Goal: Transaction & Acquisition: Purchase product/service

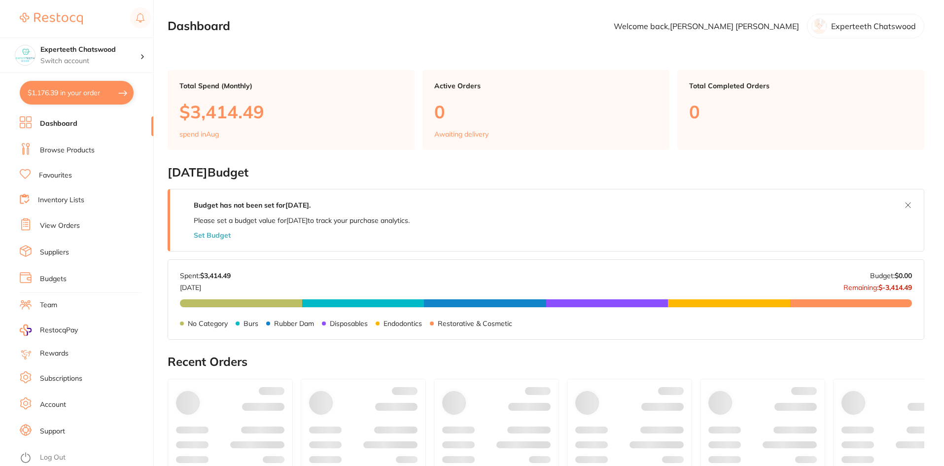
drag, startPoint x: 71, startPoint y: 95, endPoint x: 67, endPoint y: 96, distance: 5.0
click at [69, 95] on button "$1,176.39 in your order" at bounding box center [77, 93] width 114 height 24
checkbox input "true"
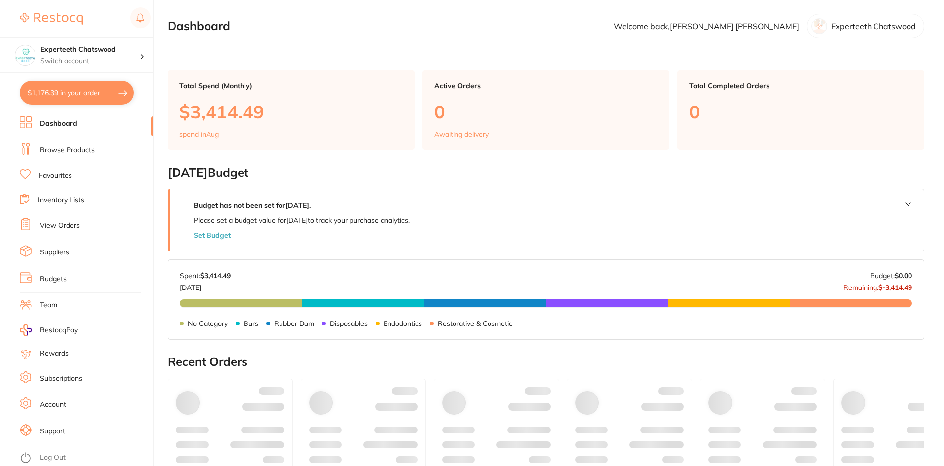
checkbox input "true"
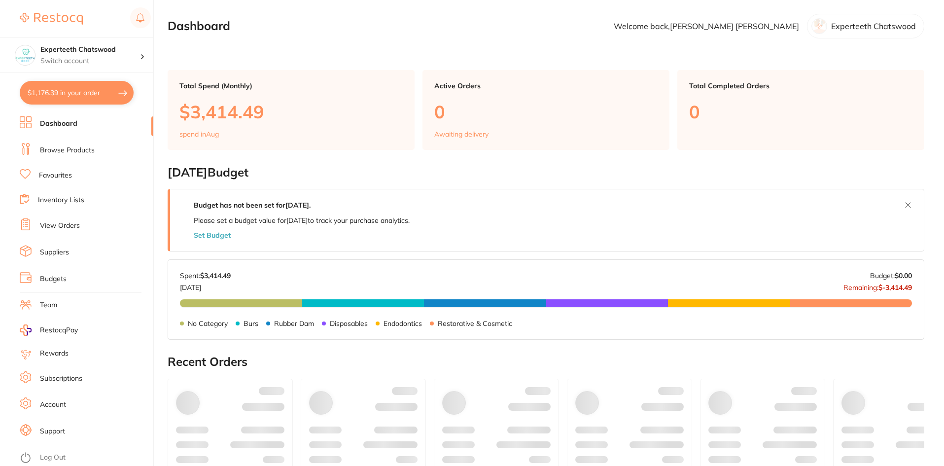
checkbox input "true"
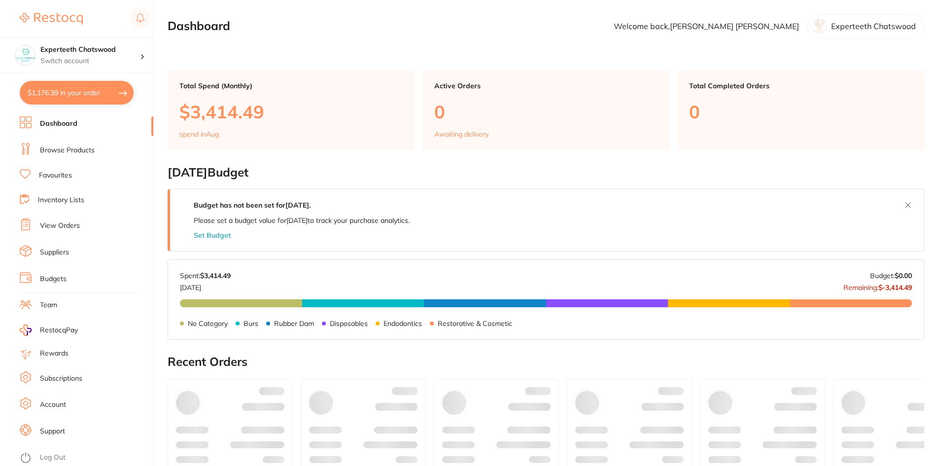
checkbox input "true"
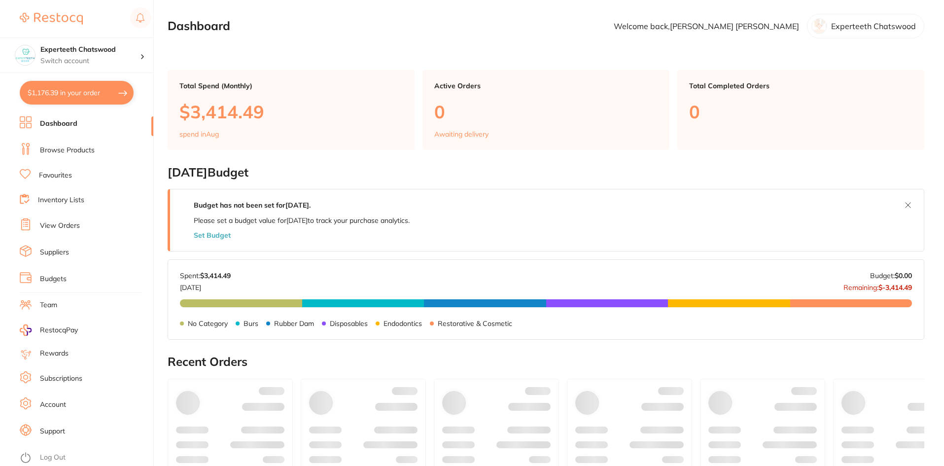
checkbox input "true"
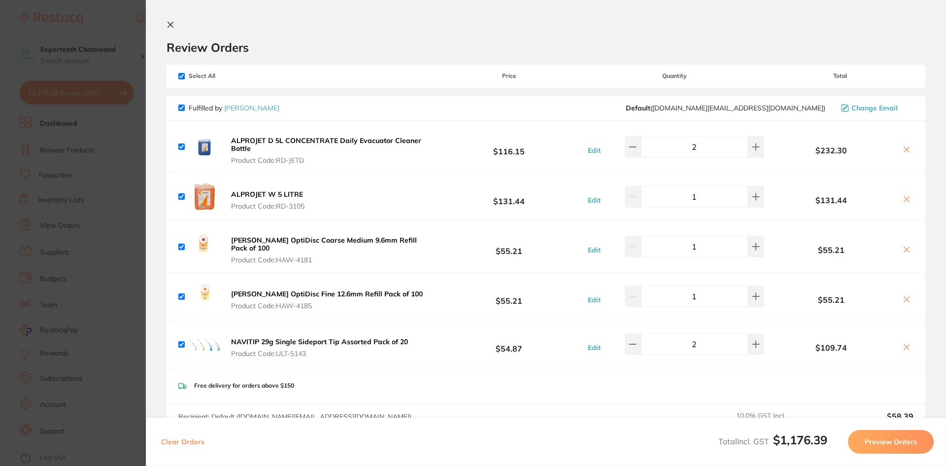
click at [170, 22] on icon at bounding box center [171, 25] width 8 height 8
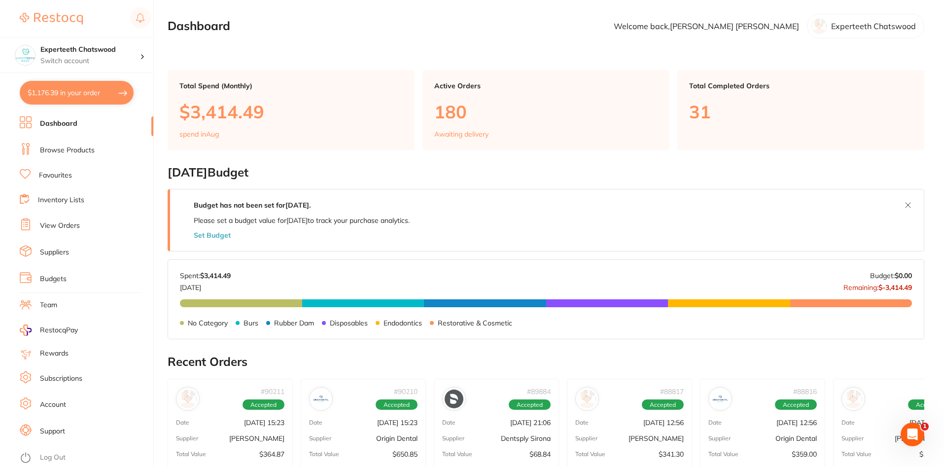
click at [79, 148] on link "Browse Products" at bounding box center [67, 150] width 55 height 10
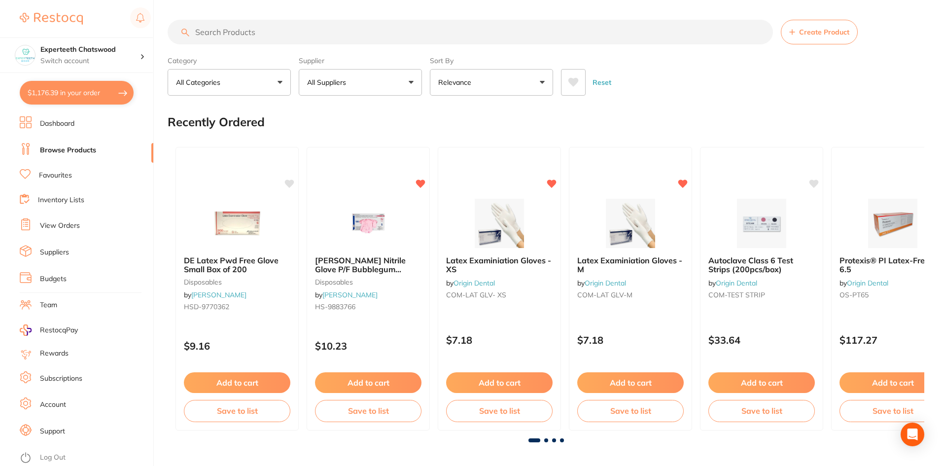
click at [263, 33] on input "search" at bounding box center [470, 32] width 605 height 25
click at [260, 29] on input "search" at bounding box center [470, 32] width 605 height 25
click at [248, 35] on input "search" at bounding box center [470, 32] width 605 height 25
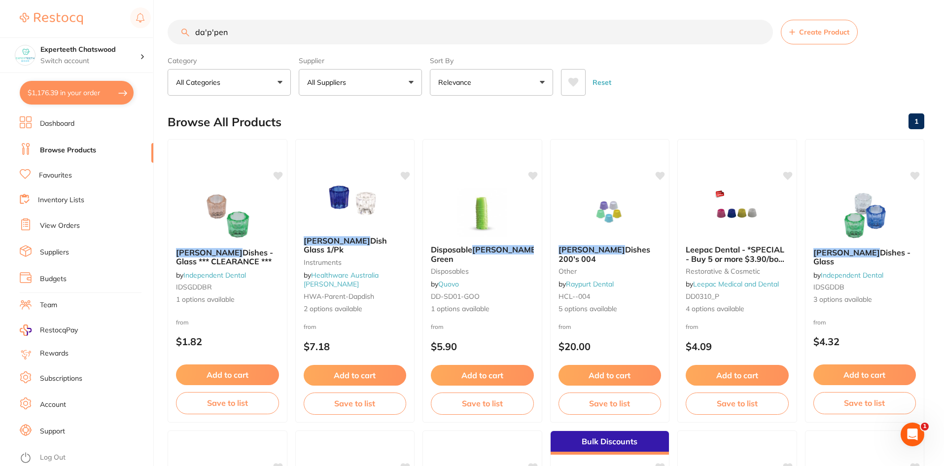
type input "dappen"
click at [666, 90] on div "Reset" at bounding box center [738, 78] width 355 height 35
click at [235, 30] on input "dappen" at bounding box center [471, 32] width 607 height 25
click at [340, 82] on p "All Suppliers" at bounding box center [328, 82] width 43 height 10
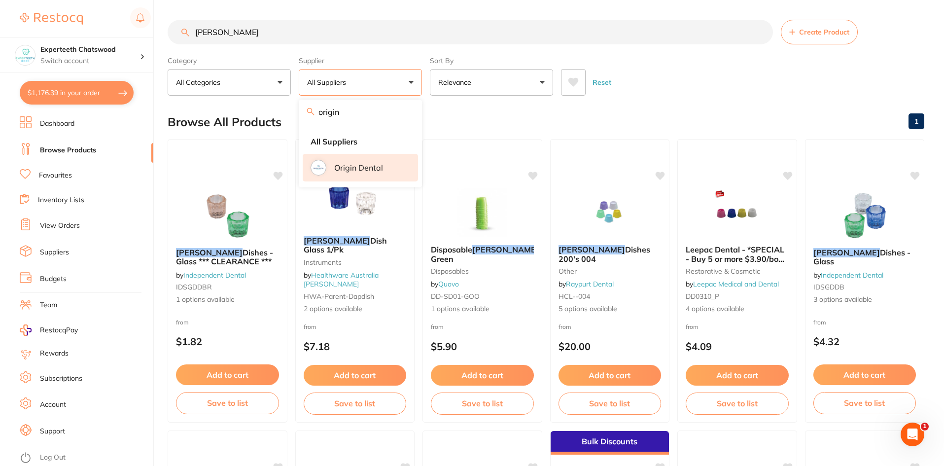
type input "origin"
click at [373, 173] on li "Origin Dental" at bounding box center [360, 168] width 115 height 28
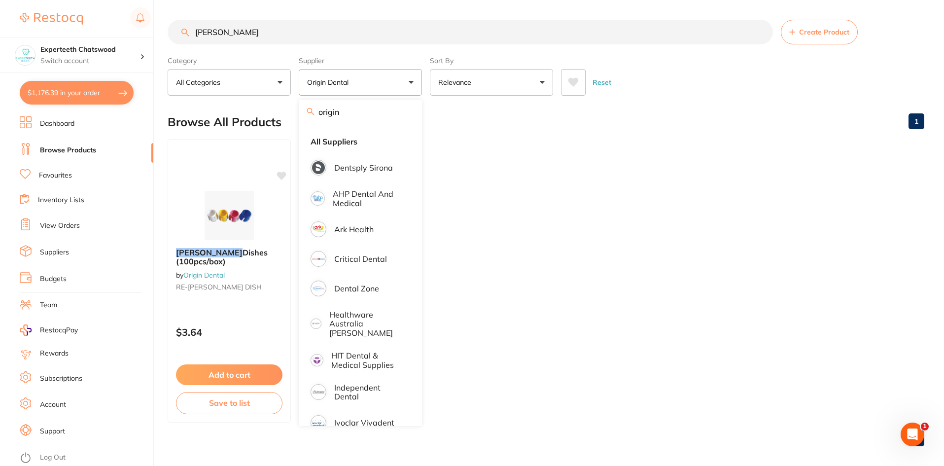
click at [230, 376] on button "Add to cart" at bounding box center [229, 374] width 106 height 21
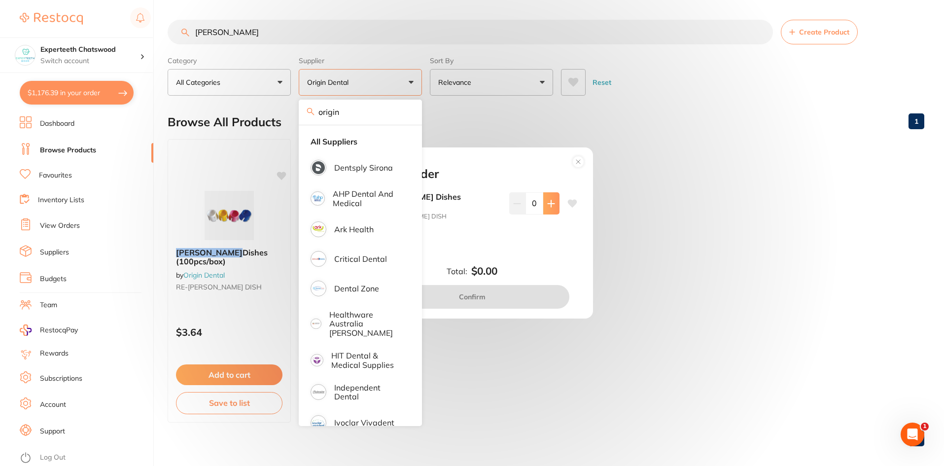
click at [545, 200] on button at bounding box center [551, 203] width 16 height 22
click at [544, 200] on button at bounding box center [551, 203] width 16 height 22
click at [545, 200] on button at bounding box center [551, 203] width 16 height 22
click at [545, 201] on button at bounding box center [551, 203] width 16 height 22
click at [546, 201] on button at bounding box center [551, 203] width 16 height 22
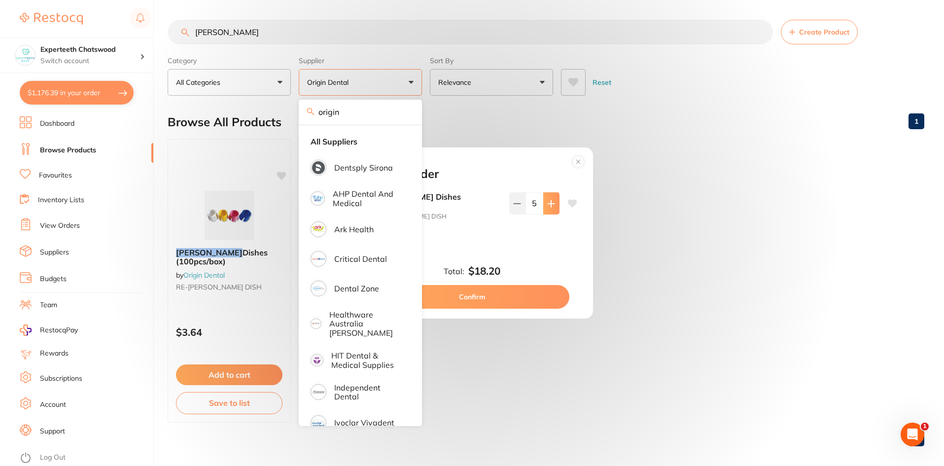
click at [552, 214] on button at bounding box center [551, 203] width 16 height 22
click at [514, 212] on button at bounding box center [517, 203] width 16 height 22
click at [543, 208] on button at bounding box center [551, 203] width 16 height 22
click at [551, 207] on icon at bounding box center [551, 204] width 8 height 8
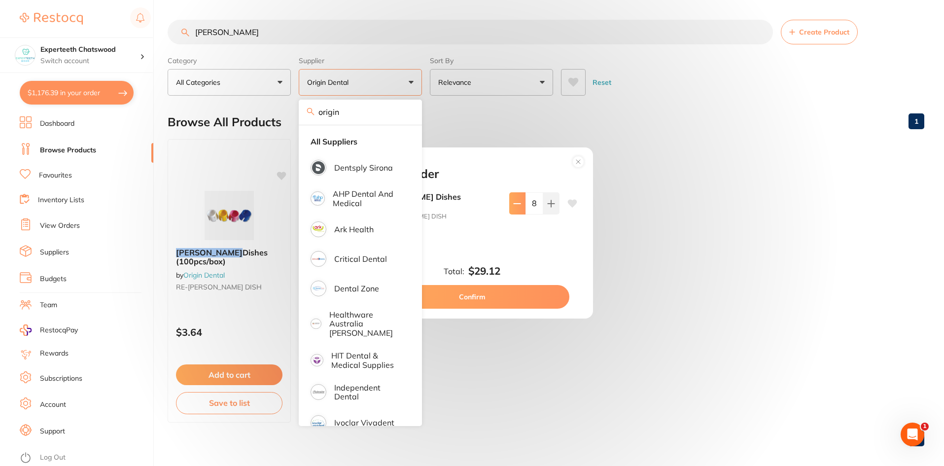
click at [517, 212] on button at bounding box center [517, 203] width 16 height 22
click at [516, 207] on icon at bounding box center [517, 204] width 8 height 8
type input "6"
click at [514, 295] on button "Confirm" at bounding box center [472, 297] width 194 height 24
checkbox input "false"
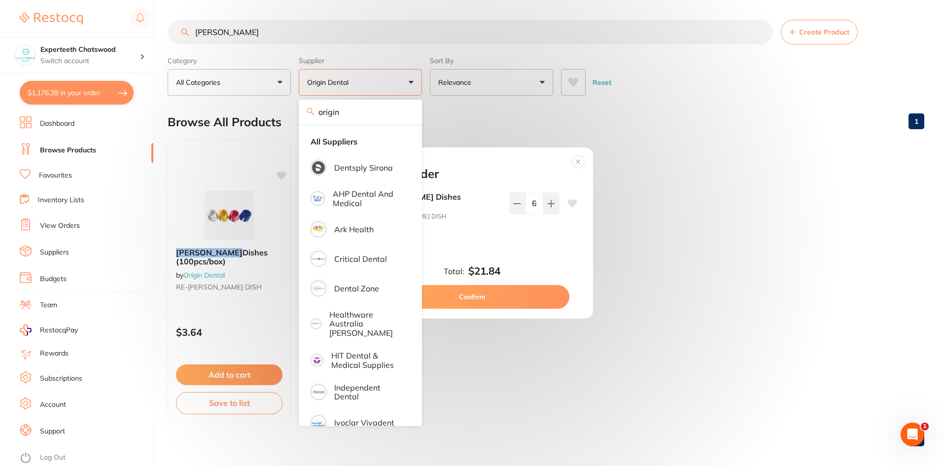
checkbox input "false"
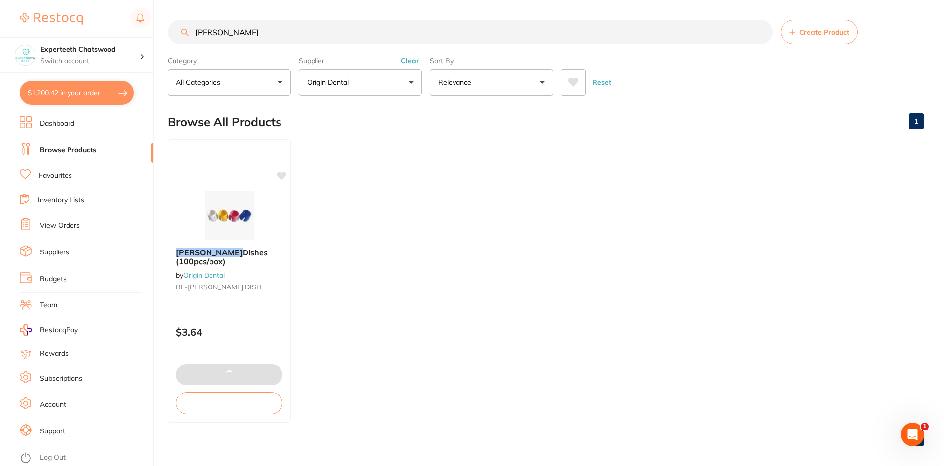
click at [247, 42] on input "dappen" at bounding box center [470, 32] width 605 height 25
drag, startPoint x: 256, startPoint y: 33, endPoint x: 170, endPoint y: 21, distance: 87.6
click at [170, 21] on div "dappen Create Product" at bounding box center [546, 32] width 757 height 25
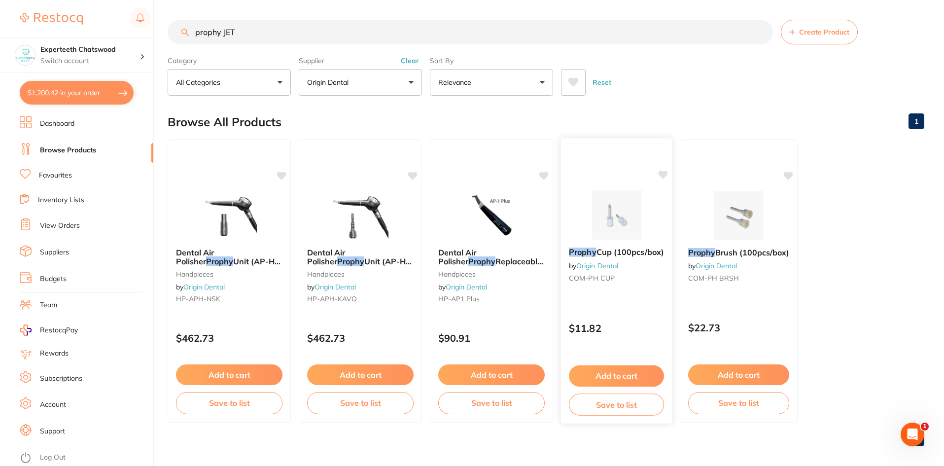
scroll to position [8, 0]
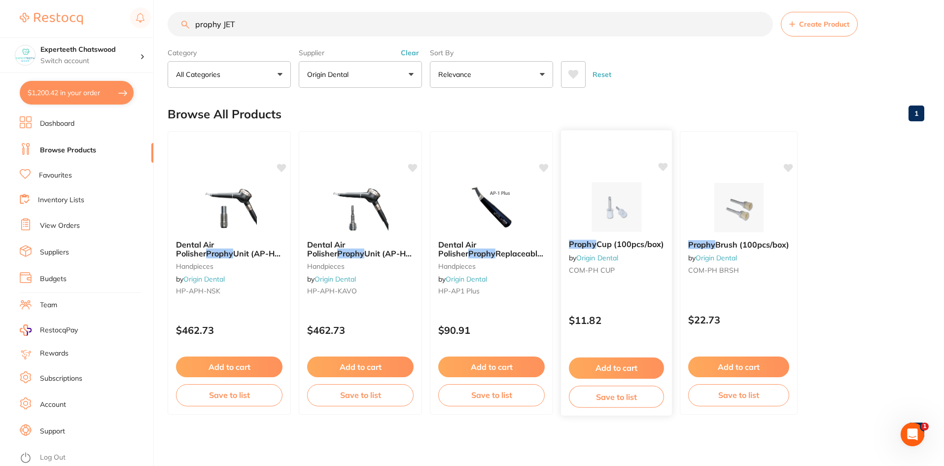
type input "prophy JET"
click at [630, 364] on button "Add to cart" at bounding box center [616, 367] width 95 height 21
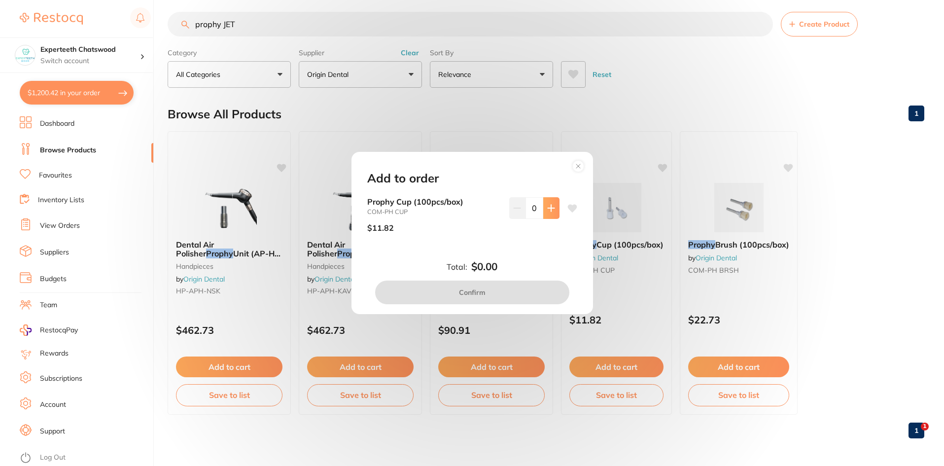
click at [549, 209] on icon at bounding box center [551, 208] width 6 height 6
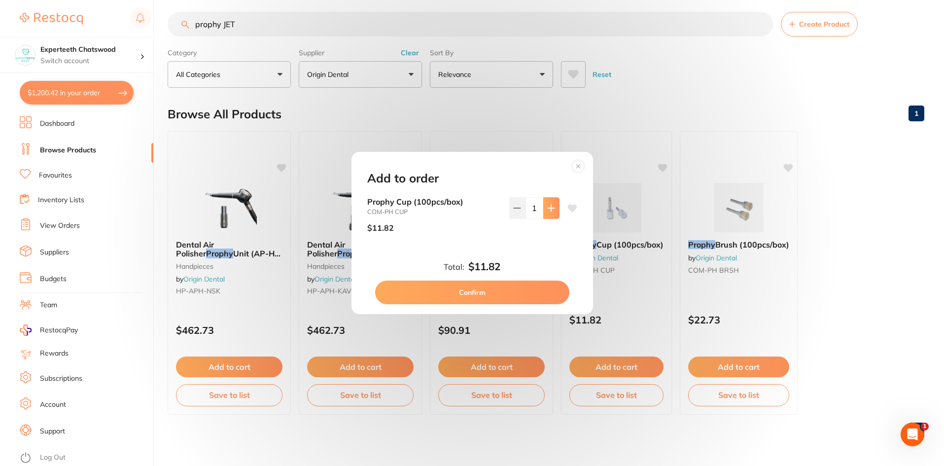
click at [549, 205] on icon at bounding box center [551, 208] width 6 height 6
click at [549, 206] on icon at bounding box center [551, 208] width 6 height 6
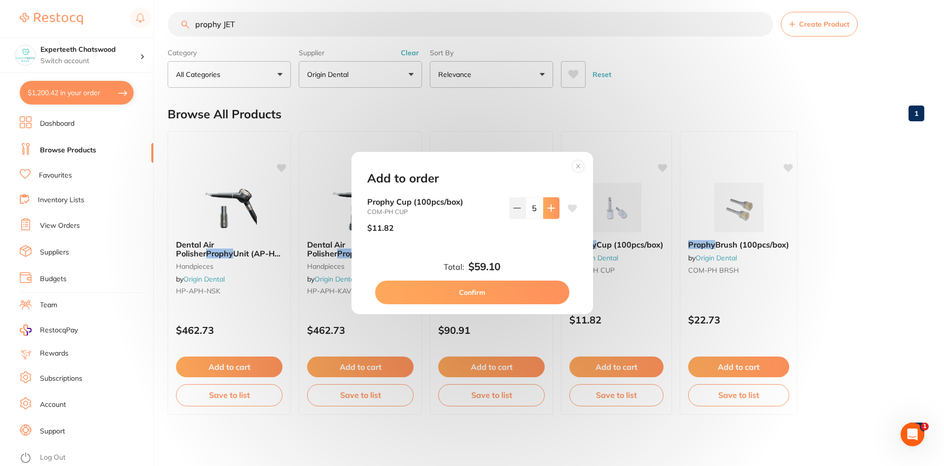
type input "6"
click at [492, 291] on button "Confirm" at bounding box center [472, 292] width 194 height 24
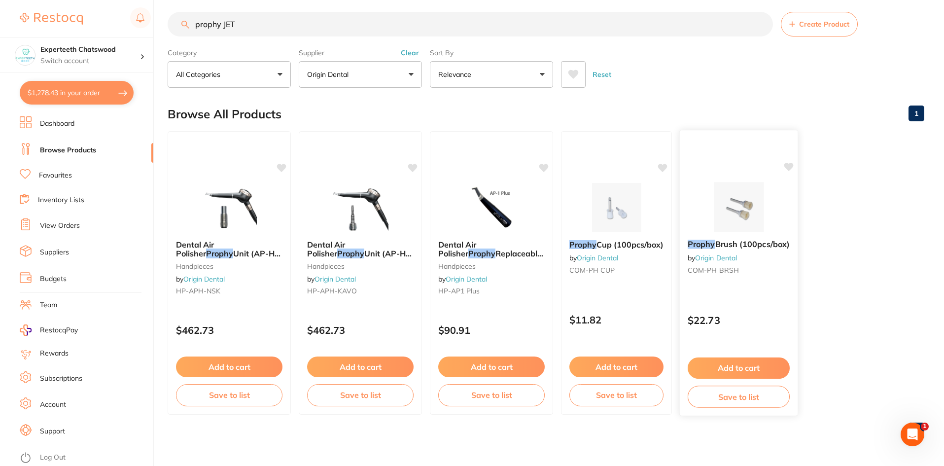
click at [738, 363] on button "Add to cart" at bounding box center [739, 367] width 102 height 21
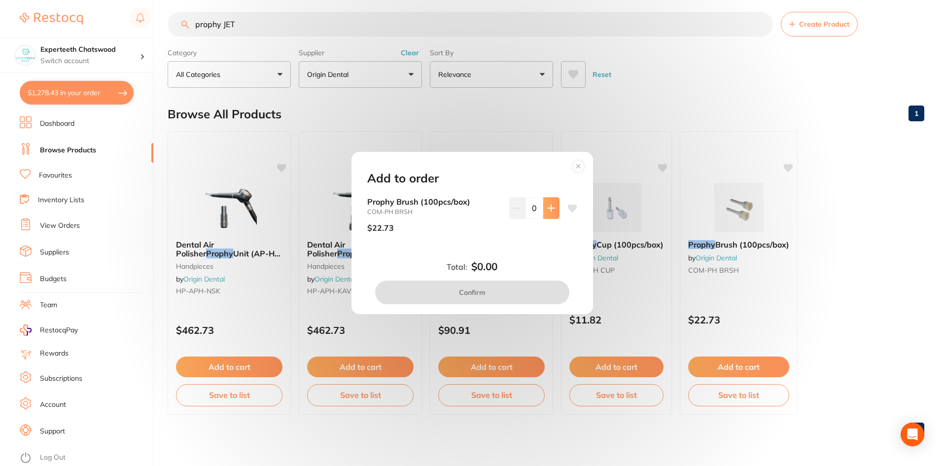
drag, startPoint x: 552, startPoint y: 212, endPoint x: 519, endPoint y: 282, distance: 77.6
click at [552, 212] on button at bounding box center [551, 208] width 16 height 22
type input "1"
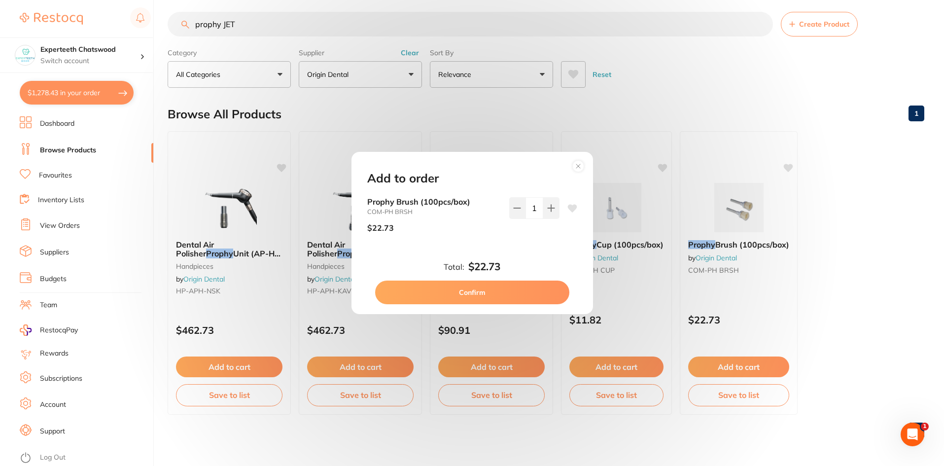
click at [501, 307] on div "Add to order Prophy Brush (100pcs/box) COM-PH BRSH $22.73 1 Total: $22.73 Confi…" at bounding box center [472, 233] width 242 height 162
click at [495, 288] on button "Confirm" at bounding box center [472, 292] width 194 height 24
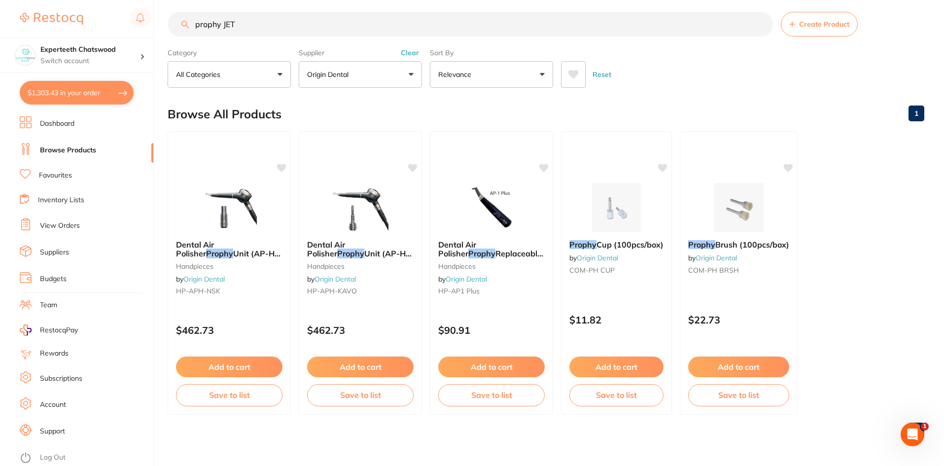
click at [626, 105] on div "Browse All Products 1" at bounding box center [546, 114] width 757 height 33
drag, startPoint x: 262, startPoint y: 27, endPoint x: 286, endPoint y: 23, distance: 23.9
click at [262, 26] on input "prophy JET" at bounding box center [470, 24] width 605 height 25
drag, startPoint x: 288, startPoint y: 22, endPoint x: 162, endPoint y: 28, distance: 126.3
click at [162, 28] on div "$1,303.43 Experteeth Chatswood Switch account Experteeth Chatswood $1,303.43 in…" at bounding box center [472, 225] width 944 height 466
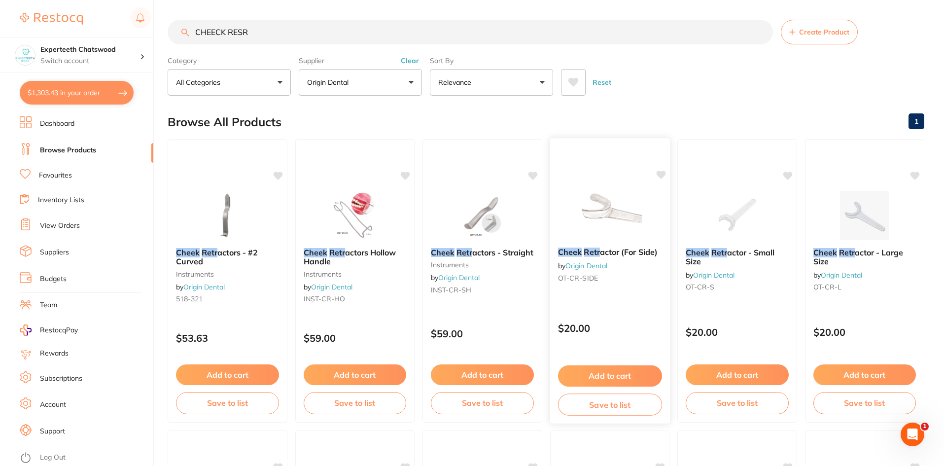
scroll to position [49, 0]
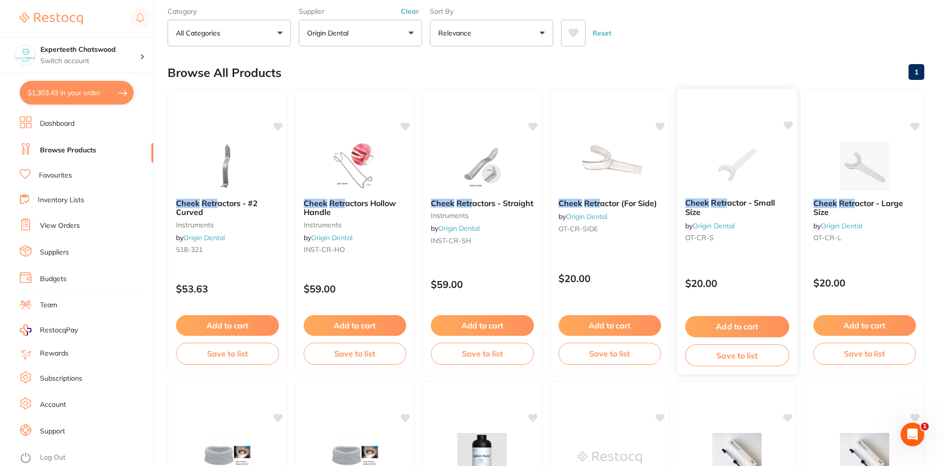
type input "CHEECK RESR"
click at [733, 325] on button "Add to cart" at bounding box center [737, 326] width 104 height 21
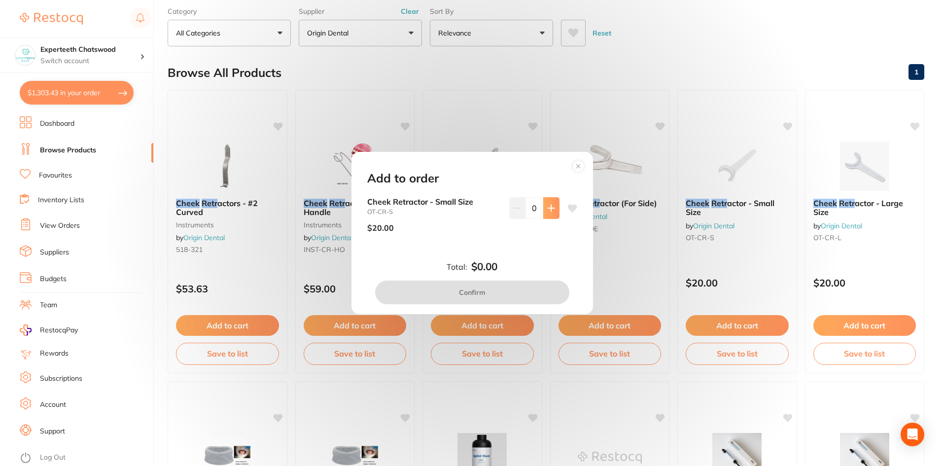
click at [548, 205] on icon at bounding box center [551, 208] width 6 height 6
click at [548, 206] on icon at bounding box center [551, 208] width 8 height 8
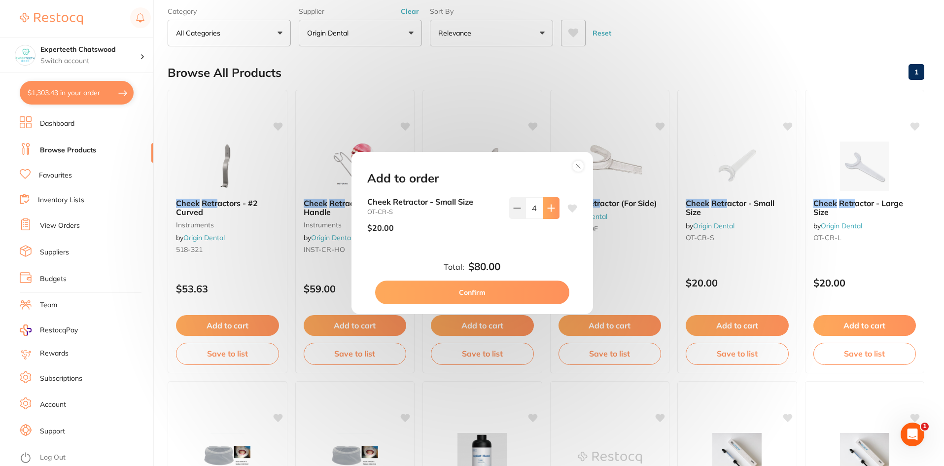
click at [548, 206] on icon at bounding box center [551, 208] width 8 height 8
type input "6"
click at [495, 290] on button "Confirm" at bounding box center [472, 292] width 194 height 24
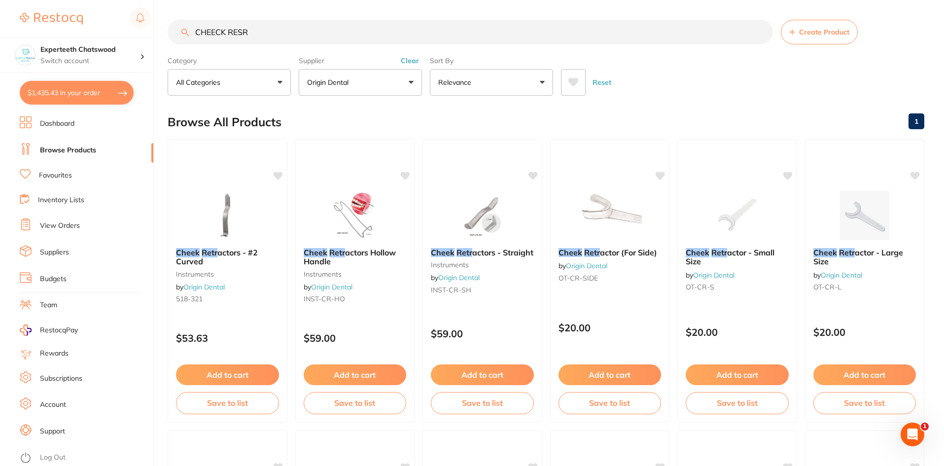
drag, startPoint x: 257, startPoint y: 24, endPoint x: 162, endPoint y: 10, distance: 95.6
click at [162, 10] on div "$1,435.43 Experteeth Chatswood Switch account Experteeth Chatswood $1,435.43 in…" at bounding box center [472, 233] width 944 height 466
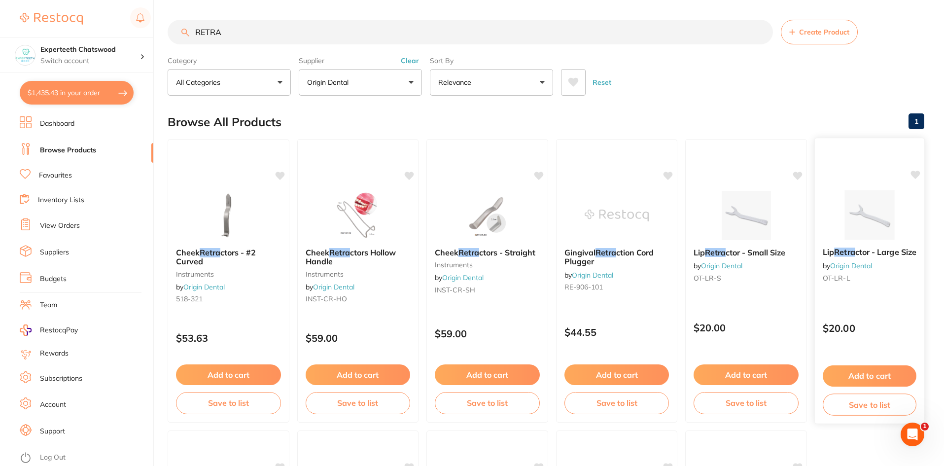
type input "RETRA"
click at [876, 373] on button "Add to cart" at bounding box center [870, 375] width 94 height 21
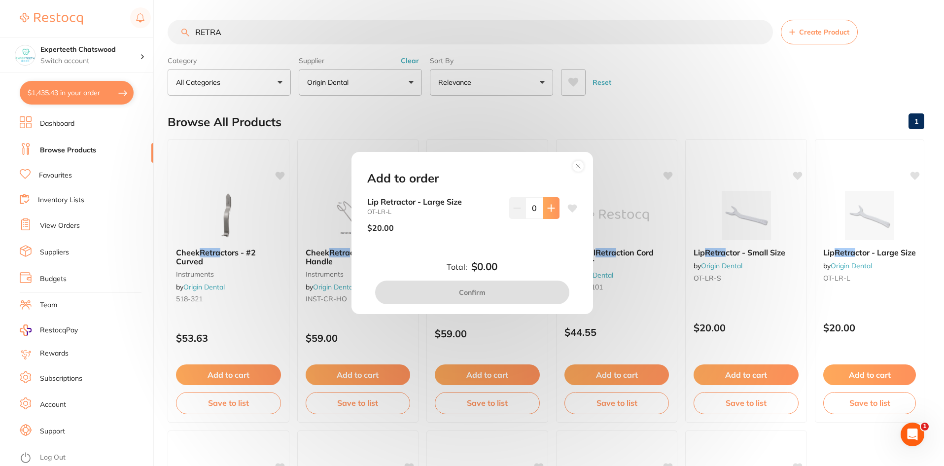
click at [547, 208] on icon at bounding box center [551, 208] width 8 height 8
click at [547, 207] on icon at bounding box center [551, 208] width 8 height 8
type input "3"
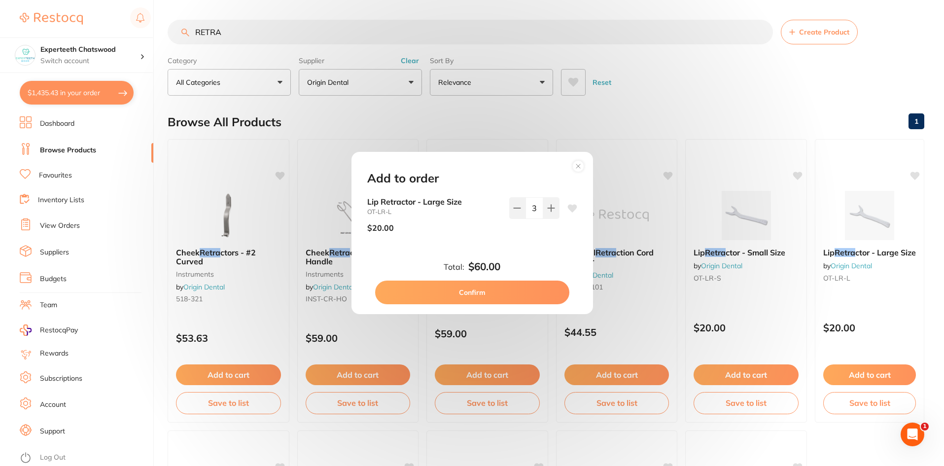
click at [498, 298] on button "Confirm" at bounding box center [472, 292] width 194 height 24
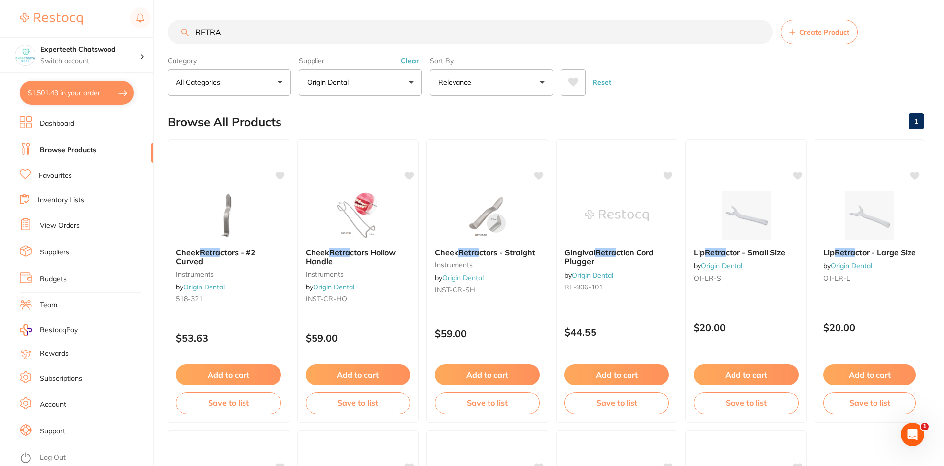
click at [226, 32] on input "RETRA" at bounding box center [470, 32] width 605 height 25
drag, startPoint x: 253, startPoint y: 30, endPoint x: 169, endPoint y: 31, distance: 83.8
click at [169, 31] on input "RETRA" at bounding box center [470, 32] width 605 height 25
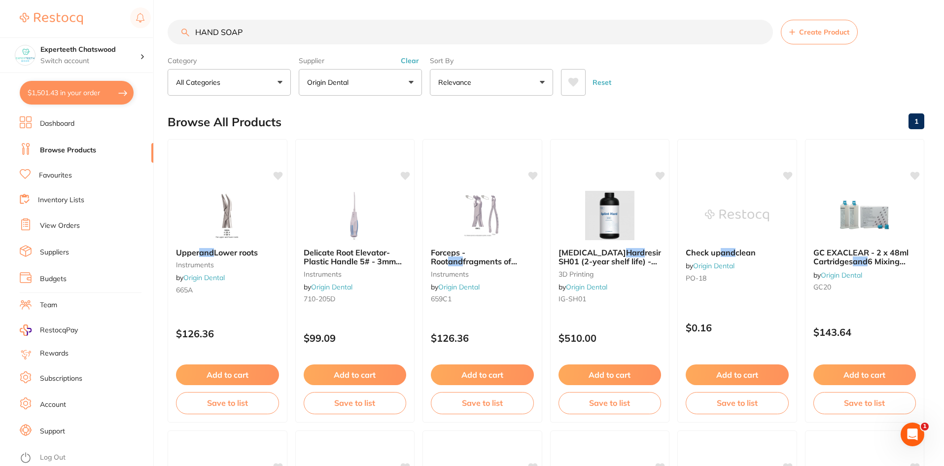
click at [380, 86] on button "Origin Dental" at bounding box center [360, 82] width 123 height 27
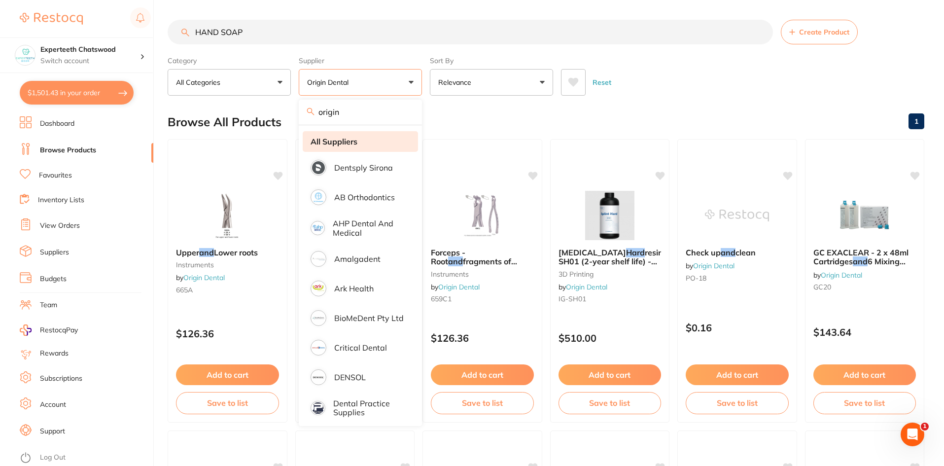
click at [330, 141] on strong "All Suppliers" at bounding box center [334, 141] width 47 height 9
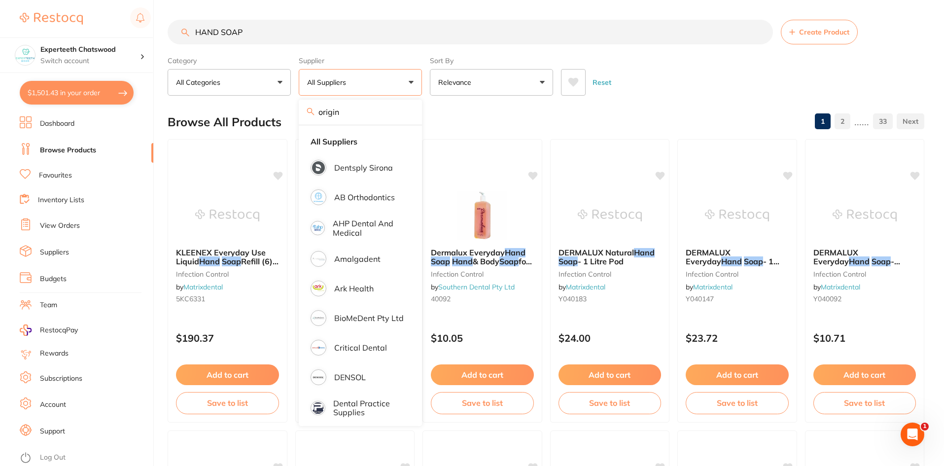
click at [667, 88] on div "Reset" at bounding box center [738, 78] width 355 height 35
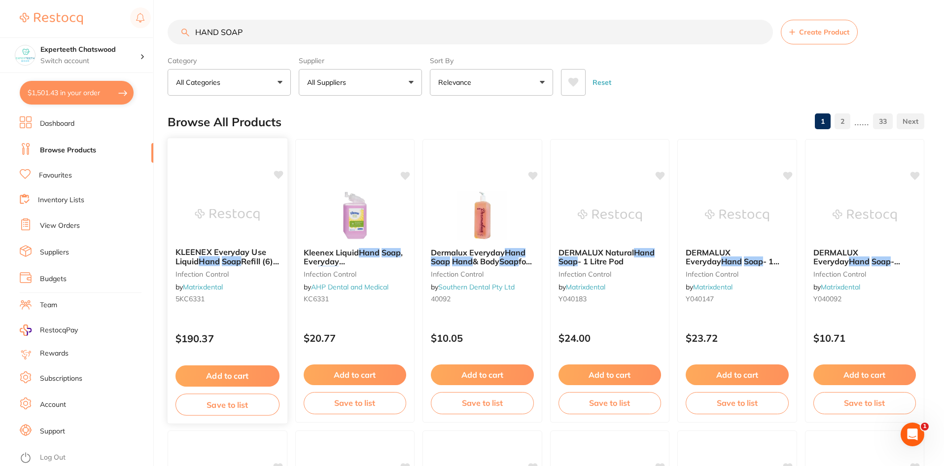
click at [209, 218] on img at bounding box center [227, 215] width 65 height 50
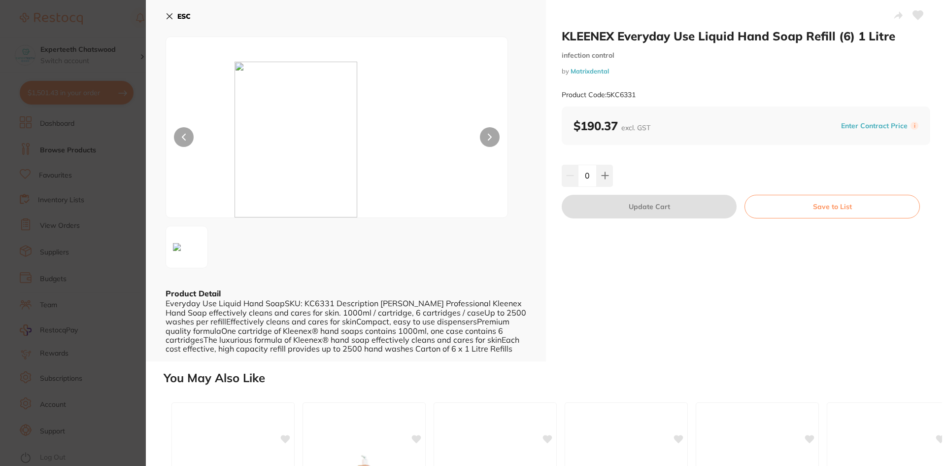
drag, startPoint x: 552, startPoint y: 33, endPoint x: 285, endPoint y: 20, distance: 268.0
click at [550, 35] on div "KLEENEX Everyday Use Liquid Hand Soap Refill (6) 1 Litre infection control by M…" at bounding box center [746, 180] width 400 height 361
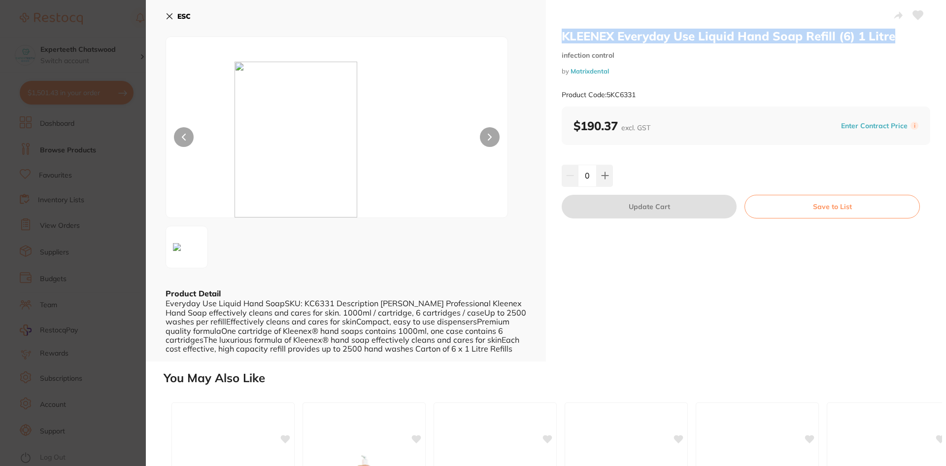
drag, startPoint x: 557, startPoint y: 35, endPoint x: 855, endPoint y: 39, distance: 297.2
click at [888, 33] on div "KLEENEX Everyday Use Liquid Hand Soap Refill (6) 1 Litre infection control by M…" at bounding box center [746, 180] width 400 height 361
copy h2 "KLEENEX Everyday Use Liquid Hand Soap Refill (6) 1 Litr"
click at [170, 15] on icon at bounding box center [170, 16] width 8 height 8
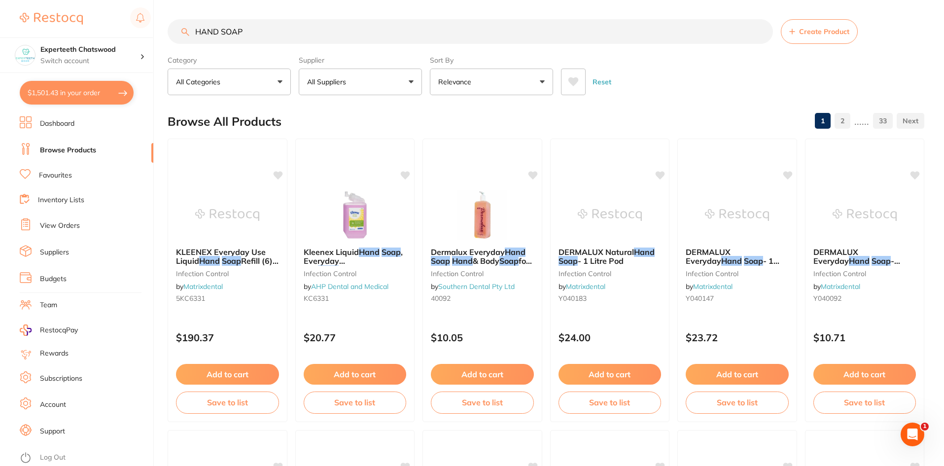
click at [217, 36] on input "HAND SOAP" at bounding box center [470, 31] width 605 height 25
drag, startPoint x: 287, startPoint y: 34, endPoint x: 147, endPoint y: 17, distance: 141.0
click at [147, 17] on div "$1,501.43 Experteeth Chatswood Switch account Experteeth Chatswood $1,501.43 in…" at bounding box center [472, 233] width 944 height 466
paste input "Microshield Handwash"
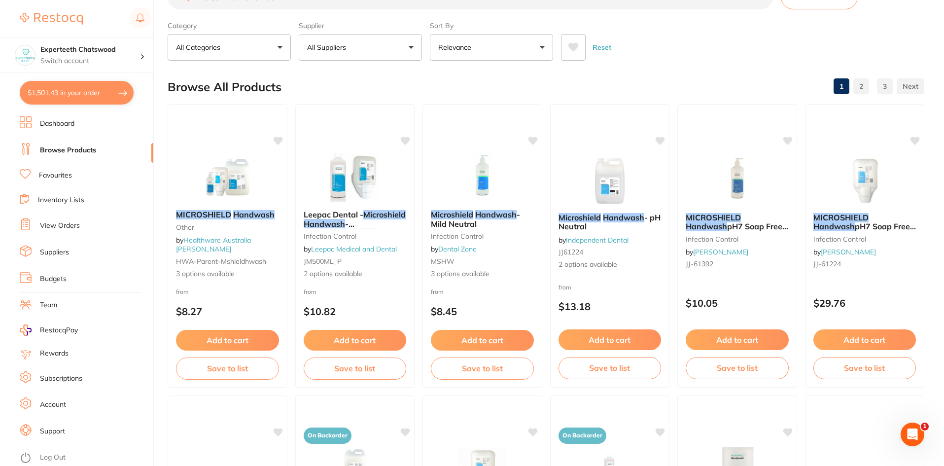
scroll to position [0, 0]
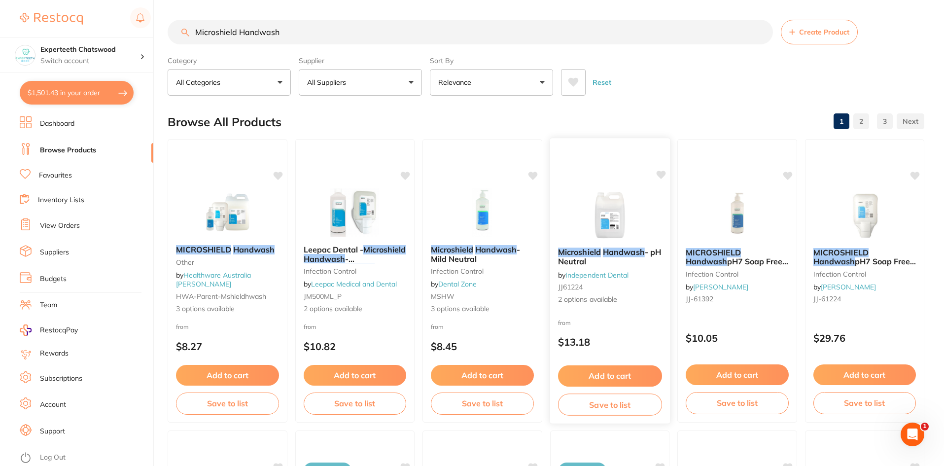
type input "Microshield Handwash"
click at [615, 369] on button "Add to cart" at bounding box center [609, 375] width 104 height 21
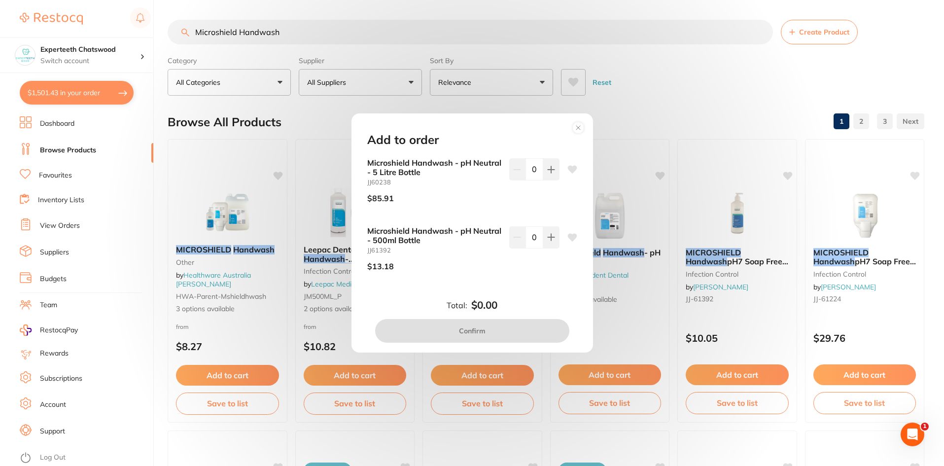
click at [576, 123] on circle at bounding box center [577, 127] width 11 height 11
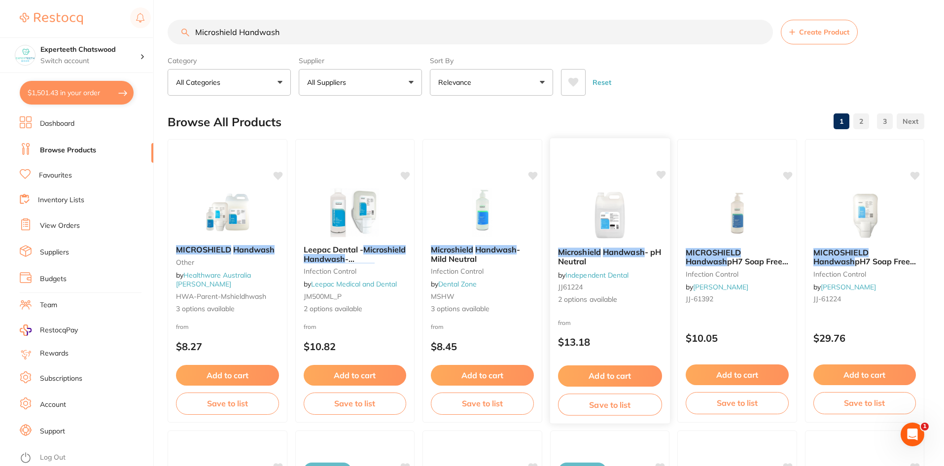
click at [597, 370] on button "Add to cart" at bounding box center [609, 375] width 104 height 21
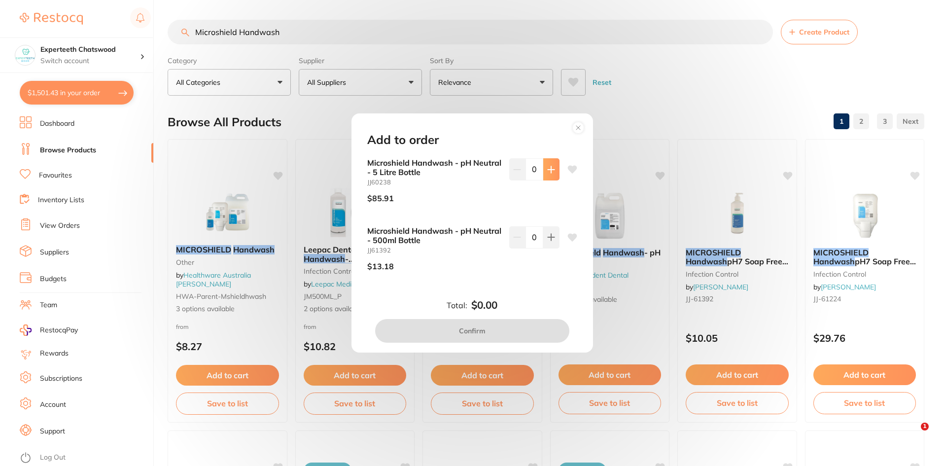
click at [544, 167] on button at bounding box center [551, 169] width 16 height 22
type input "1"
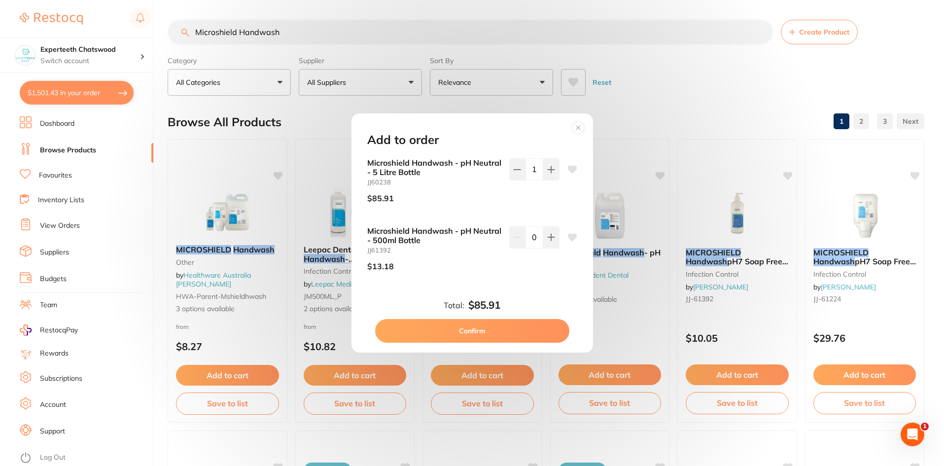
click at [473, 329] on button "Confirm" at bounding box center [472, 331] width 194 height 24
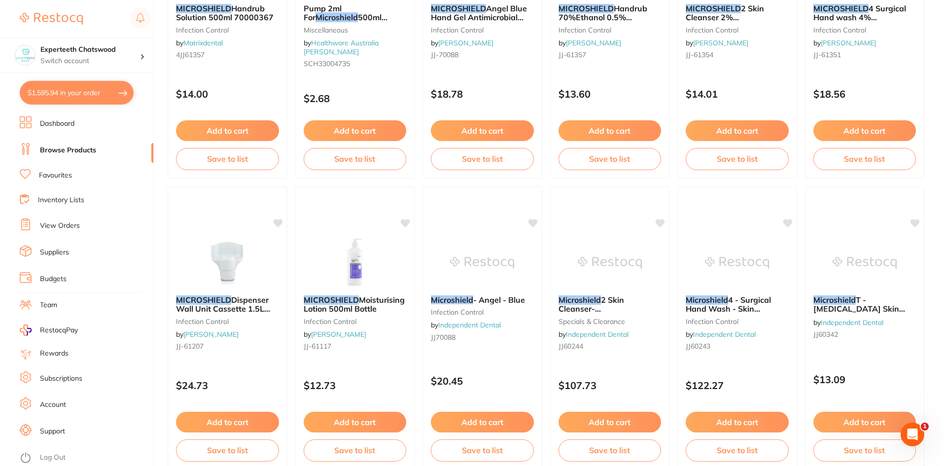
scroll to position [2338, 0]
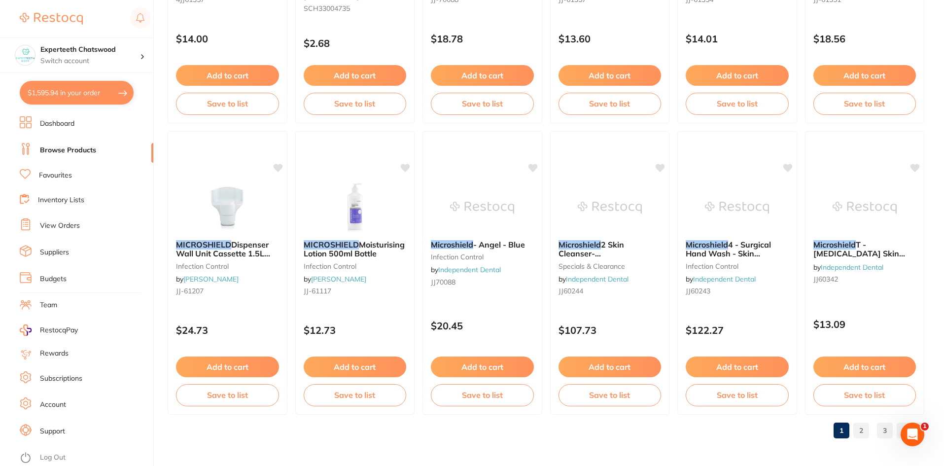
click at [860, 434] on link "2" at bounding box center [861, 430] width 16 height 20
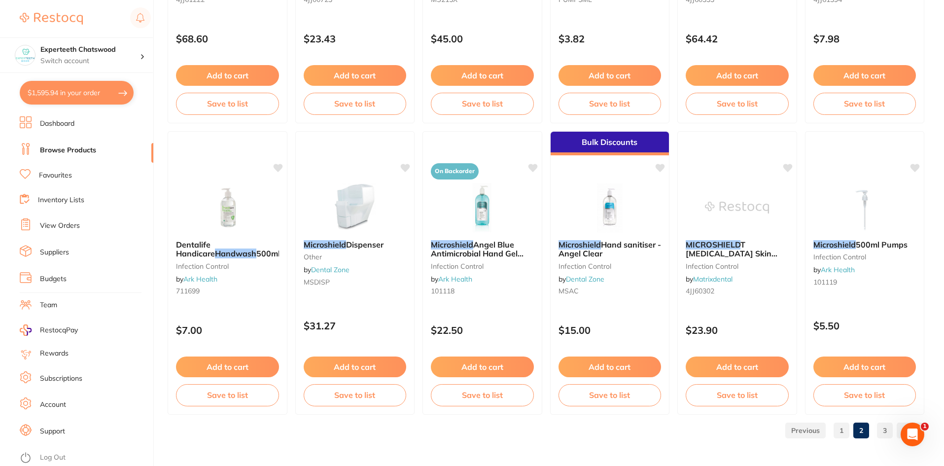
click at [887, 429] on link "3" at bounding box center [885, 430] width 16 height 20
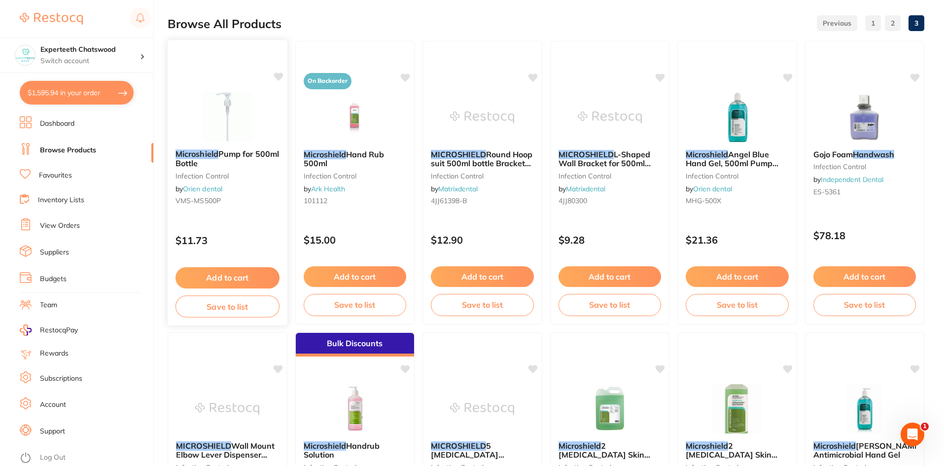
scroll to position [0, 0]
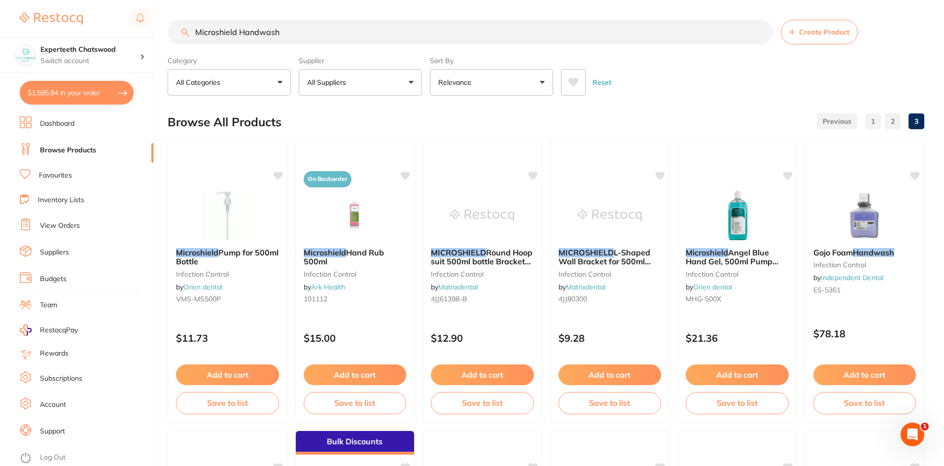
drag, startPoint x: 281, startPoint y: 35, endPoint x: 293, endPoint y: 31, distance: 12.8
click at [282, 35] on input "Microshield Handwash" at bounding box center [470, 32] width 605 height 25
drag, startPoint x: 293, startPoint y: 31, endPoint x: 178, endPoint y: 23, distance: 115.1
click at [178, 23] on input "Microshield Handwash" at bounding box center [470, 32] width 605 height 25
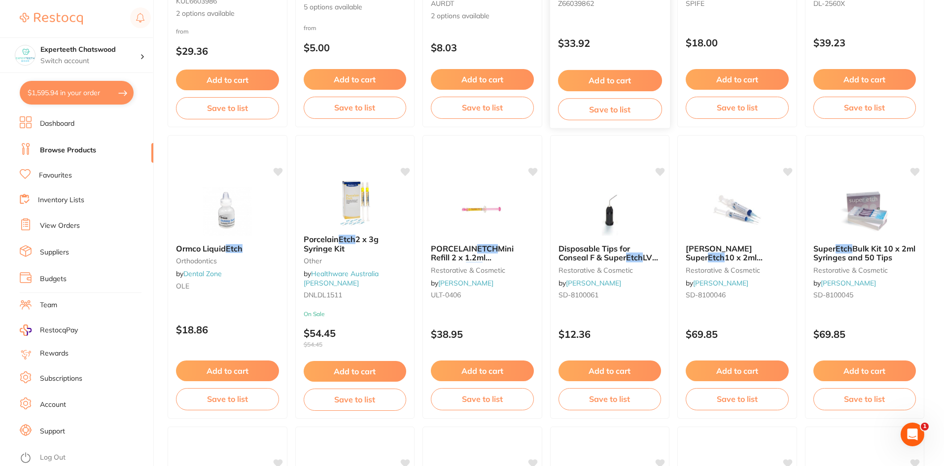
scroll to position [296, 0]
type input "ETCH"
click at [608, 233] on img at bounding box center [609, 210] width 65 height 50
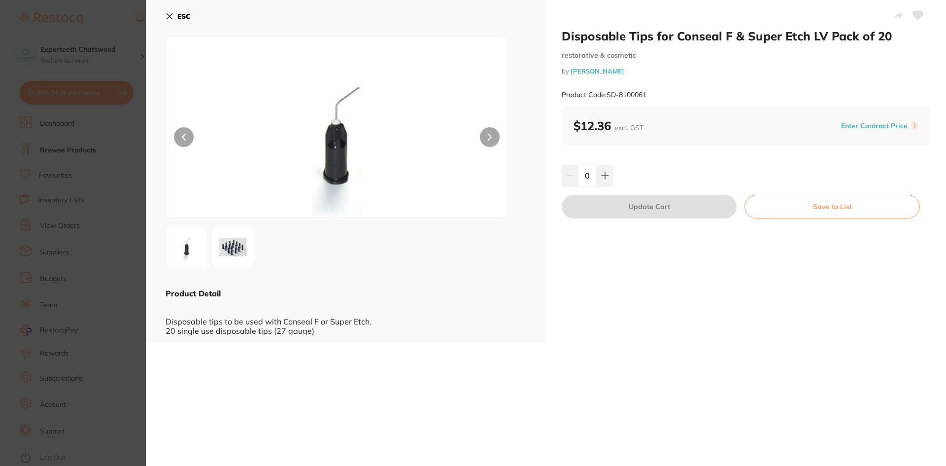
click at [233, 267] on button at bounding box center [233, 247] width 42 height 42
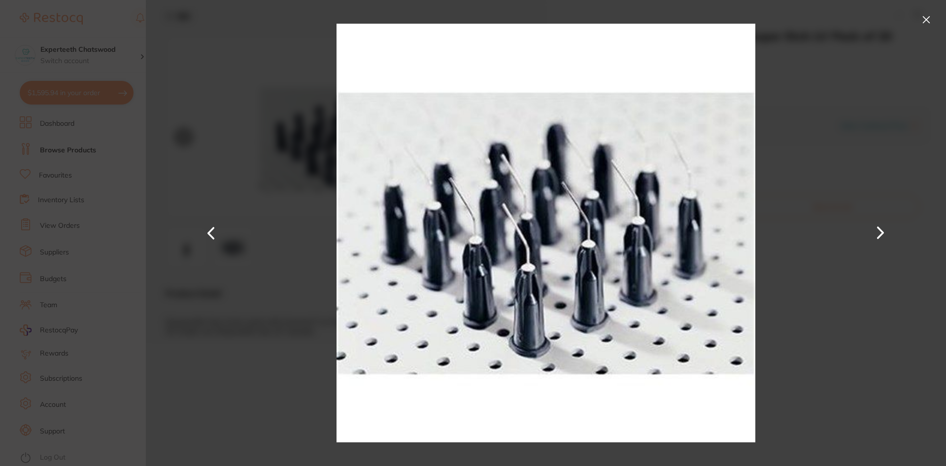
click at [925, 18] on button at bounding box center [927, 20] width 16 height 16
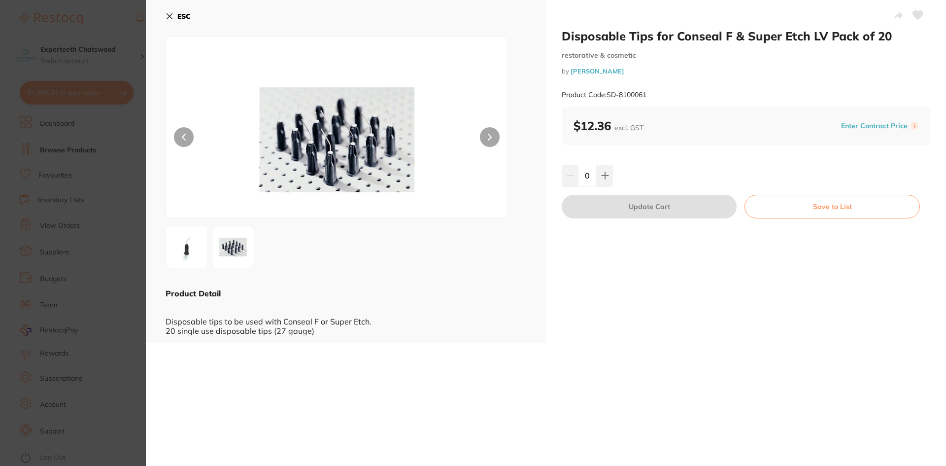
click at [613, 177] on div "0" at bounding box center [746, 176] width 369 height 22
click at [605, 178] on div "0" at bounding box center [746, 176] width 369 height 22
click at [604, 178] on icon at bounding box center [605, 176] width 6 height 6
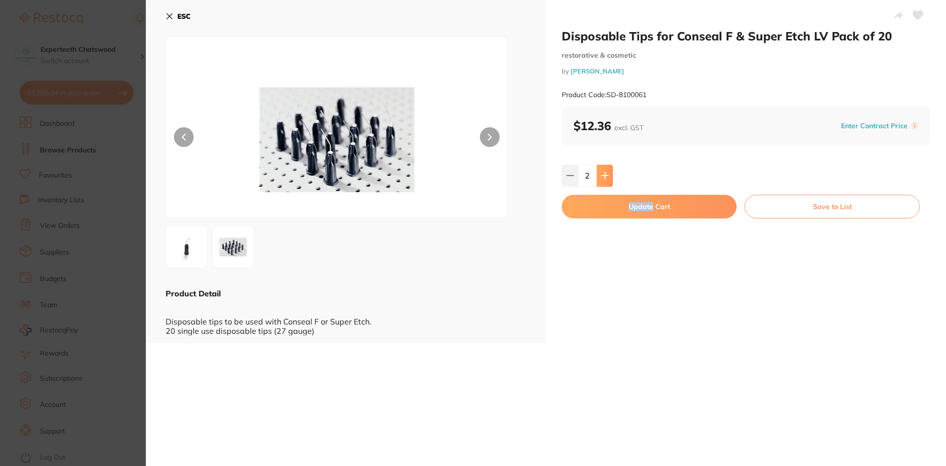
click at [604, 178] on icon at bounding box center [605, 176] width 6 height 6
type input "5"
click at [170, 14] on icon at bounding box center [170, 16] width 8 height 8
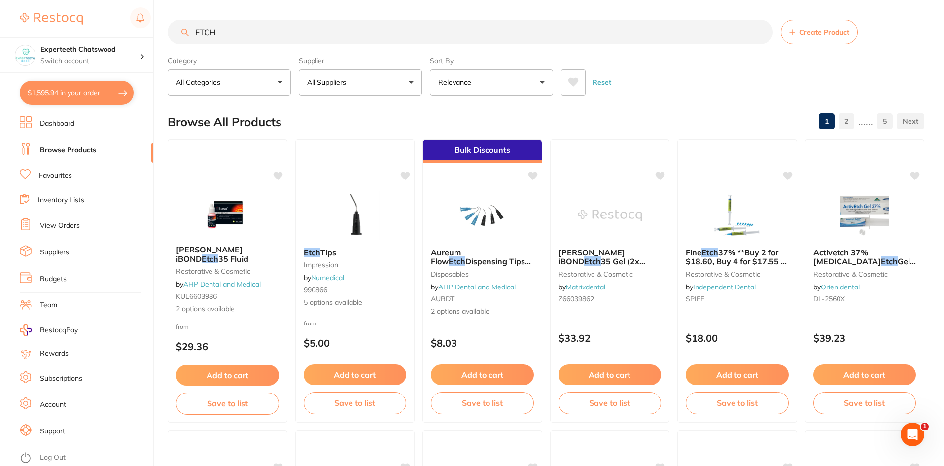
click at [335, 60] on label "Supplier" at bounding box center [360, 60] width 123 height 9
click at [339, 78] on p "All Suppliers" at bounding box center [328, 82] width 43 height 10
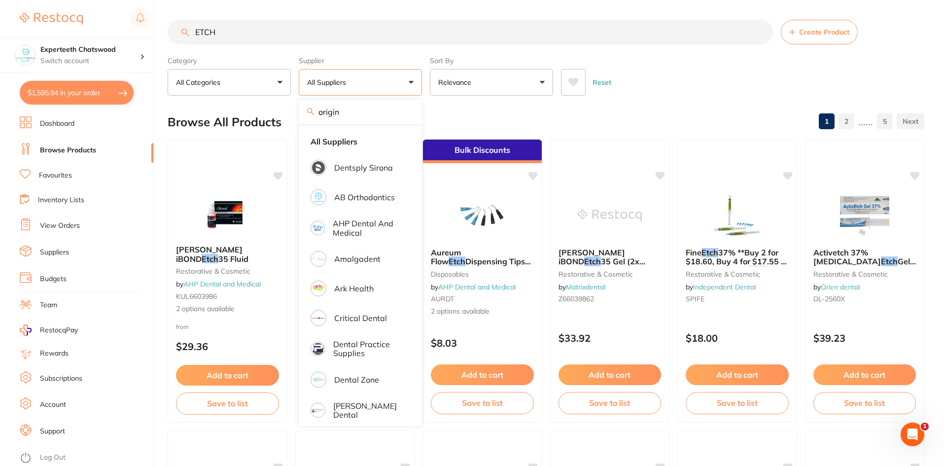
drag, startPoint x: 350, startPoint y: 114, endPoint x: 310, endPoint y: 105, distance: 41.9
click at [310, 105] on div "origin" at bounding box center [360, 112] width 123 height 25
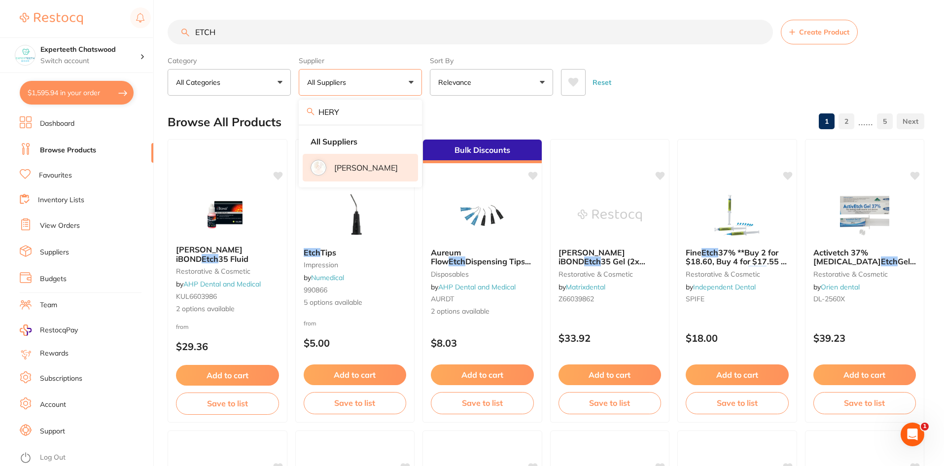
type input "HERY"
click at [362, 172] on p "[PERSON_NAME]" at bounding box center [366, 167] width 64 height 9
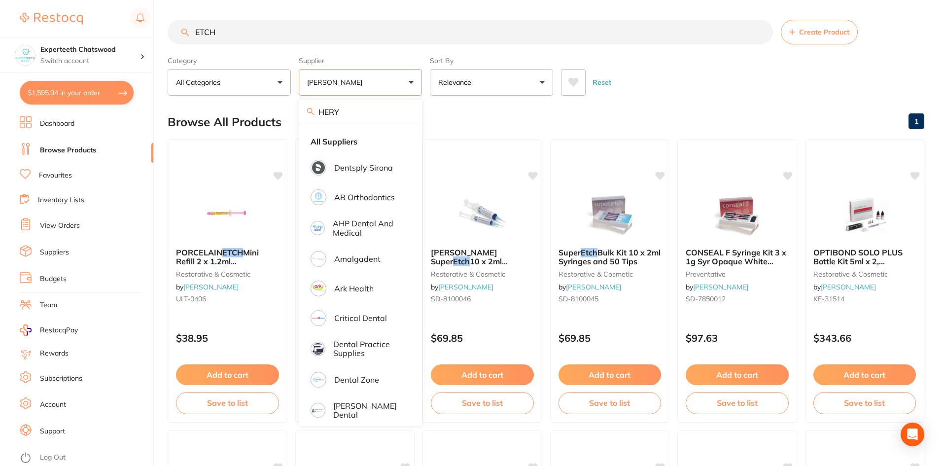
click at [681, 123] on div "Browse All Products 1" at bounding box center [546, 121] width 757 height 33
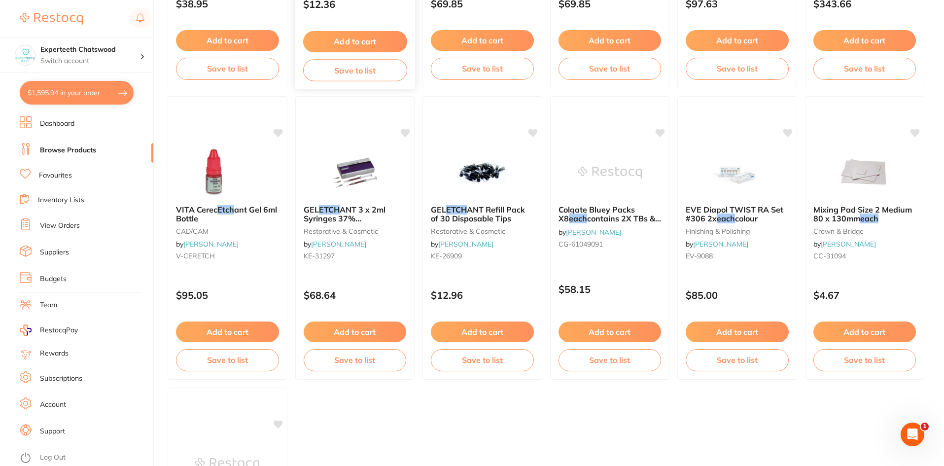
scroll to position [345, 0]
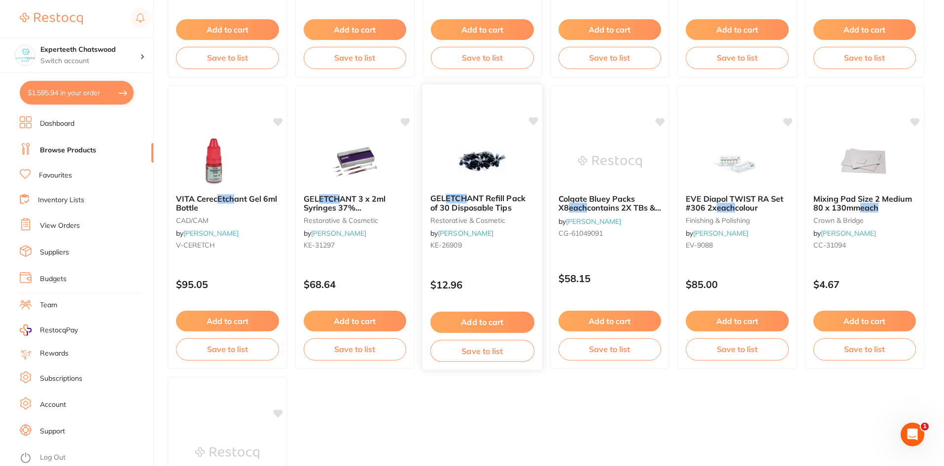
click at [475, 159] on img at bounding box center [482, 161] width 65 height 50
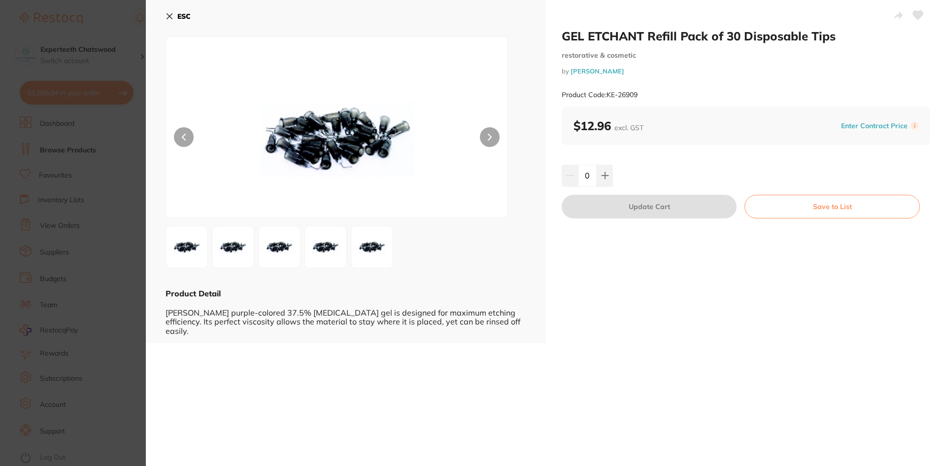
click at [603, 163] on div "GEL ETCHANT Refill Pack of 30 Disposable Tips restorative & cosmetic by Henry S…" at bounding box center [746, 171] width 400 height 343
click at [606, 173] on icon at bounding box center [605, 176] width 8 height 8
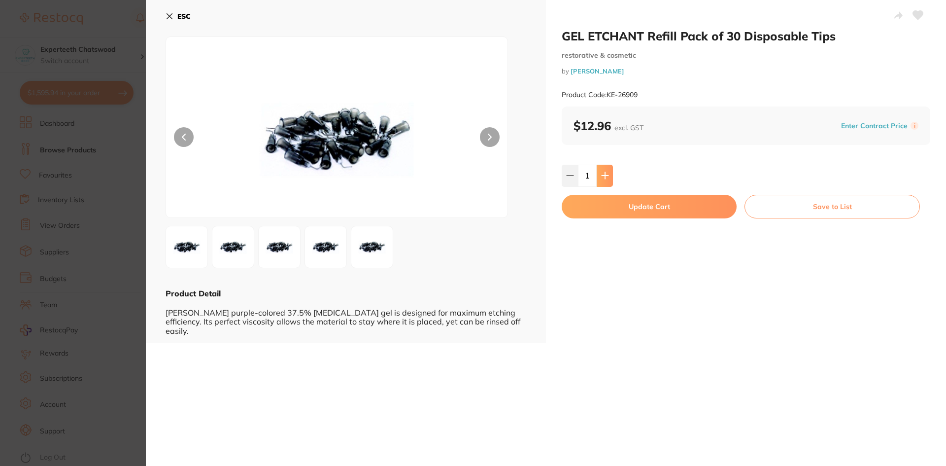
click at [607, 176] on icon at bounding box center [605, 176] width 8 height 8
click at [606, 177] on icon at bounding box center [605, 176] width 8 height 8
click at [606, 178] on icon at bounding box center [605, 176] width 8 height 8
type input "5"
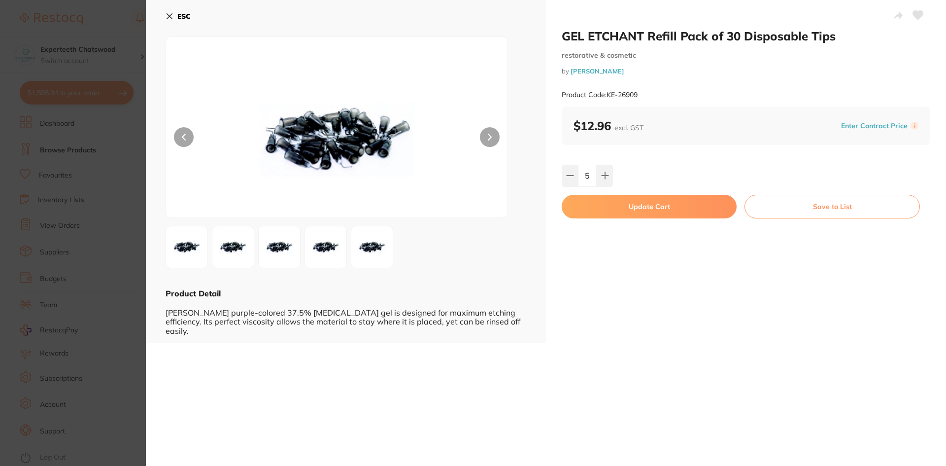
click at [619, 207] on button "Update Cart" at bounding box center [649, 207] width 175 height 24
checkbox input "false"
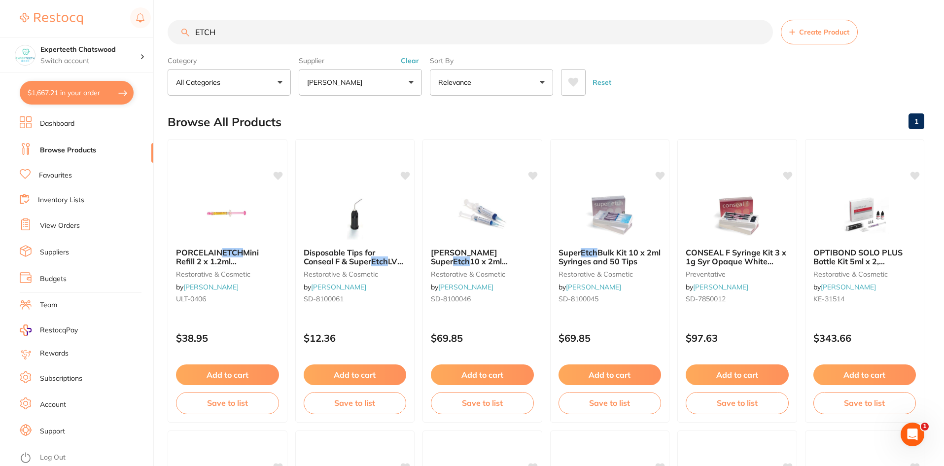
click at [257, 34] on input "ETCH" at bounding box center [470, 32] width 605 height 25
type input "E"
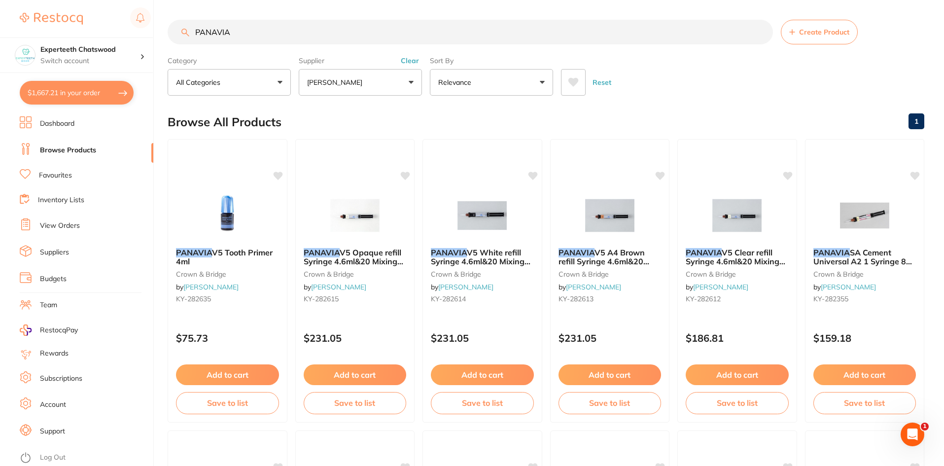
drag, startPoint x: 282, startPoint y: 43, endPoint x: 186, endPoint y: 18, distance: 98.7
type input "D"
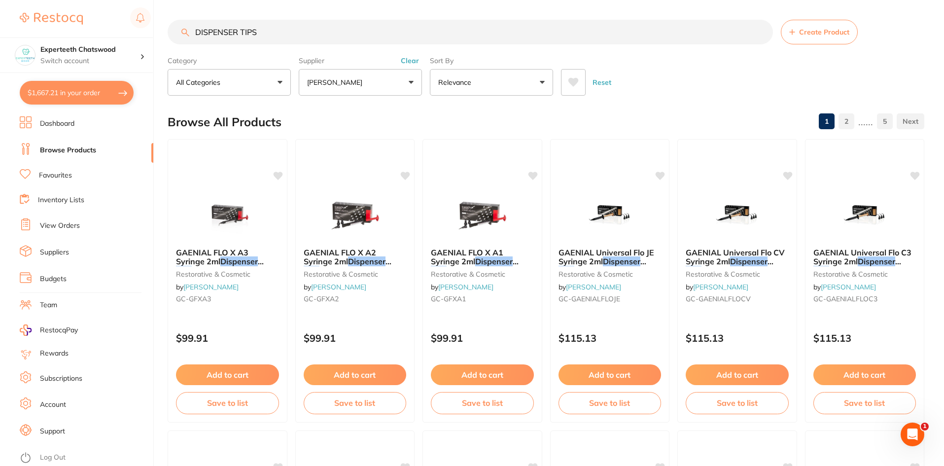
type input "DISPENSER TIPS"
drag, startPoint x: 378, startPoint y: 74, endPoint x: 374, endPoint y: 80, distance: 6.8
click at [378, 73] on button "[PERSON_NAME]" at bounding box center [360, 82] width 123 height 27
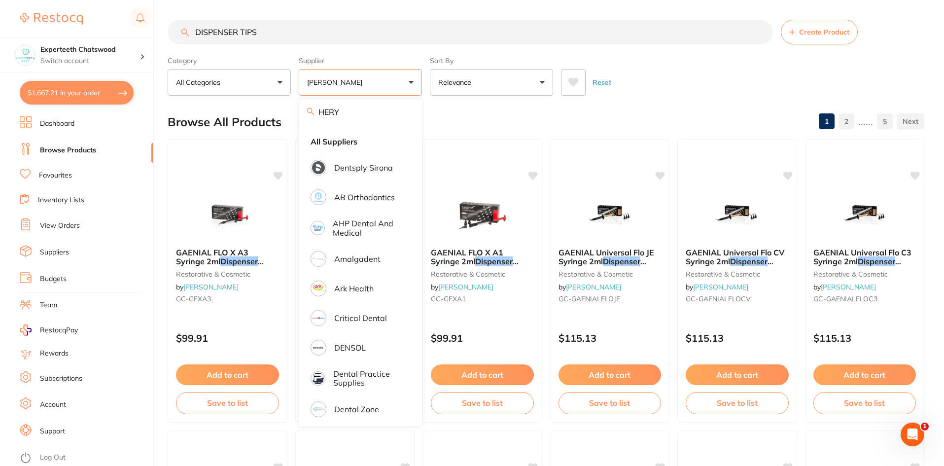
drag, startPoint x: 357, startPoint y: 112, endPoint x: 310, endPoint y: 109, distance: 47.4
click at [310, 109] on div "HERY" at bounding box center [360, 112] width 123 height 25
type input "R"
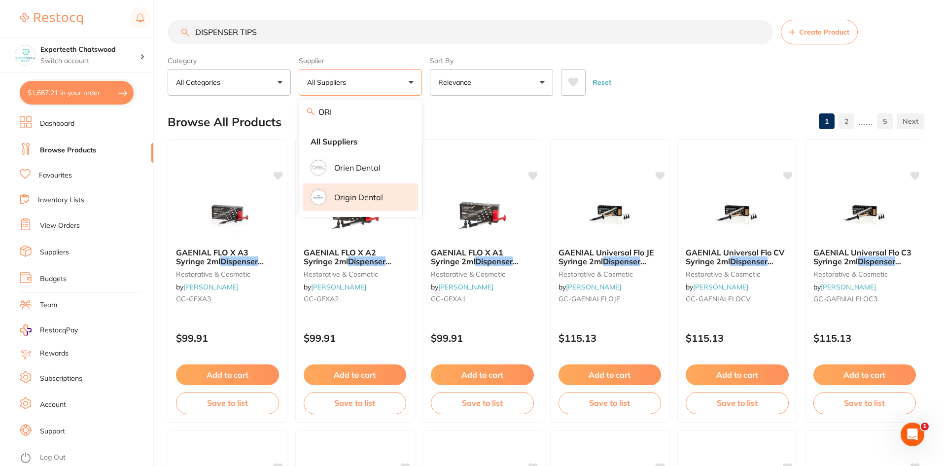
type input "ORI"
click at [391, 198] on li "Origin Dental" at bounding box center [360, 197] width 115 height 28
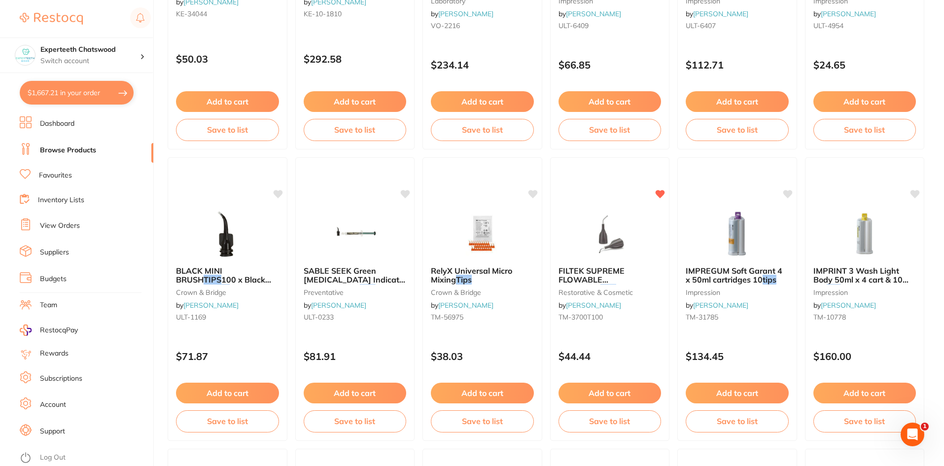
scroll to position [2070, 0]
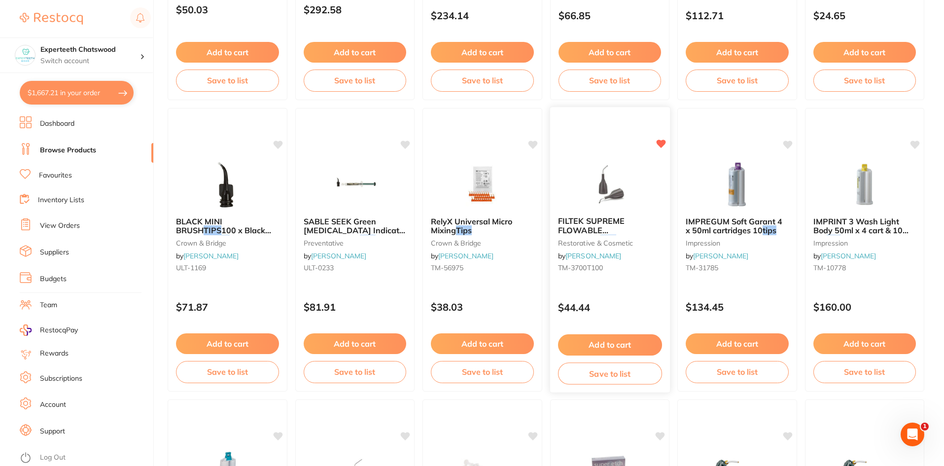
click at [597, 341] on button "Add to cart" at bounding box center [609, 344] width 104 height 21
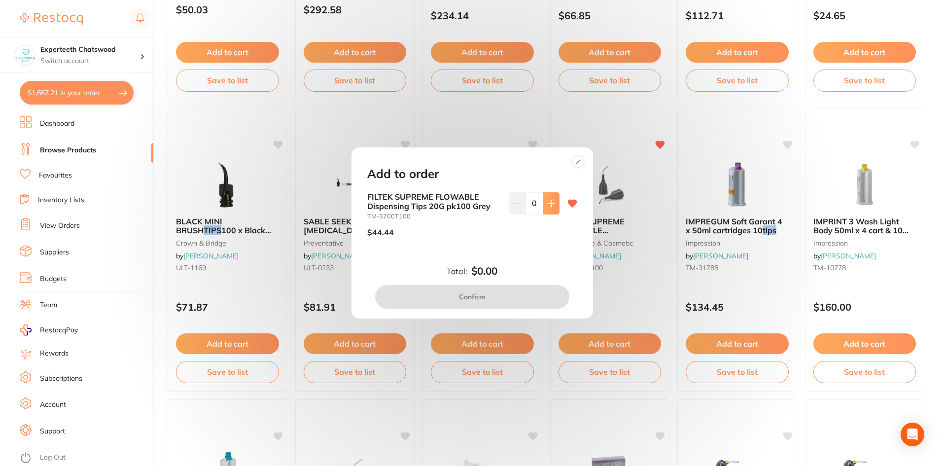
click at [544, 198] on button at bounding box center [551, 203] width 16 height 22
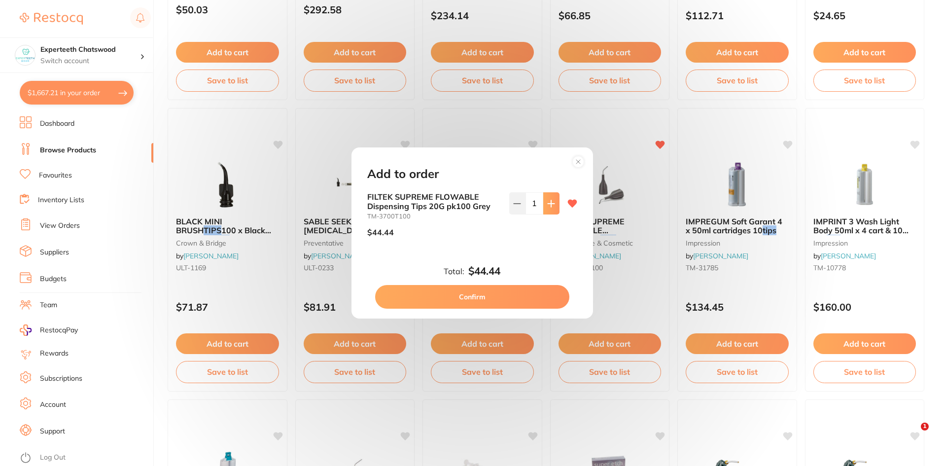
click at [547, 204] on icon at bounding box center [551, 204] width 8 height 8
click at [547, 201] on icon at bounding box center [551, 204] width 8 height 8
click at [546, 196] on button at bounding box center [551, 203] width 16 height 22
click at [518, 202] on icon at bounding box center [517, 204] width 8 height 8
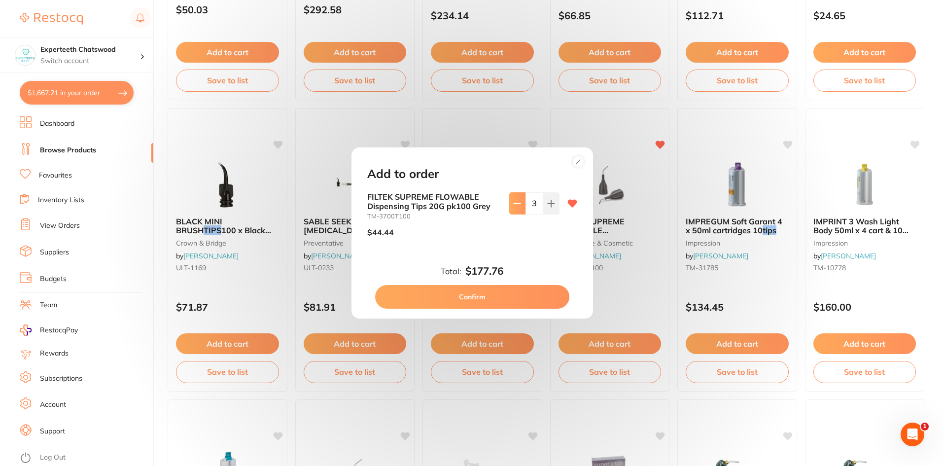
click at [518, 202] on icon at bounding box center [517, 204] width 8 height 8
click at [547, 202] on icon at bounding box center [551, 204] width 8 height 8
type input "3"
click at [496, 293] on button "Confirm" at bounding box center [472, 297] width 194 height 24
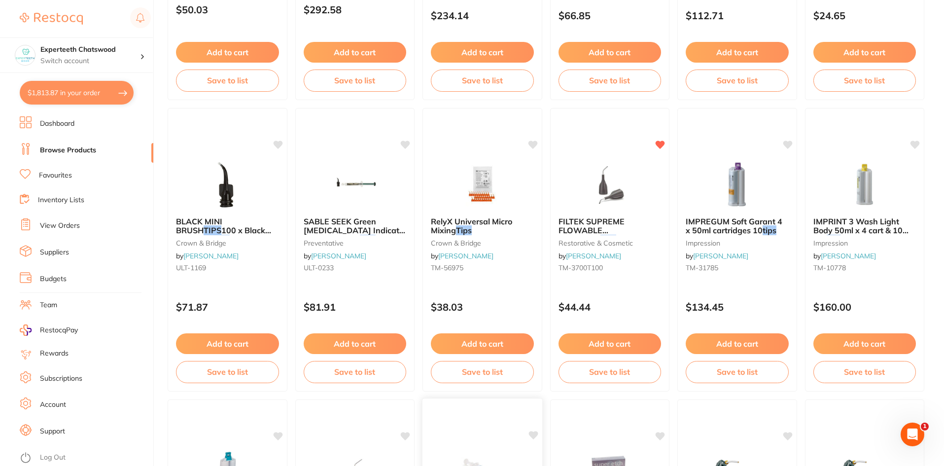
scroll to position [2338, 0]
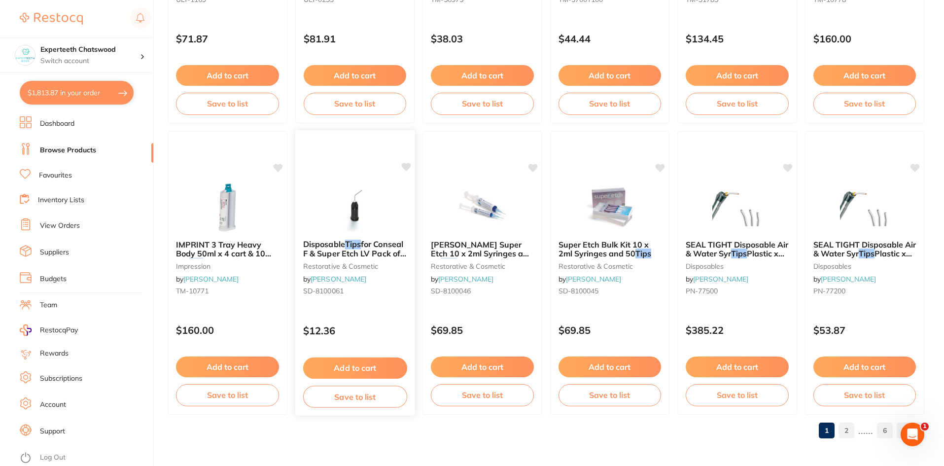
click at [370, 243] on span "for Conseal F & Super Etch LV Pack of 20" at bounding box center [354, 253] width 103 height 28
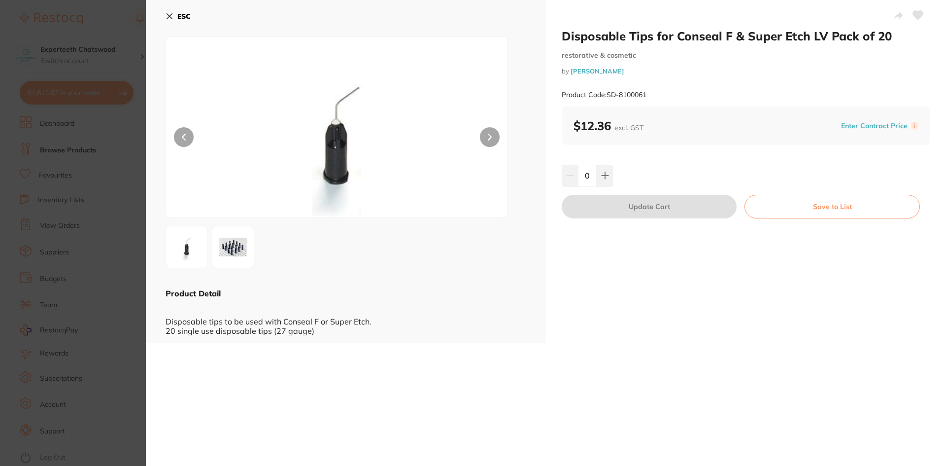
click at [171, 13] on icon at bounding box center [170, 16] width 8 height 8
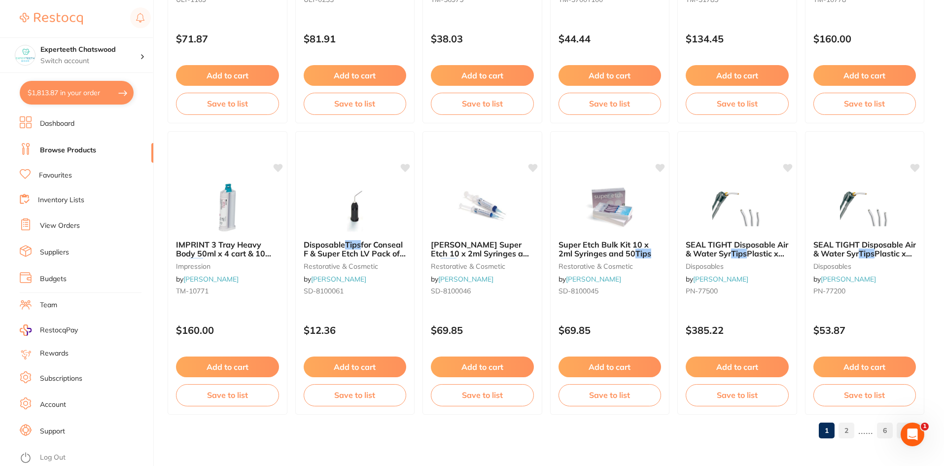
click at [850, 433] on link "2" at bounding box center [846, 430] width 16 height 20
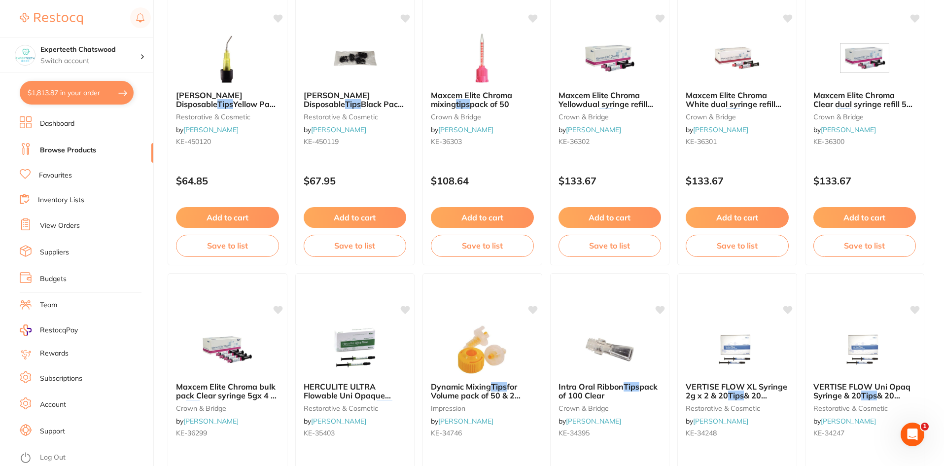
scroll to position [1331, 0]
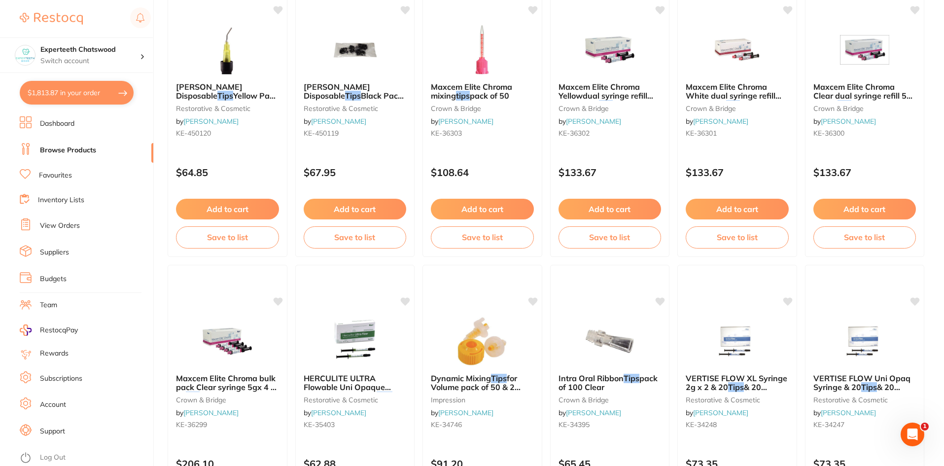
click at [69, 92] on button "$1,813.87 in your order" at bounding box center [77, 93] width 114 height 24
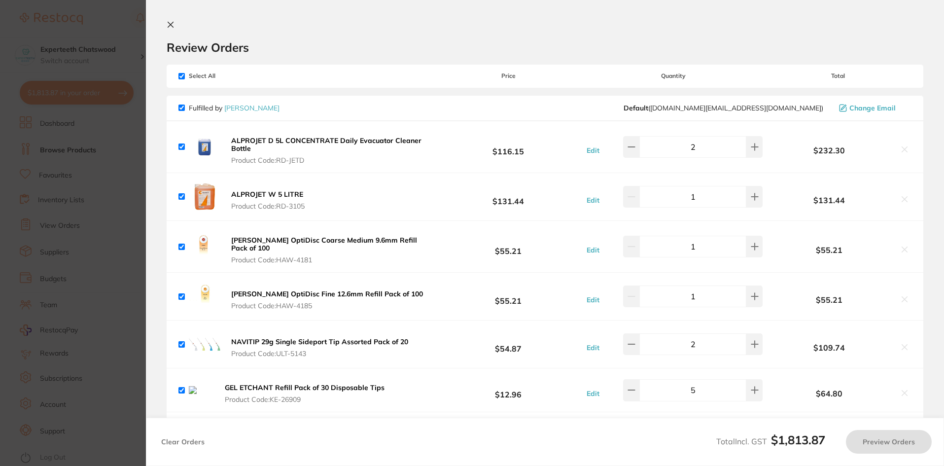
checkbox input "true"
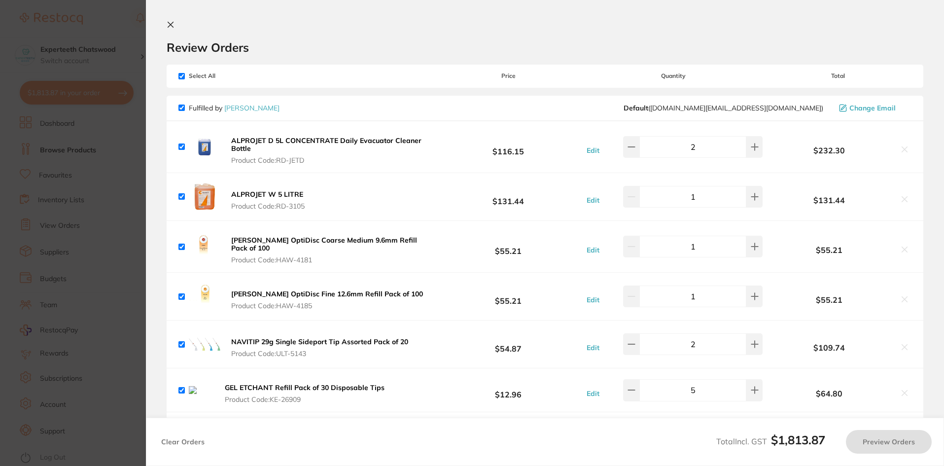
checkbox input "true"
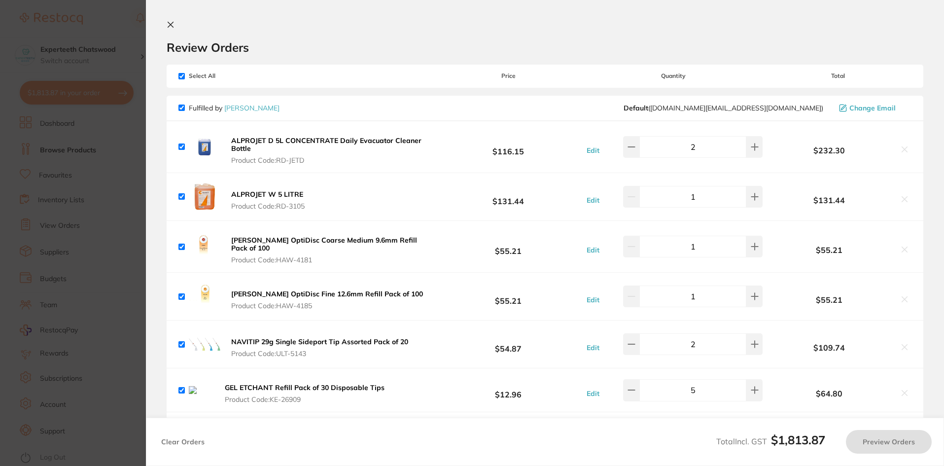
checkbox input "true"
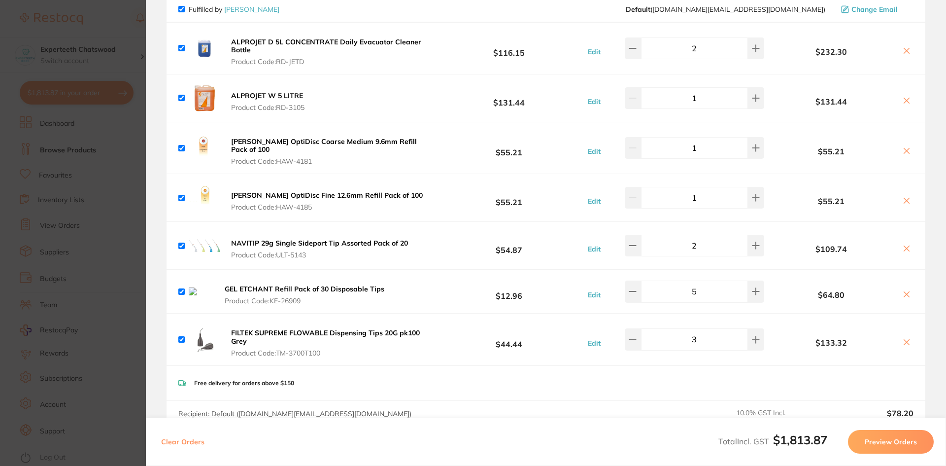
scroll to position [197, 0]
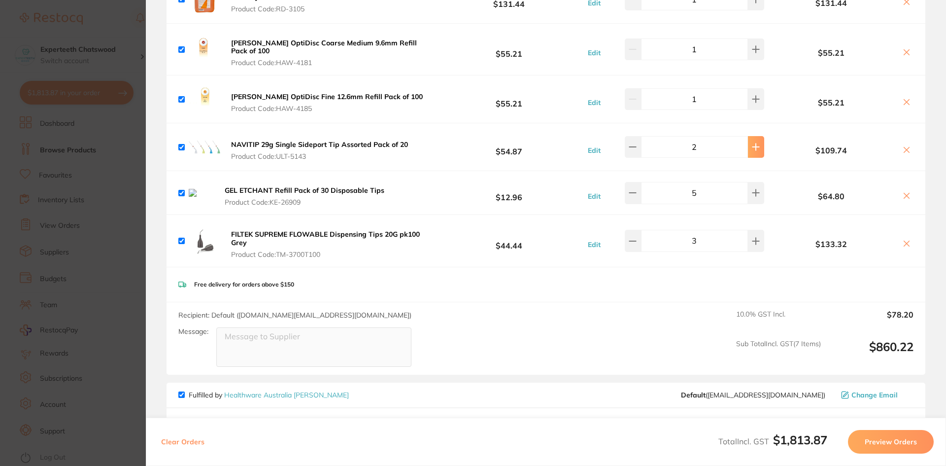
type input "3"
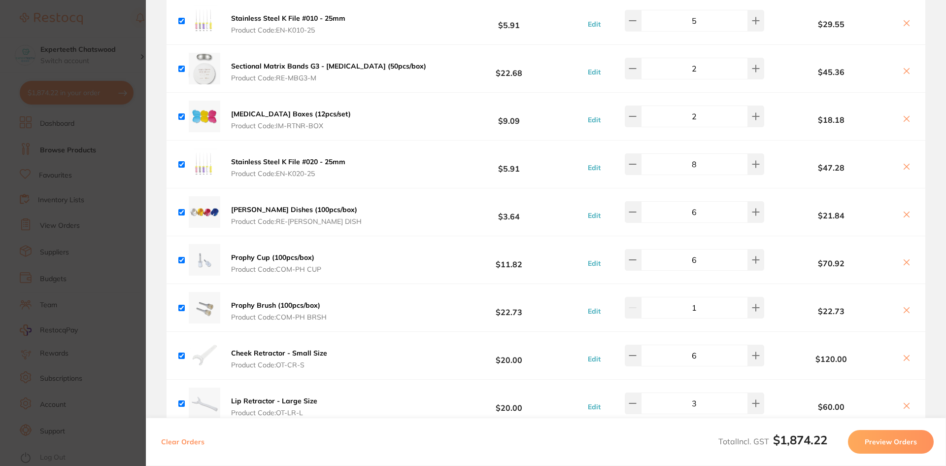
scroll to position [1380, 0]
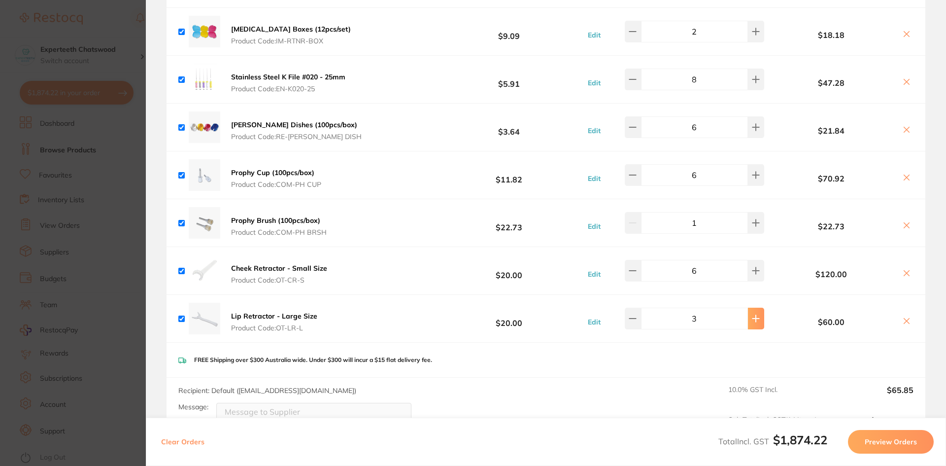
type input "4"
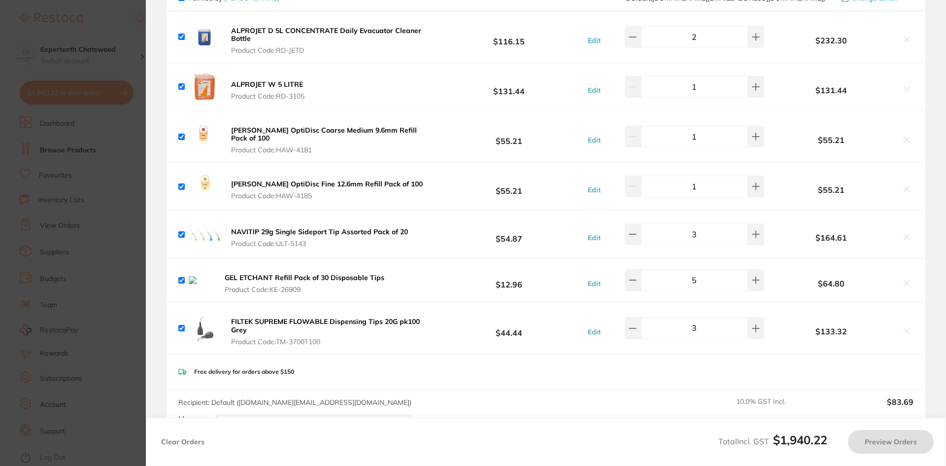
scroll to position [0, 0]
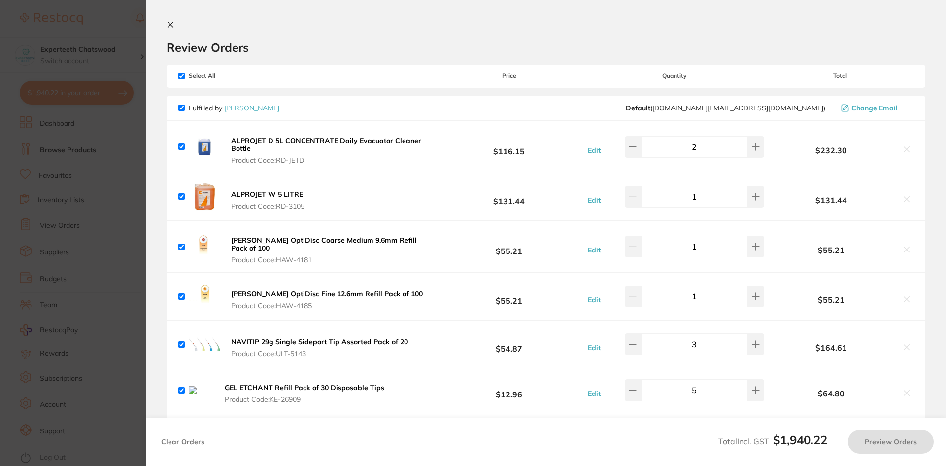
type input "6"
click at [170, 23] on icon at bounding box center [170, 24] width 5 height 5
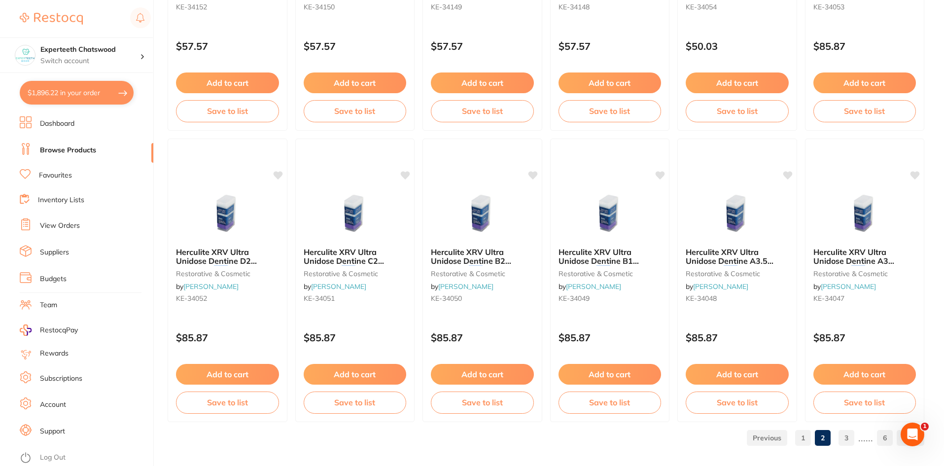
scroll to position [2338, 0]
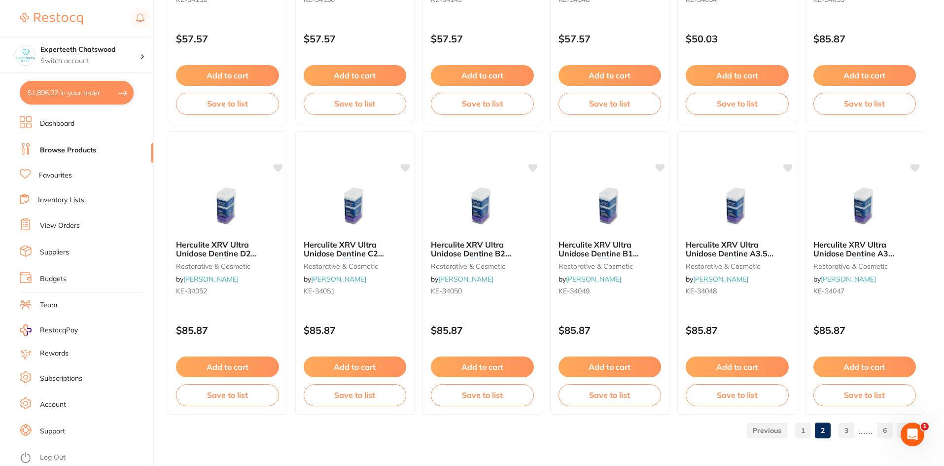
click at [849, 430] on link "3" at bounding box center [846, 430] width 16 height 20
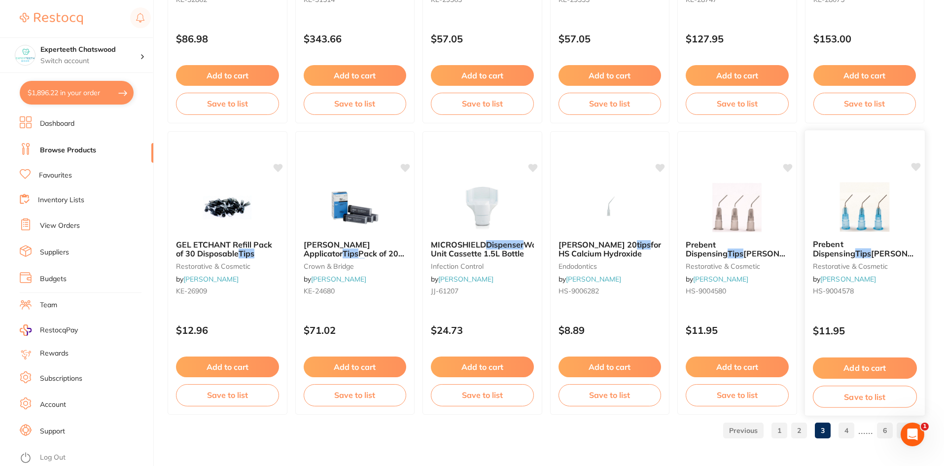
click at [879, 214] on img at bounding box center [864, 207] width 65 height 50
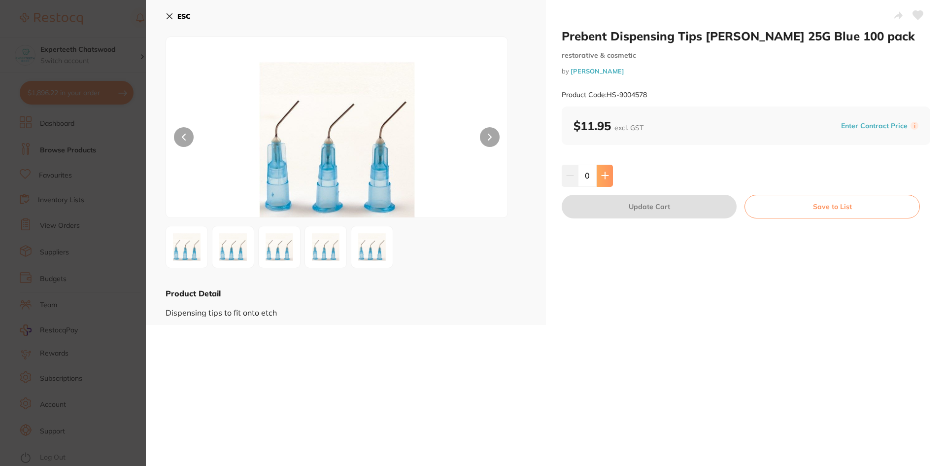
click at [607, 169] on button at bounding box center [605, 176] width 16 height 22
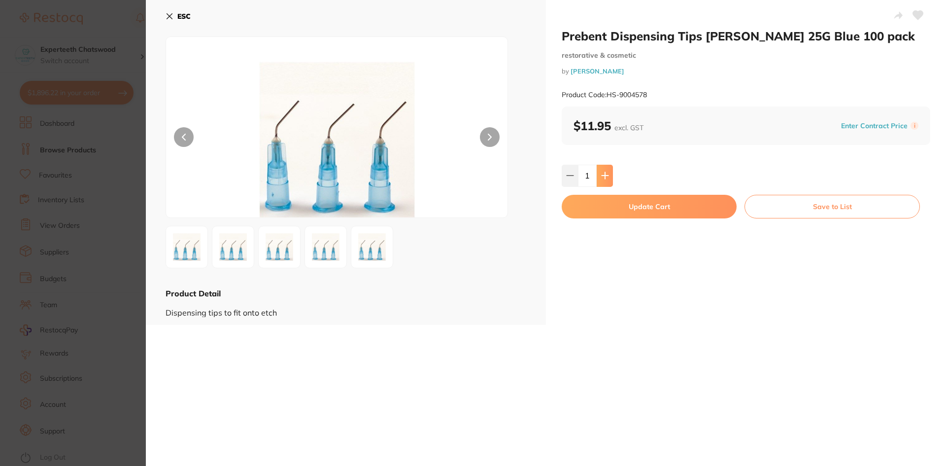
click at [607, 169] on button at bounding box center [605, 176] width 16 height 22
click at [609, 169] on button at bounding box center [605, 176] width 16 height 22
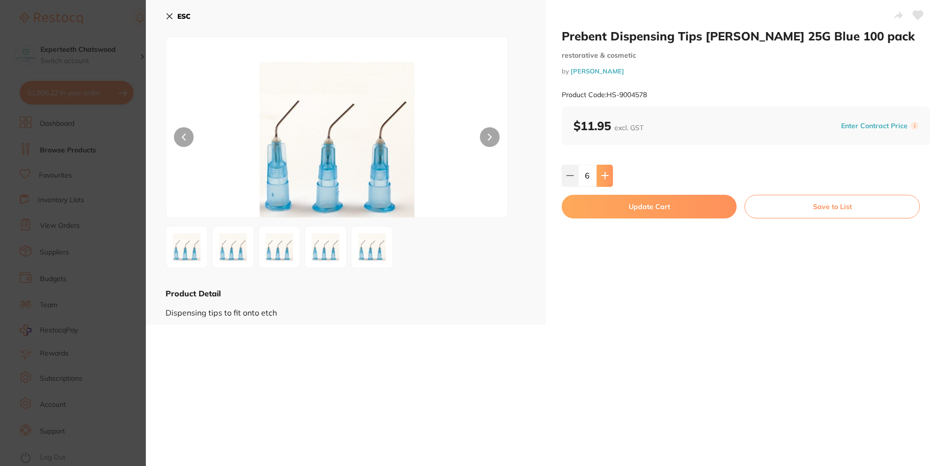
click at [608, 169] on button at bounding box center [605, 176] width 16 height 22
click at [566, 175] on icon at bounding box center [570, 176] width 8 height 8
click at [599, 173] on button at bounding box center [605, 176] width 16 height 22
click at [605, 165] on button at bounding box center [605, 176] width 16 height 22
type input "8"
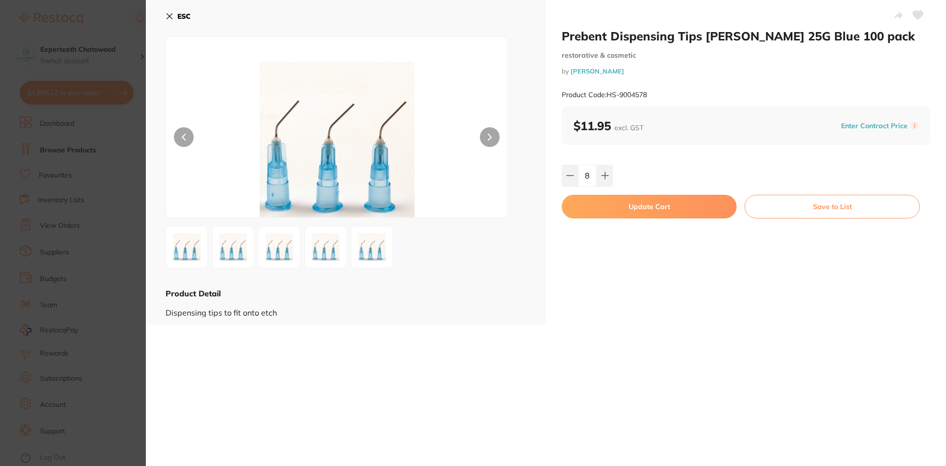
click at [621, 199] on button "Update Cart" at bounding box center [649, 207] width 175 height 24
checkbox input "false"
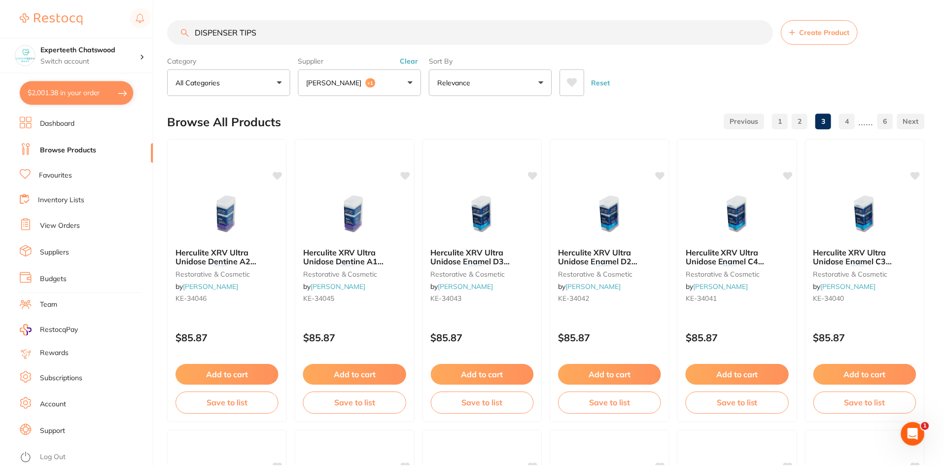
scroll to position [2338, 0]
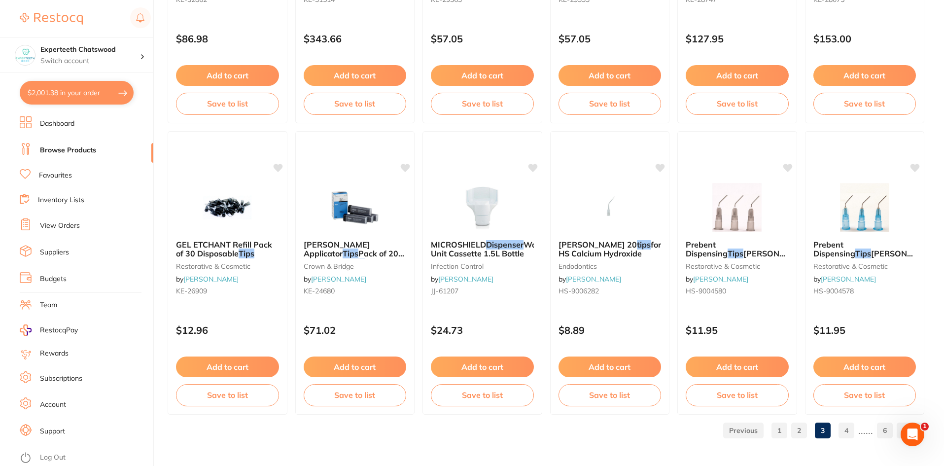
click at [73, 100] on button "$2,001.38 in your order" at bounding box center [77, 93] width 114 height 24
checkbox input "true"
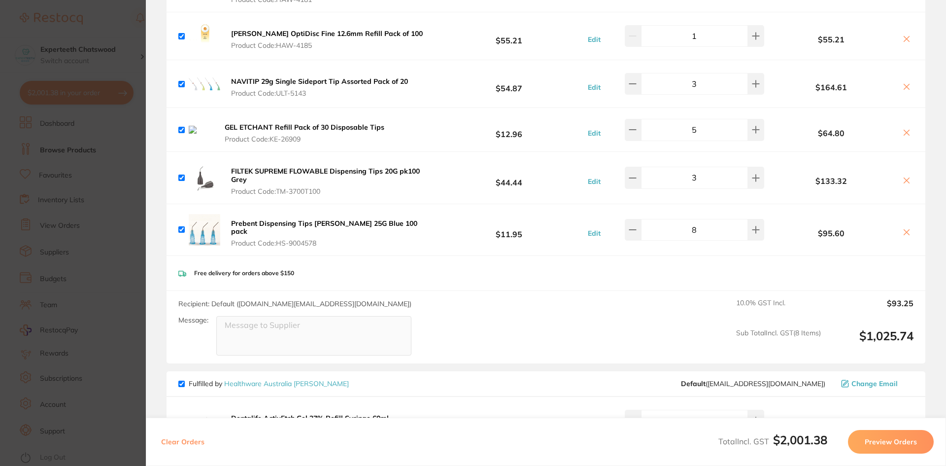
scroll to position [246, 0]
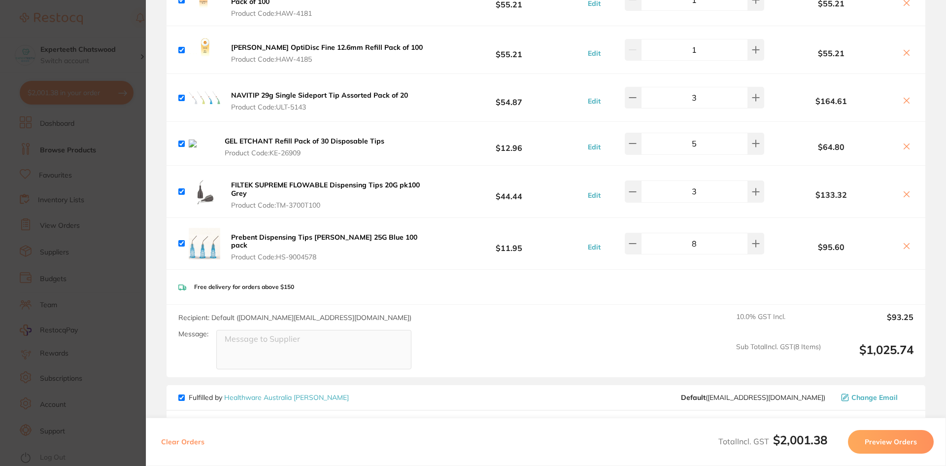
click at [903, 142] on icon at bounding box center [907, 146] width 8 height 8
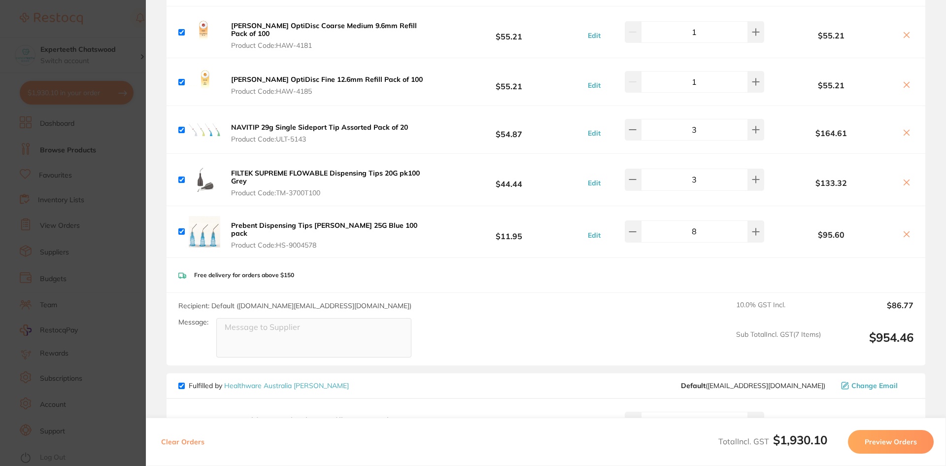
checkbox input "true"
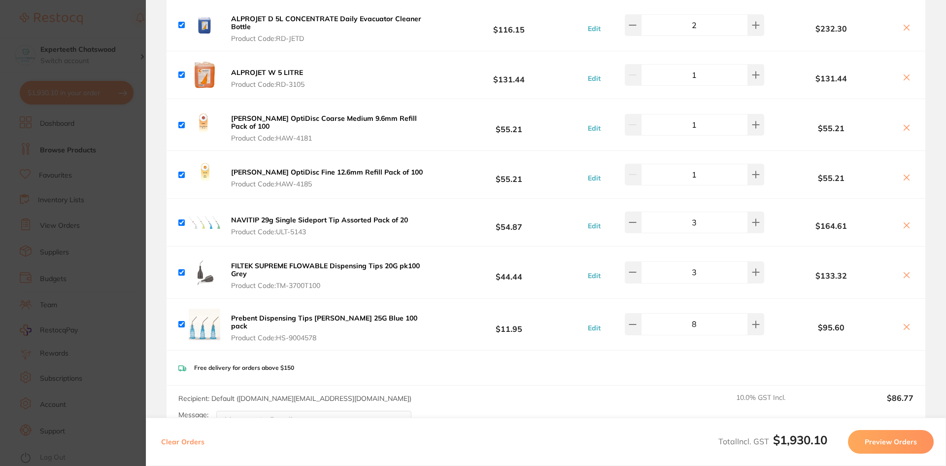
scroll to position [0, 0]
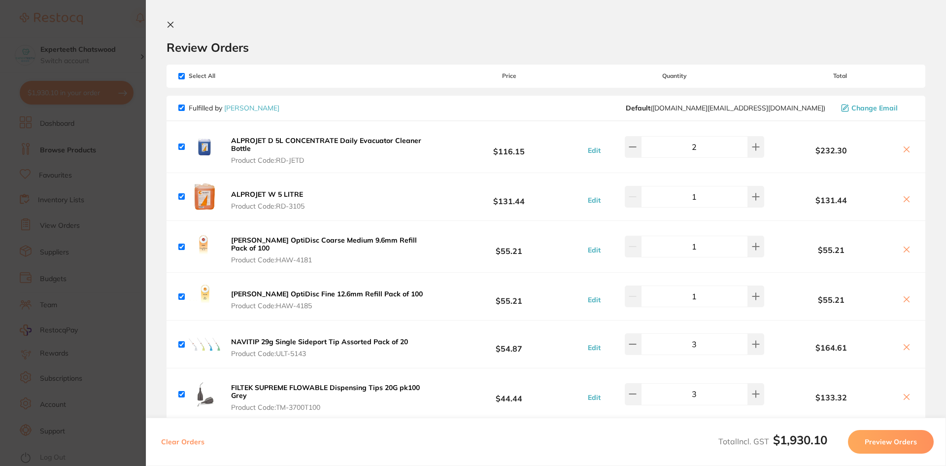
click at [173, 20] on section "Review Orders Your orders are being processed and we will notify you once we ha…" at bounding box center [546, 233] width 800 height 466
click at [169, 20] on section "Review Orders Your orders are being processed and we will notify you once we ha…" at bounding box center [546, 233] width 800 height 466
click at [171, 24] on icon at bounding box center [170, 24] width 5 height 5
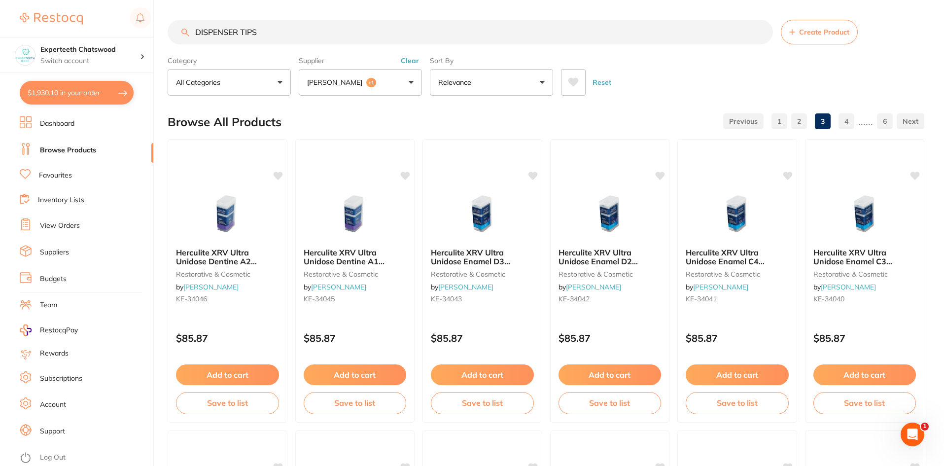
drag, startPoint x: 279, startPoint y: 26, endPoint x: 179, endPoint y: 35, distance: 100.0
click at [179, 35] on input "DISPENSER TIPS" at bounding box center [470, 32] width 605 height 25
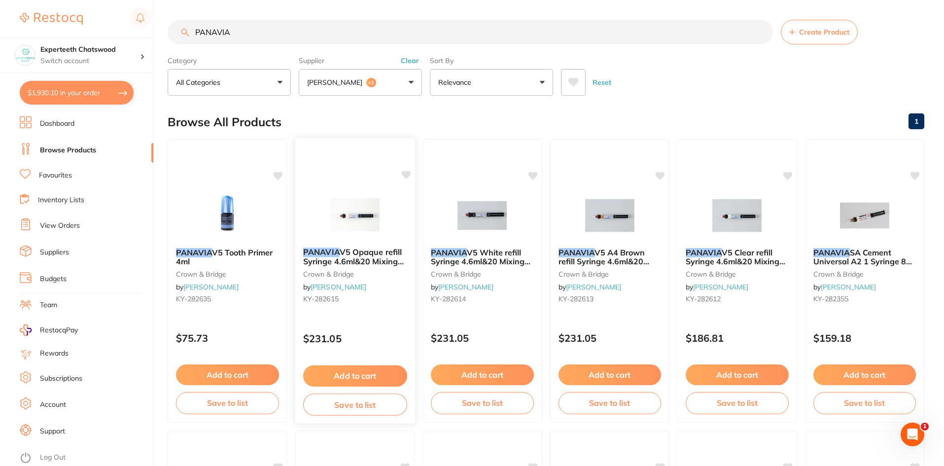
type input "PANAVIA"
click at [354, 226] on img at bounding box center [354, 215] width 65 height 50
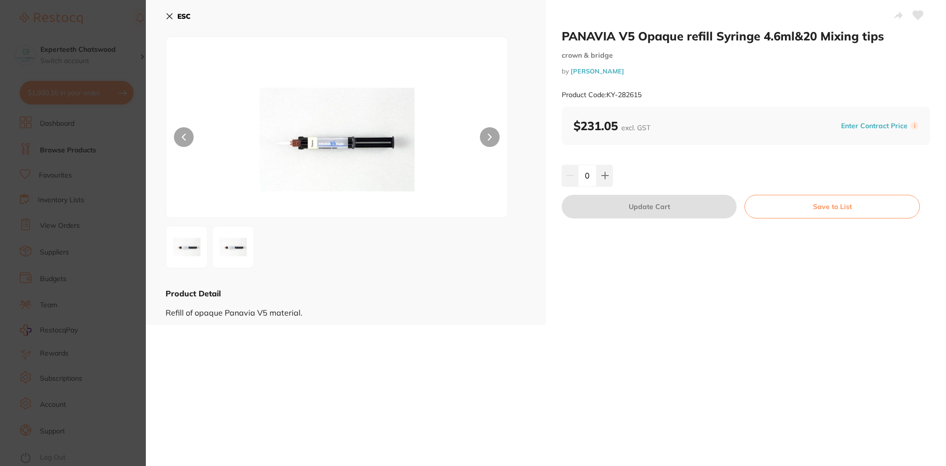
click at [353, 128] on img at bounding box center [337, 140] width 205 height 156
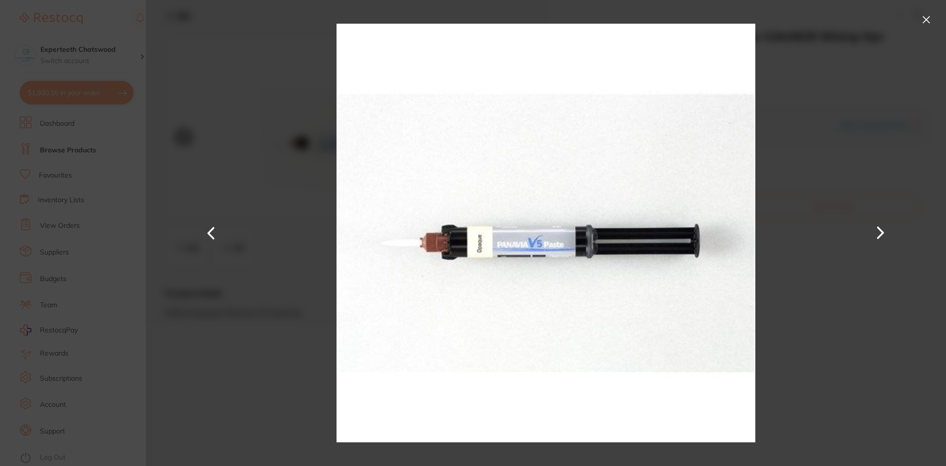
click at [925, 21] on button at bounding box center [927, 20] width 16 height 16
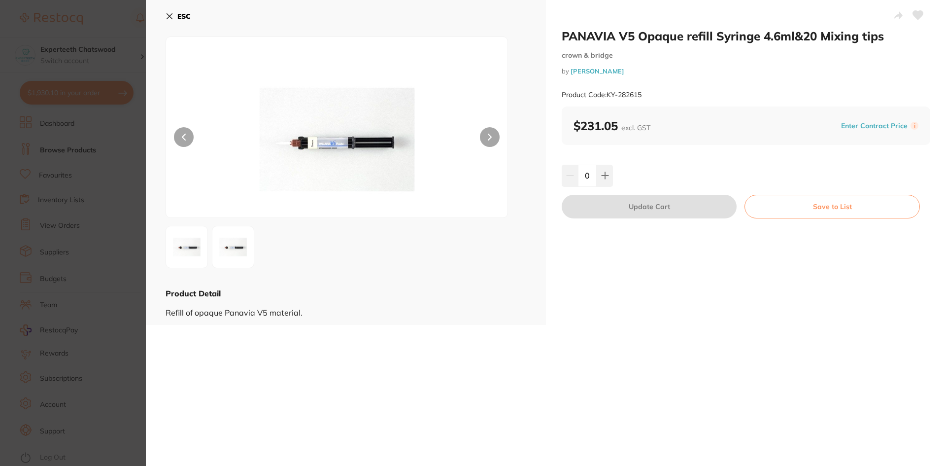
click at [171, 12] on button "ESC" at bounding box center [178, 16] width 25 height 17
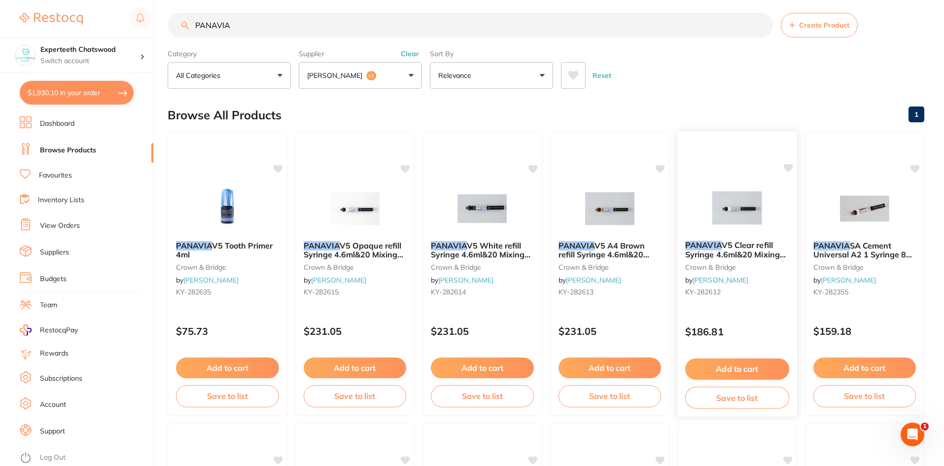
click at [742, 203] on img at bounding box center [737, 208] width 65 height 50
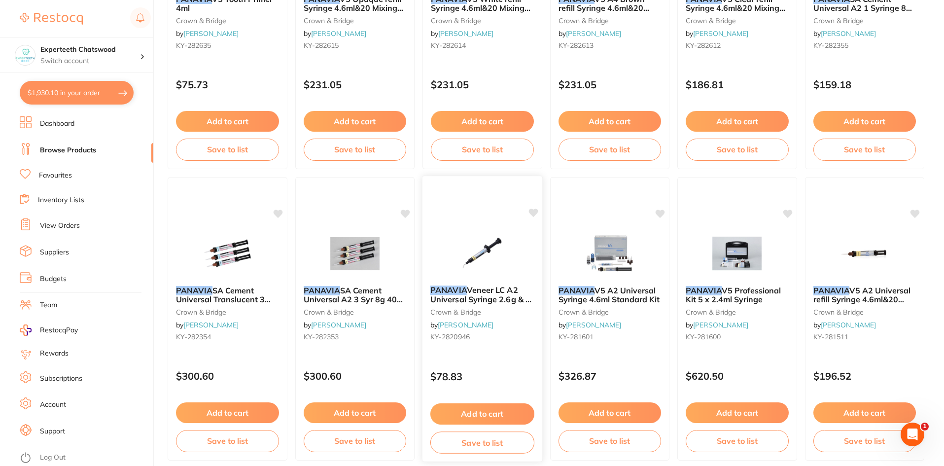
scroll to position [253, 0]
click at [479, 254] on img at bounding box center [482, 253] width 65 height 50
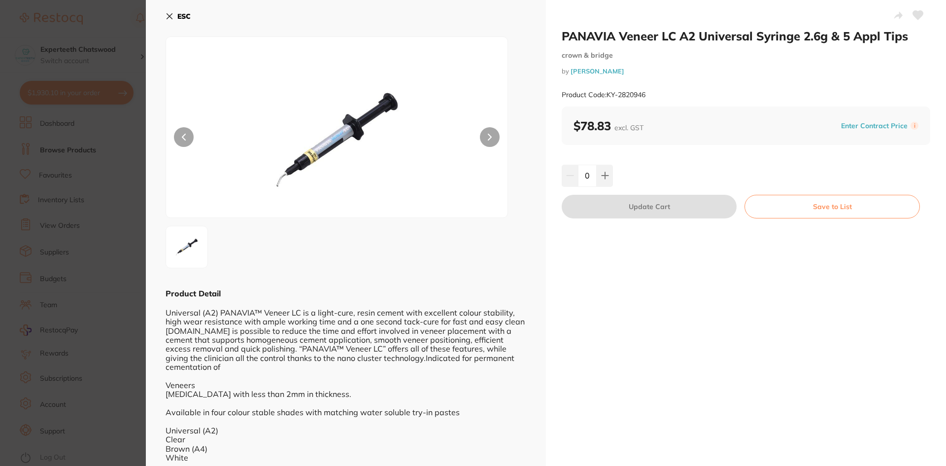
click at [175, 9] on button "ESC" at bounding box center [178, 16] width 25 height 17
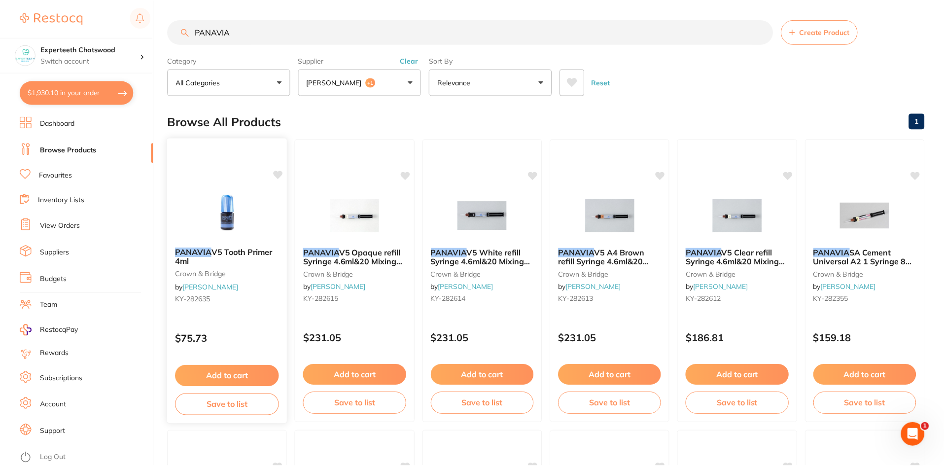
scroll to position [253, 0]
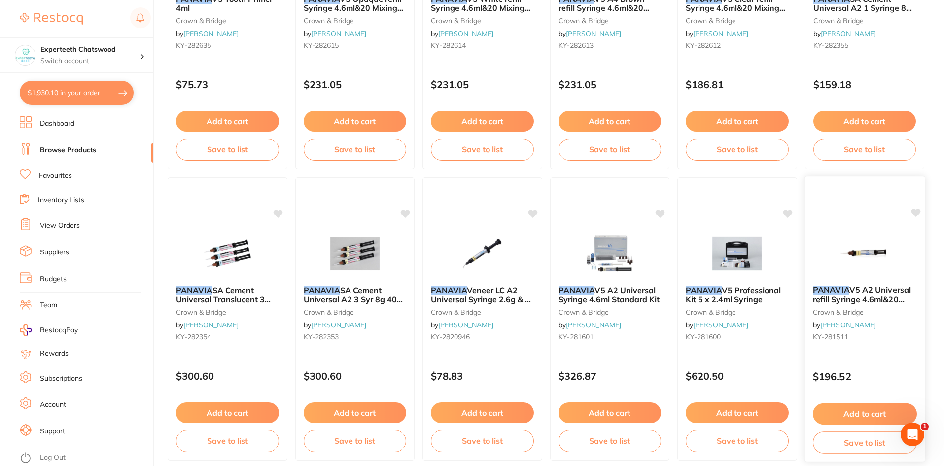
click at [876, 235] on img at bounding box center [864, 253] width 65 height 50
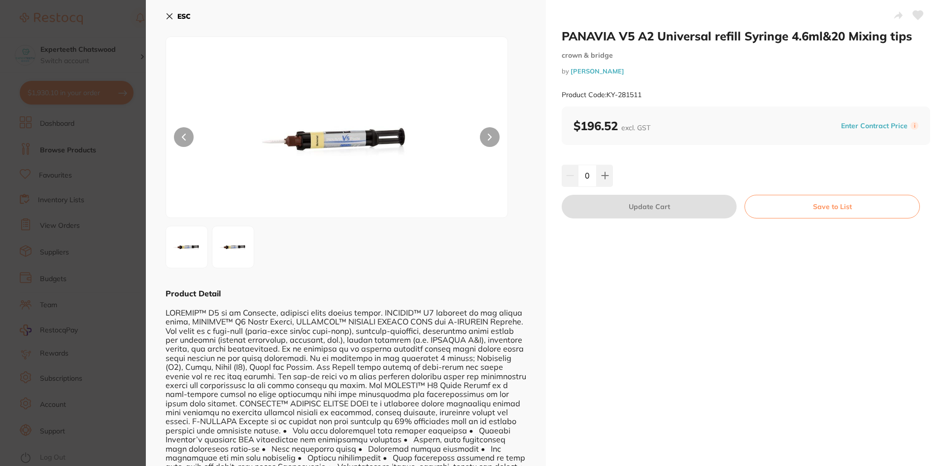
click at [348, 141] on img at bounding box center [337, 140] width 205 height 156
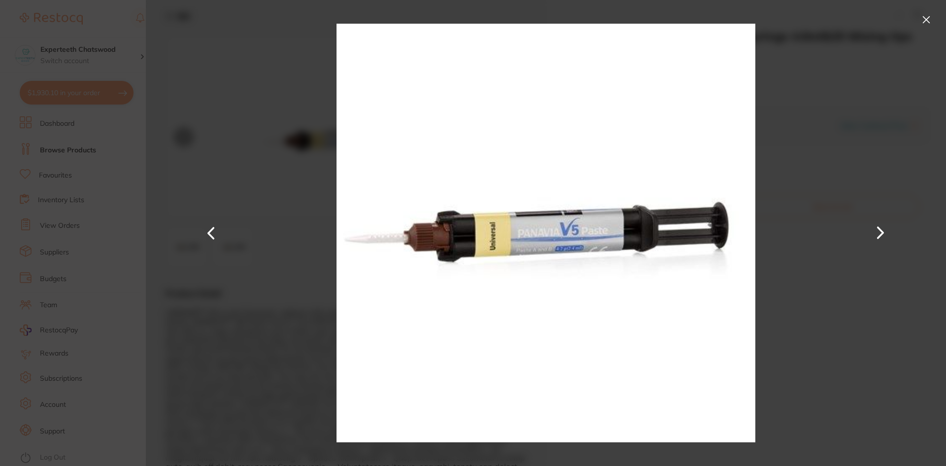
click at [924, 22] on button at bounding box center [927, 20] width 16 height 16
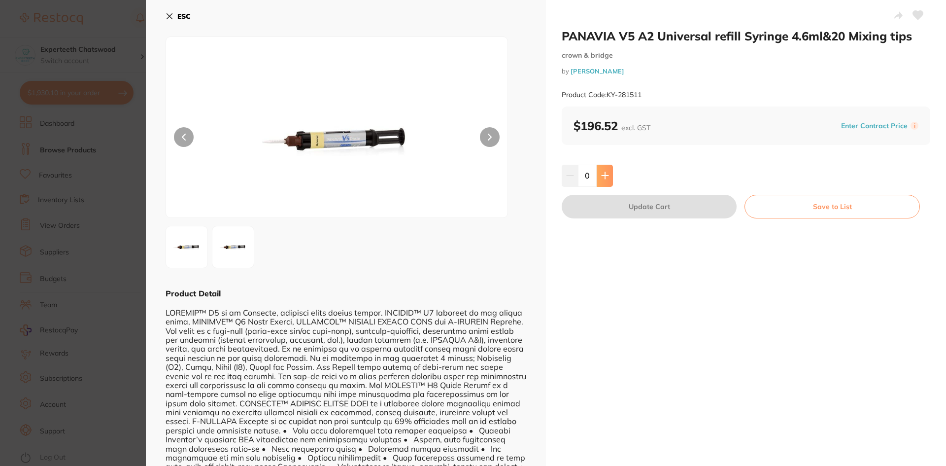
click at [607, 176] on icon at bounding box center [605, 176] width 6 height 6
type input "1"
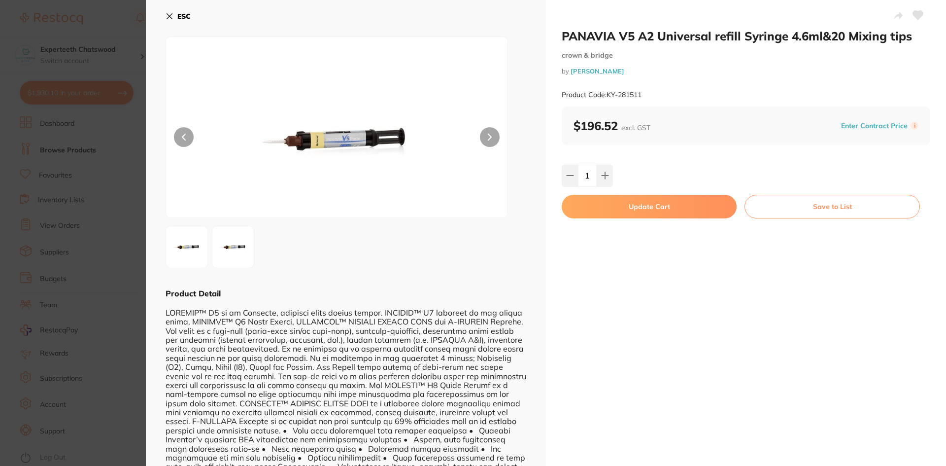
click at [622, 205] on button "Update Cart" at bounding box center [649, 207] width 175 height 24
checkbox input "false"
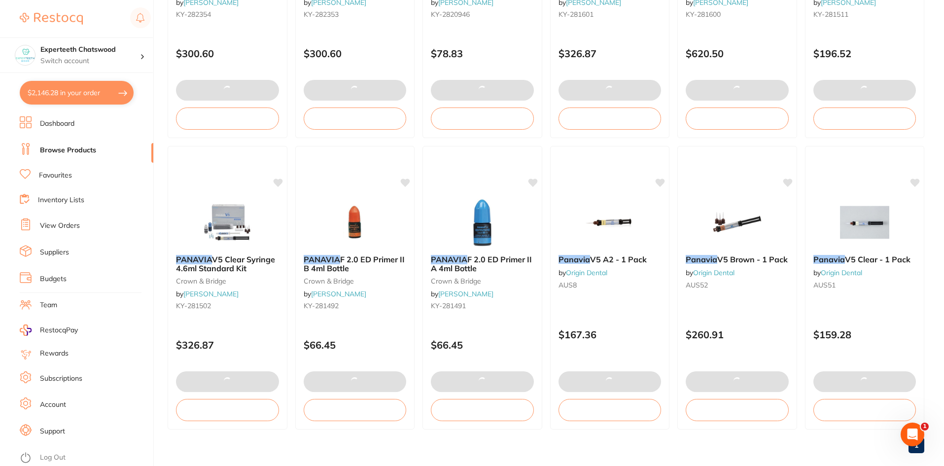
scroll to position [590, 0]
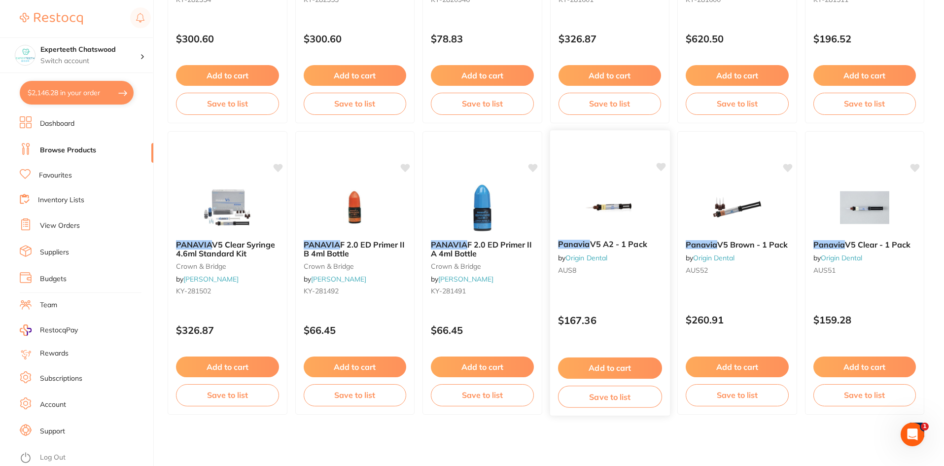
click at [595, 207] on img at bounding box center [609, 207] width 65 height 50
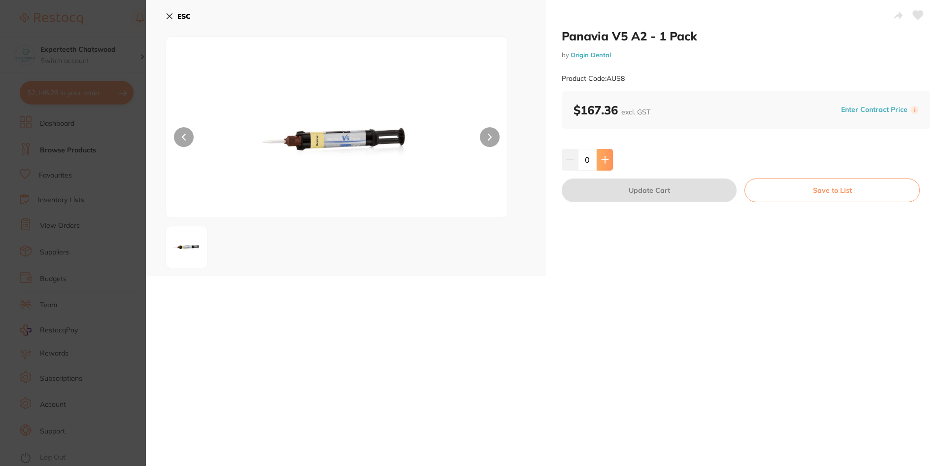
click at [604, 156] on icon at bounding box center [605, 159] width 6 height 6
type input "1"
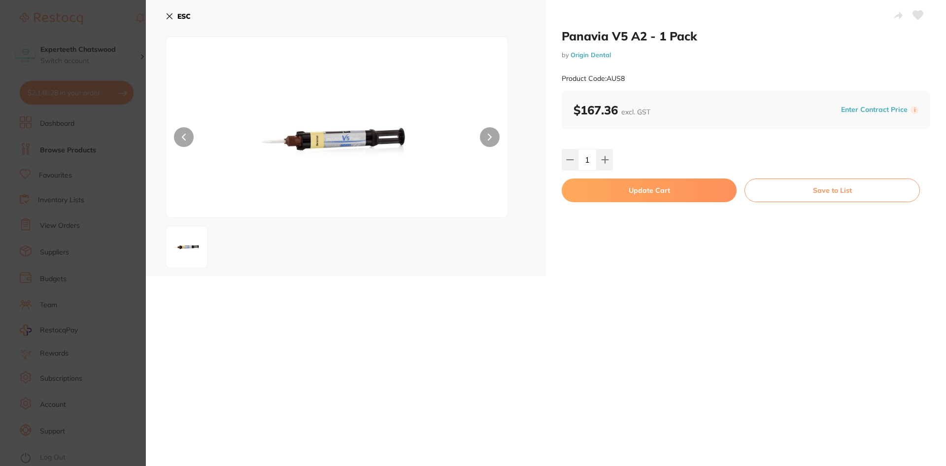
click at [631, 199] on button "Update Cart" at bounding box center [649, 190] width 175 height 24
checkbox input "false"
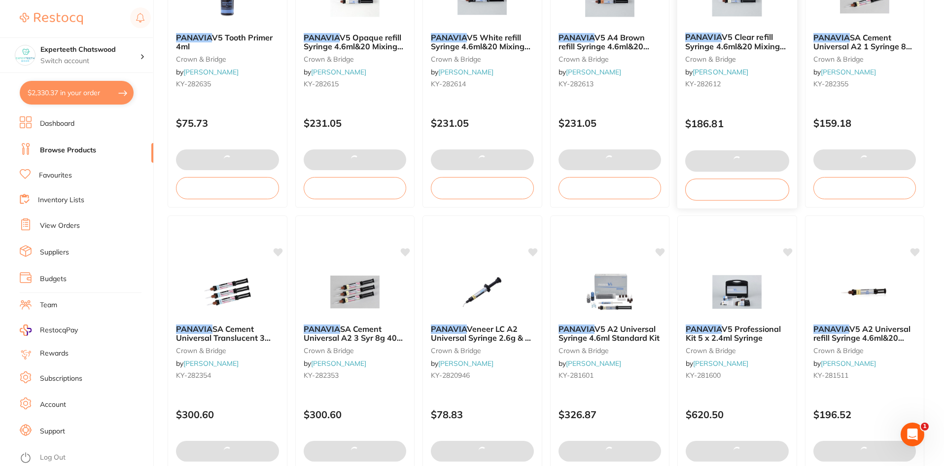
scroll to position [296, 0]
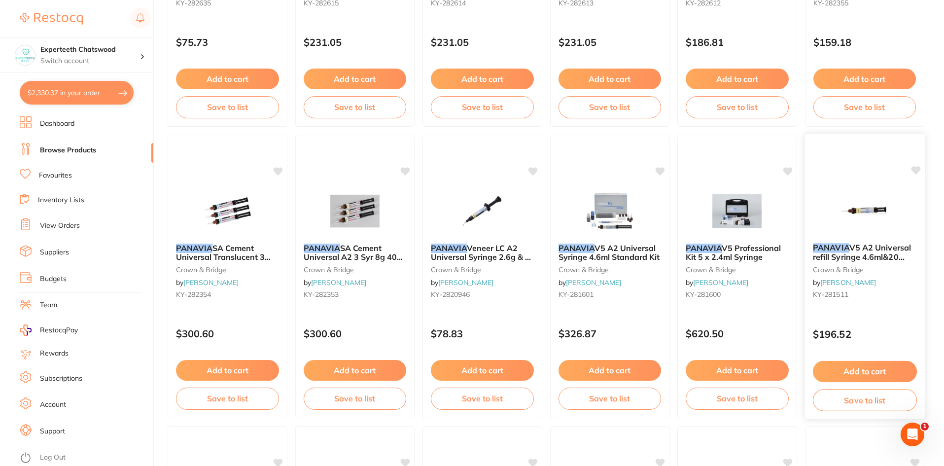
click at [859, 206] on img at bounding box center [864, 210] width 65 height 50
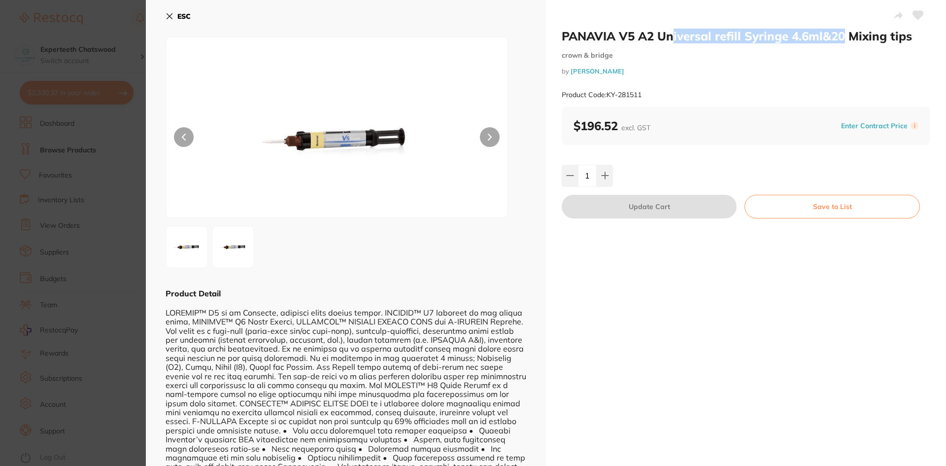
drag, startPoint x: 673, startPoint y: 33, endPoint x: 843, endPoint y: 38, distance: 169.6
click at [843, 38] on h2 "PANAVIA V5 A2 Universal refill Syringe 4.6ml&20 Mixing tips" at bounding box center [746, 36] width 369 height 15
click at [877, 36] on h2 "PANAVIA V5 A2 Universal refill Syringe 4.6ml&20 Mixing tips" at bounding box center [746, 36] width 369 height 15
click at [166, 16] on icon at bounding box center [170, 16] width 8 height 8
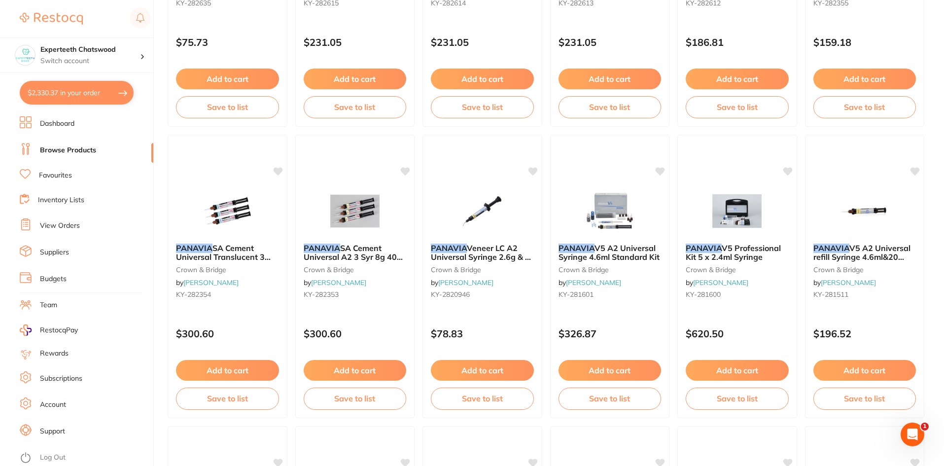
click at [44, 89] on button "$2,330.37 in your order" at bounding box center [77, 93] width 114 height 24
checkbox input "true"
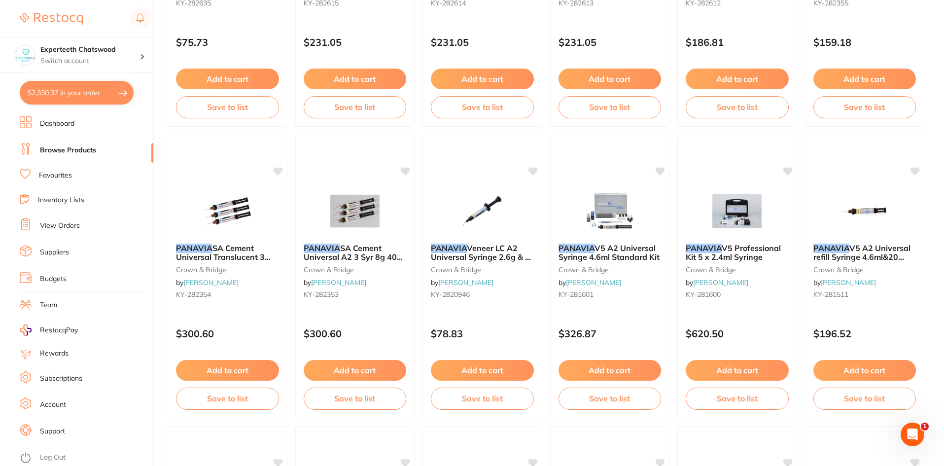
checkbox input "true"
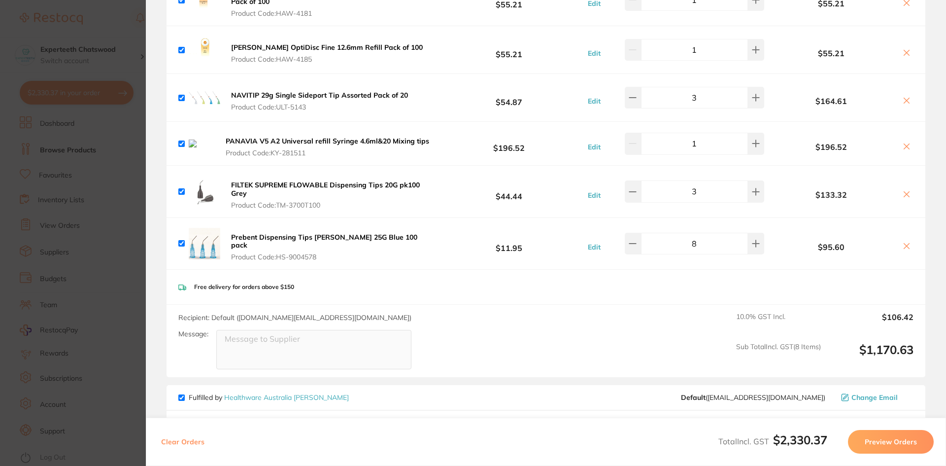
scroll to position [197, 0]
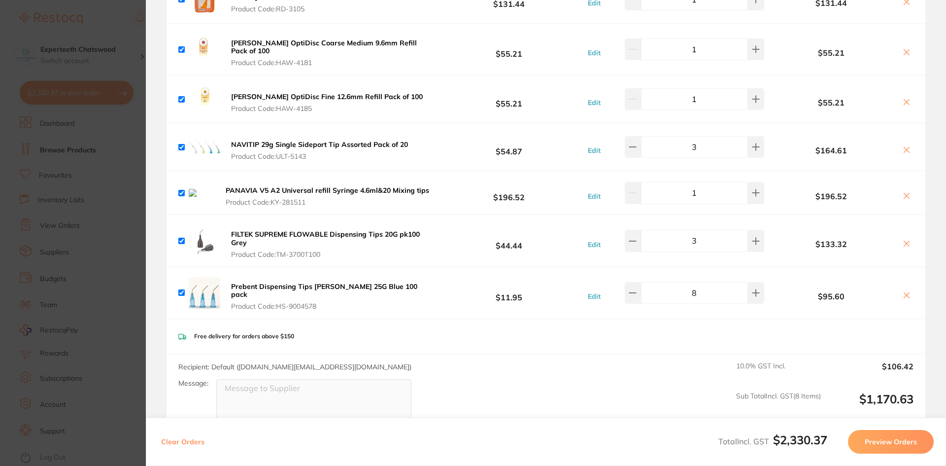
click at [904, 193] on icon at bounding box center [906, 195] width 5 height 5
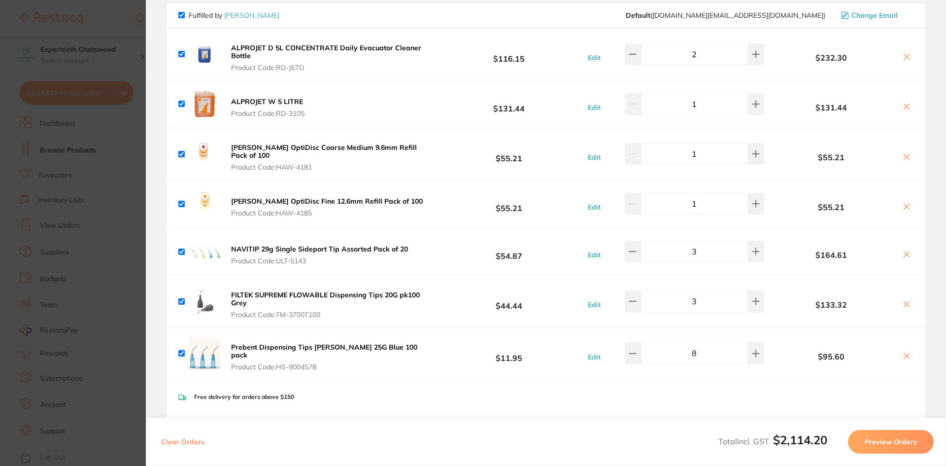
scroll to position [0, 0]
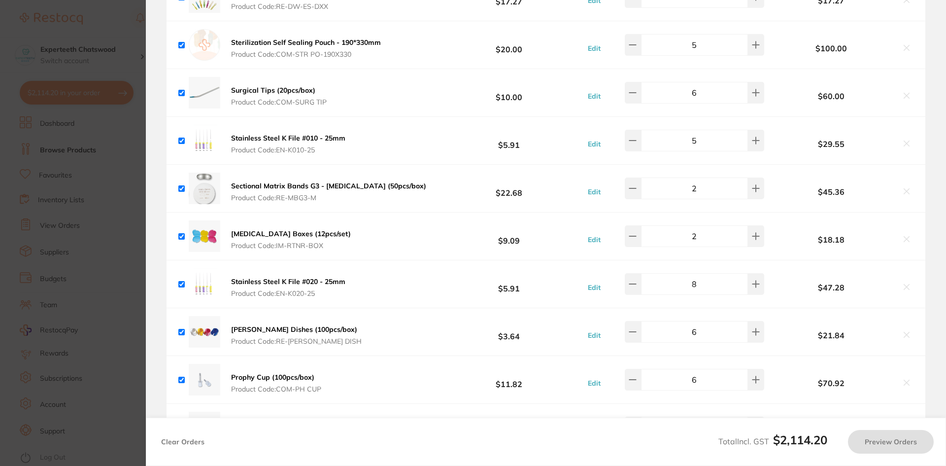
checkbox input "true"
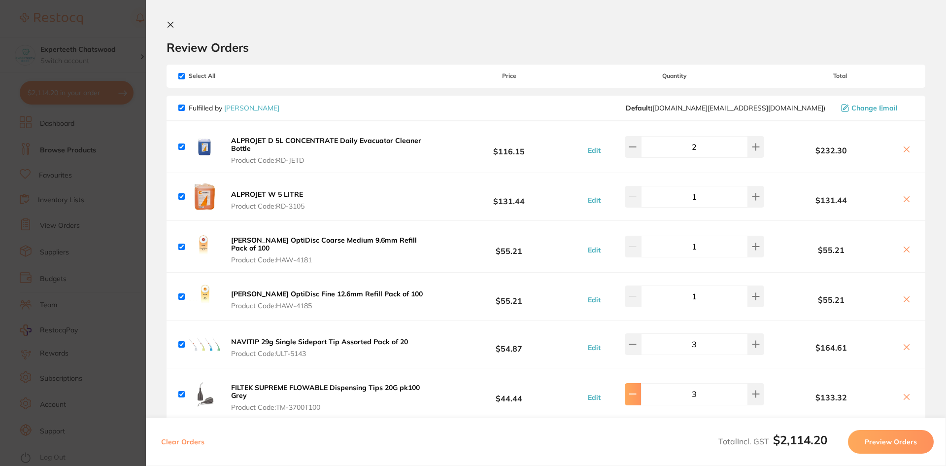
click at [641, 158] on button at bounding box center [633, 147] width 16 height 22
type input "2"
click at [167, 23] on icon at bounding box center [171, 25] width 8 height 8
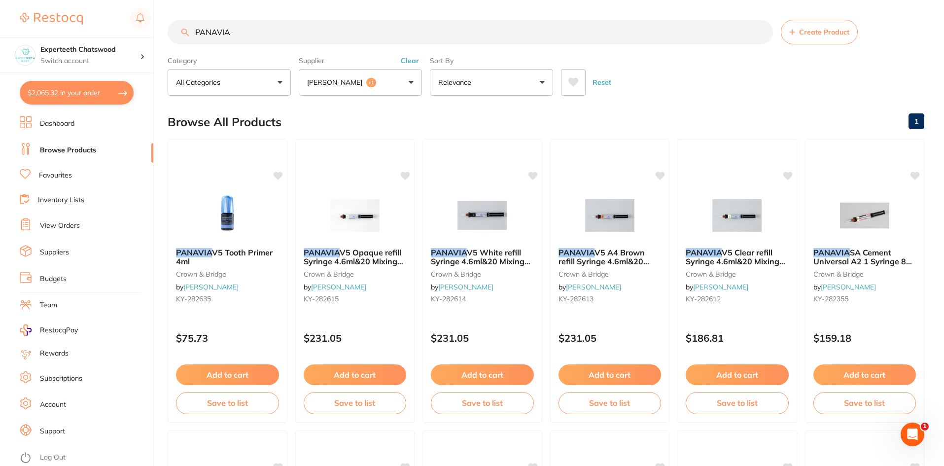
click at [358, 71] on button "[PERSON_NAME] +1" at bounding box center [360, 82] width 123 height 27
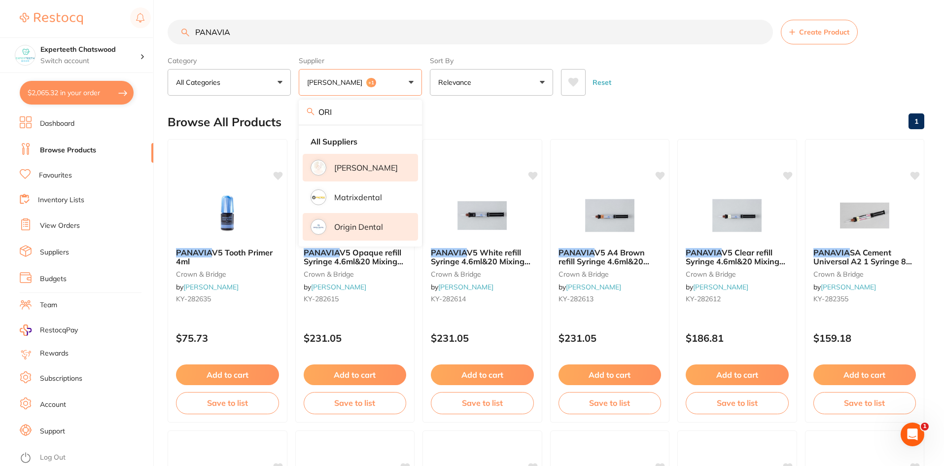
click at [41, 103] on button "$2,065.32 in your order" at bounding box center [77, 93] width 114 height 24
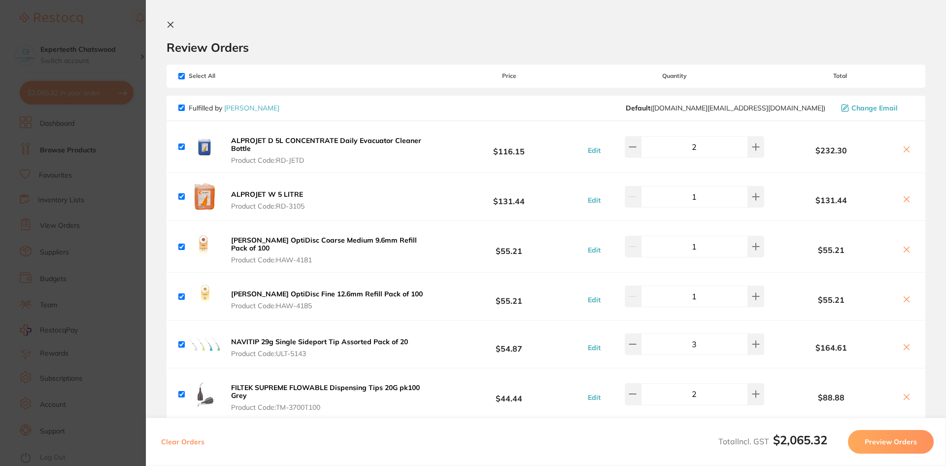
click at [262, 243] on b "[PERSON_NAME] OptiDisc Coarse Medium 9.6mm Refill Pack of 100" at bounding box center [324, 244] width 186 height 17
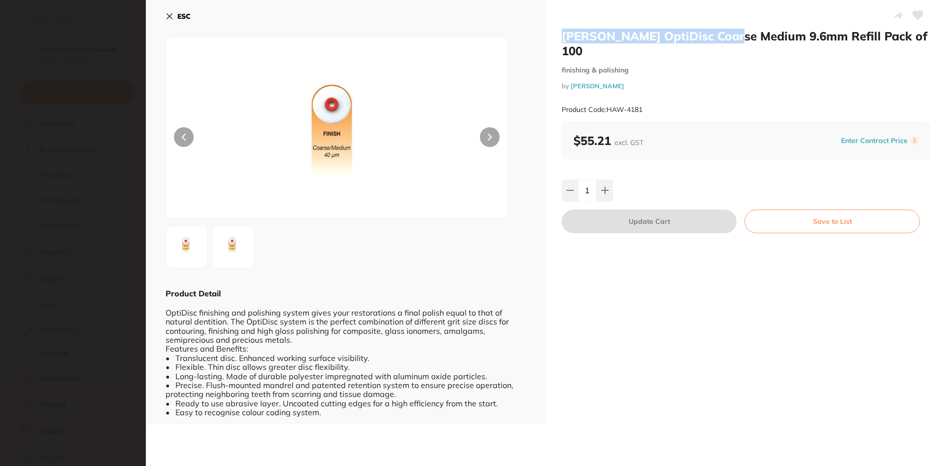
drag, startPoint x: 558, startPoint y: 33, endPoint x: 740, endPoint y: 33, distance: 181.4
click at [740, 33] on div "[PERSON_NAME] OptiDisc Coarse Medium 9.6mm Refill Pack of 100 finishing & polis…" at bounding box center [746, 212] width 400 height 424
click at [592, 34] on h2 "[PERSON_NAME] OptiDisc Coarse Medium 9.6mm Refill Pack of 100" at bounding box center [746, 44] width 369 height 30
drag, startPoint x: 599, startPoint y: 33, endPoint x: 685, endPoint y: 34, distance: 85.8
click at [691, 34] on h2 "[PERSON_NAME] OptiDisc Coarse Medium 9.6mm Refill Pack of 100" at bounding box center [746, 44] width 369 height 30
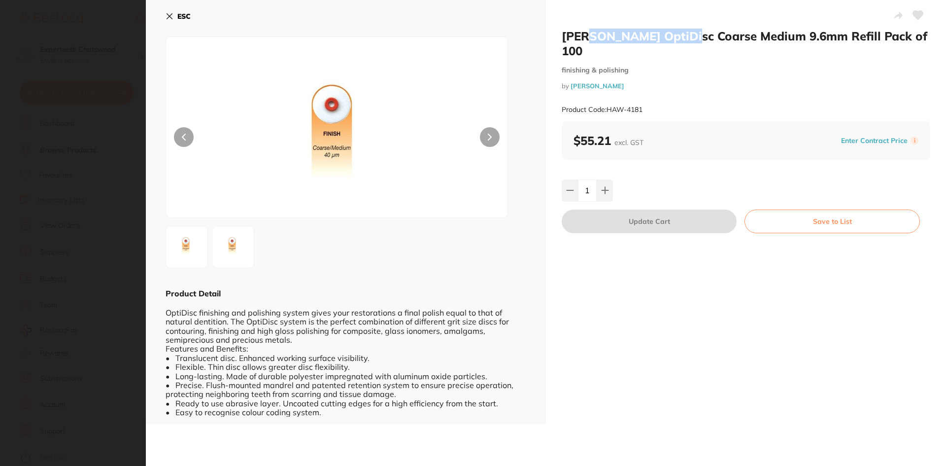
copy h2 "OptiDisc Coarse"
click at [558, 32] on div "[PERSON_NAME] OptiDisc Coarse Medium 9.6mm Refill Pack of 100 finishing & polis…" at bounding box center [746, 212] width 400 height 424
drag, startPoint x: 562, startPoint y: 35, endPoint x: 678, endPoint y: 33, distance: 116.3
click at [690, 34] on h2 "[PERSON_NAME] OptiDisc Coarse Medium 9.6mm Refill Pack of 100" at bounding box center [746, 44] width 369 height 30
copy h2 "[PERSON_NAME] OptiDisc Coars"
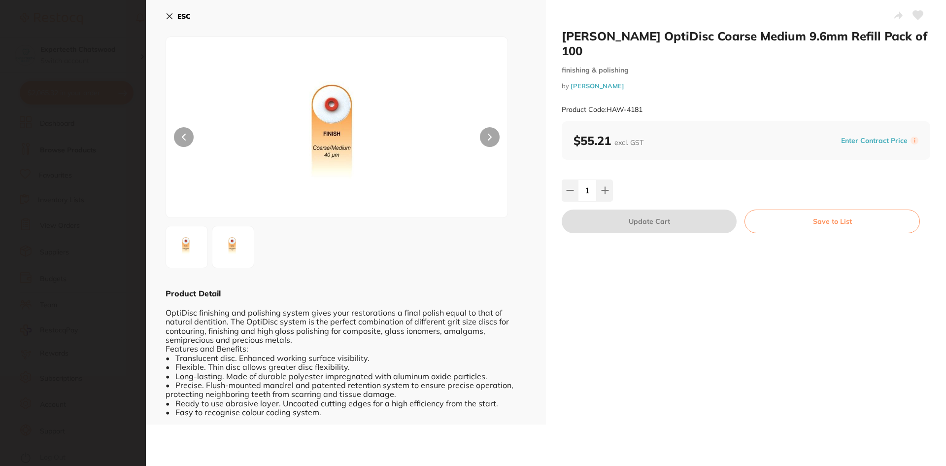
click at [163, 16] on div "ESC Product Detail OptiDisc finishing and polishing system gives your restorati…" at bounding box center [346, 212] width 400 height 424
click at [166, 15] on icon at bounding box center [170, 16] width 8 height 8
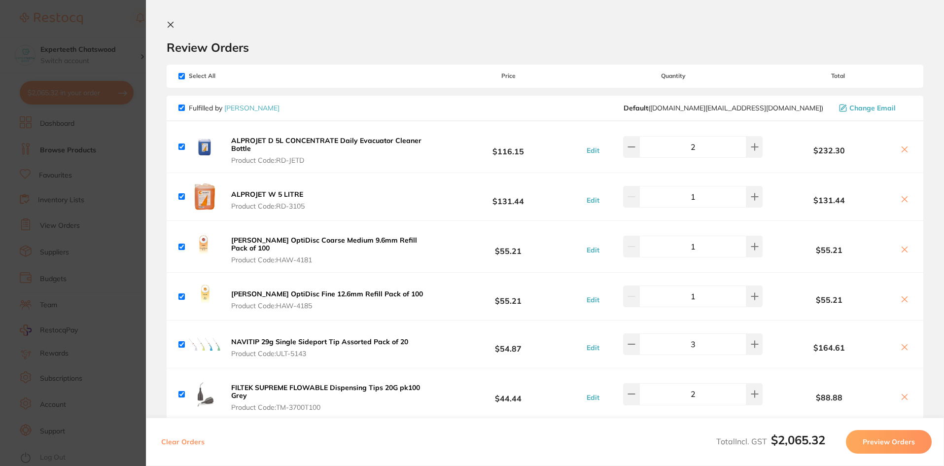
click at [167, 25] on icon at bounding box center [171, 25] width 8 height 8
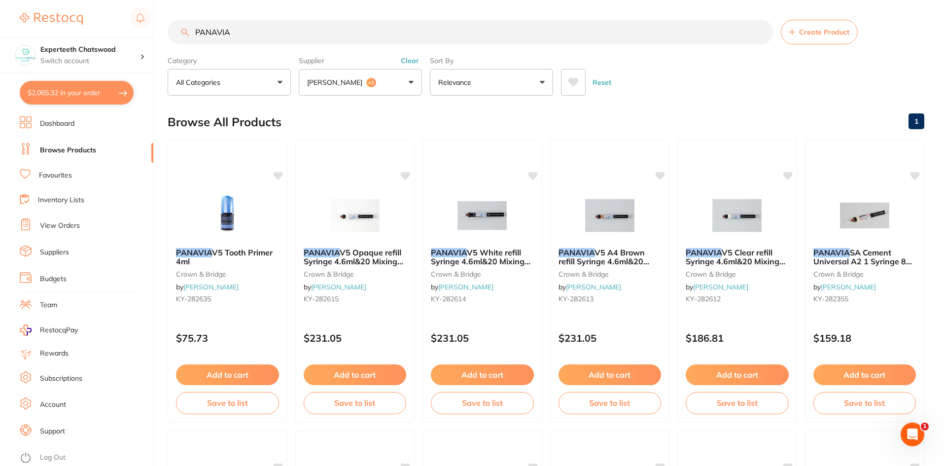
click at [243, 38] on input "PANAVIA" at bounding box center [470, 32] width 605 height 25
drag, startPoint x: 280, startPoint y: 34, endPoint x: 148, endPoint y: 23, distance: 132.5
click at [148, 23] on div "$2,065.32 Experteeth Chatswood Switch account Experteeth Chatswood $2,065.32 in…" at bounding box center [472, 233] width 944 height 466
paste input "[PERSON_NAME] OptiDisc Coars"
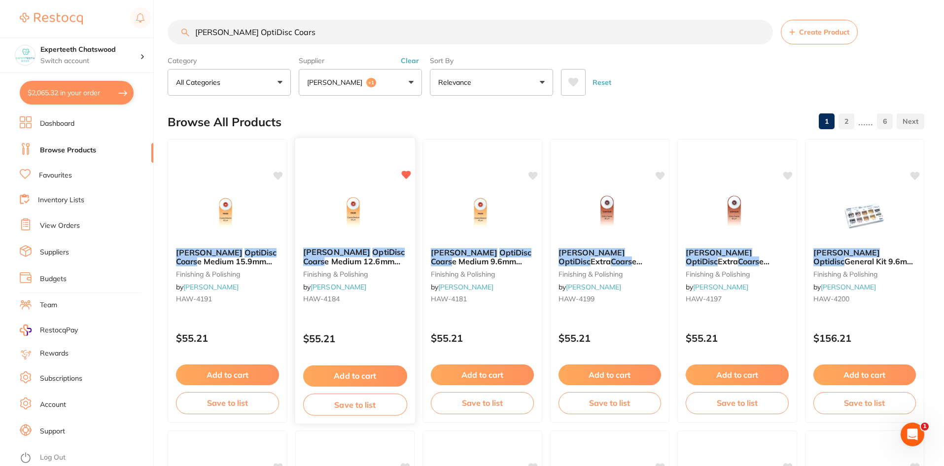
type input "[PERSON_NAME] OptiDisc Coars"
click at [355, 373] on button "Add to cart" at bounding box center [355, 375] width 104 height 21
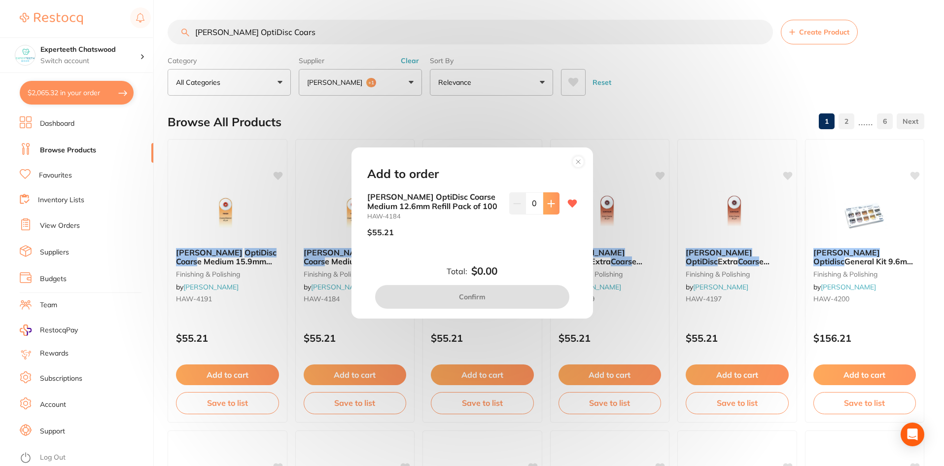
click at [548, 202] on icon at bounding box center [551, 204] width 8 height 8
type input "1"
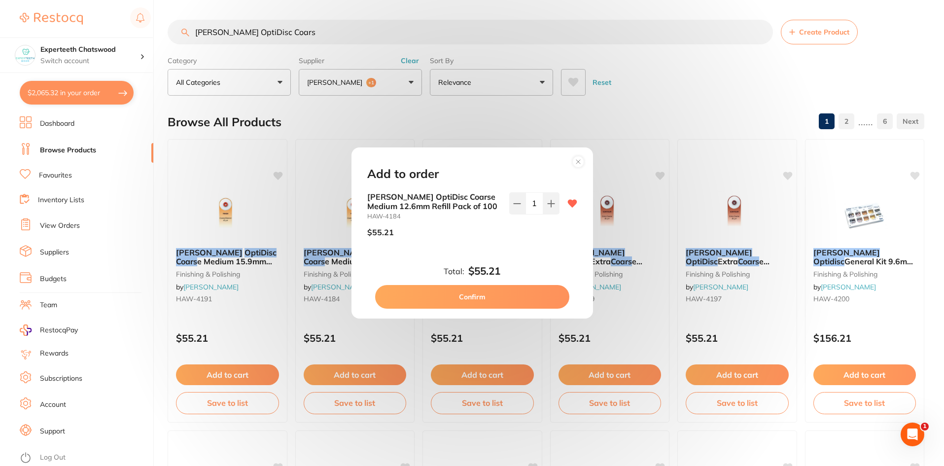
click at [507, 299] on button "Confirm" at bounding box center [472, 297] width 194 height 24
checkbox input "false"
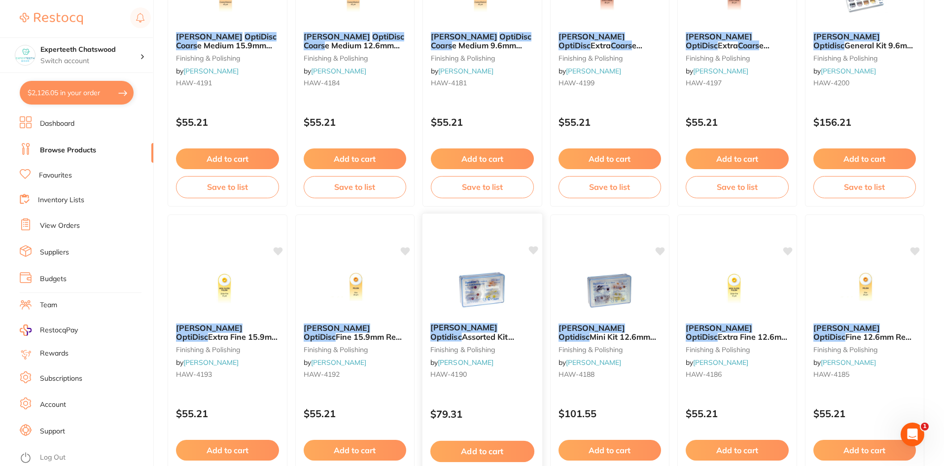
scroll to position [99, 0]
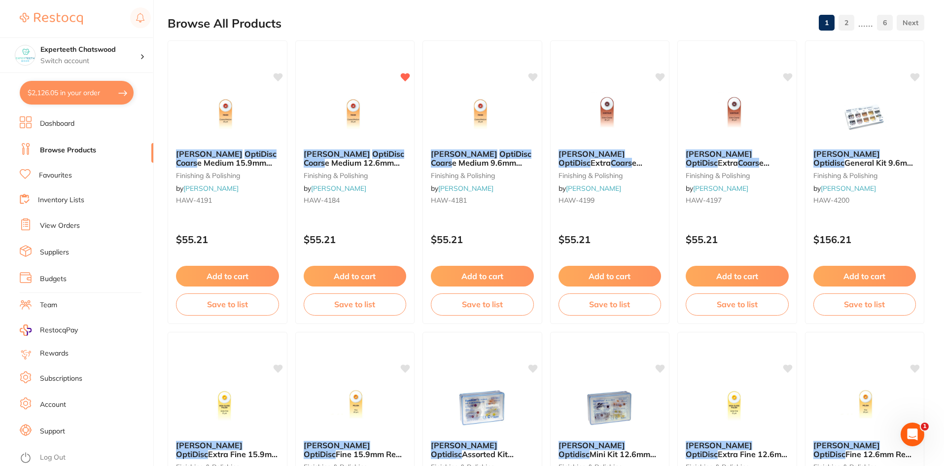
click at [82, 101] on button "$2,126.05 in your order" at bounding box center [77, 93] width 114 height 24
checkbox input "true"
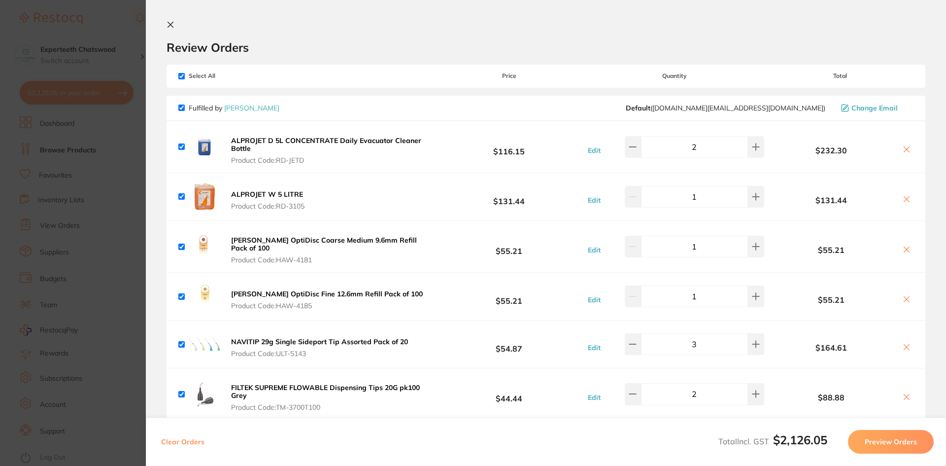
click at [169, 22] on icon at bounding box center [171, 25] width 8 height 8
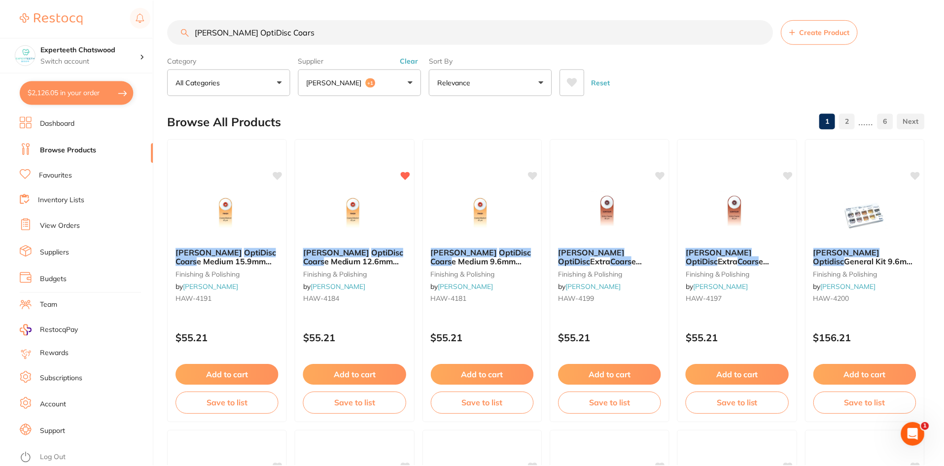
scroll to position [99, 0]
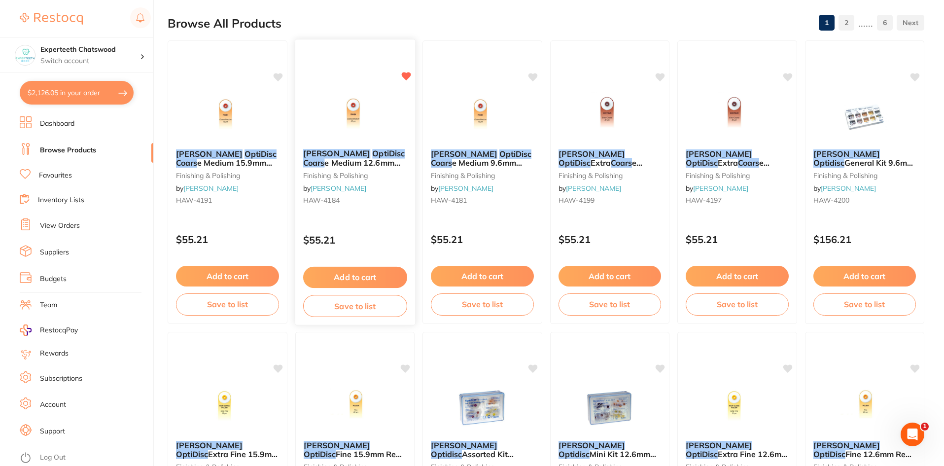
click at [373, 272] on button "Add to cart" at bounding box center [355, 277] width 104 height 21
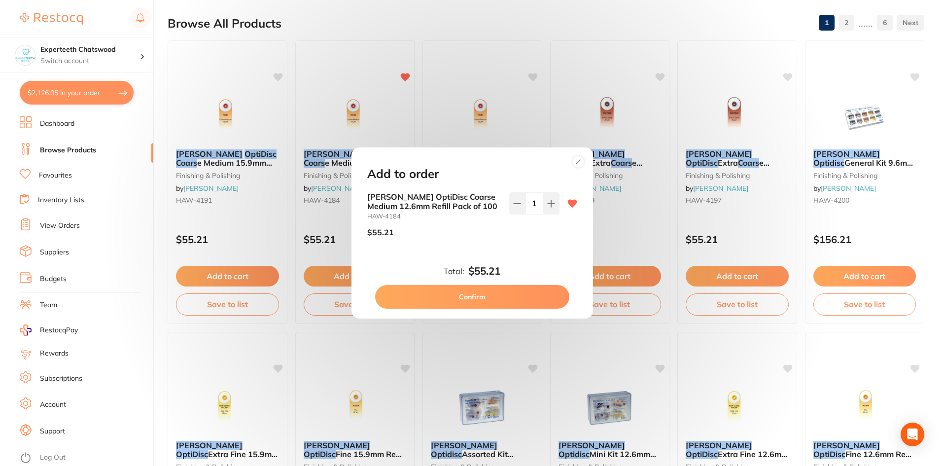
click at [498, 297] on button "Confirm" at bounding box center [472, 297] width 194 height 24
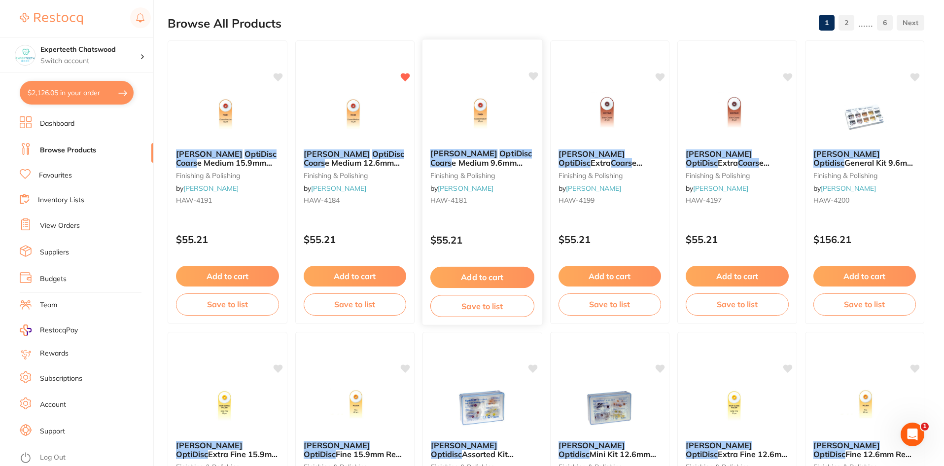
scroll to position [0, 0]
click at [58, 123] on link "Dashboard" at bounding box center [57, 124] width 35 height 10
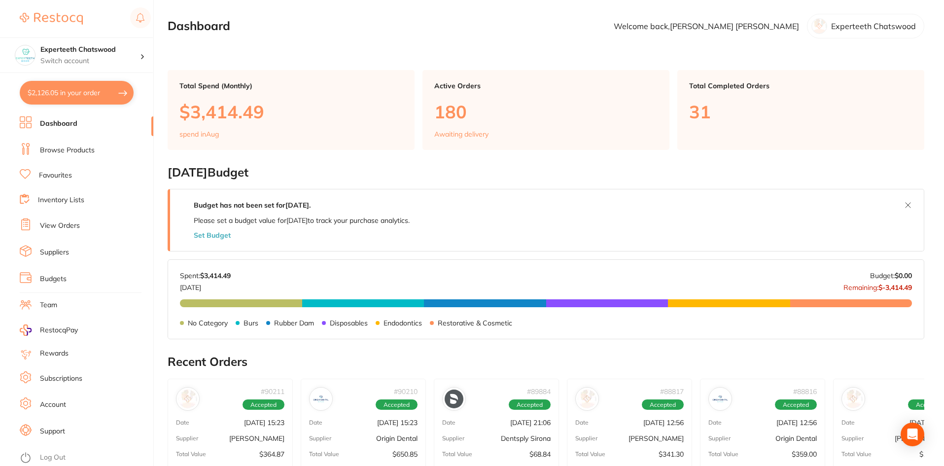
click at [64, 87] on button "$2,126.05 in your order" at bounding box center [77, 93] width 114 height 24
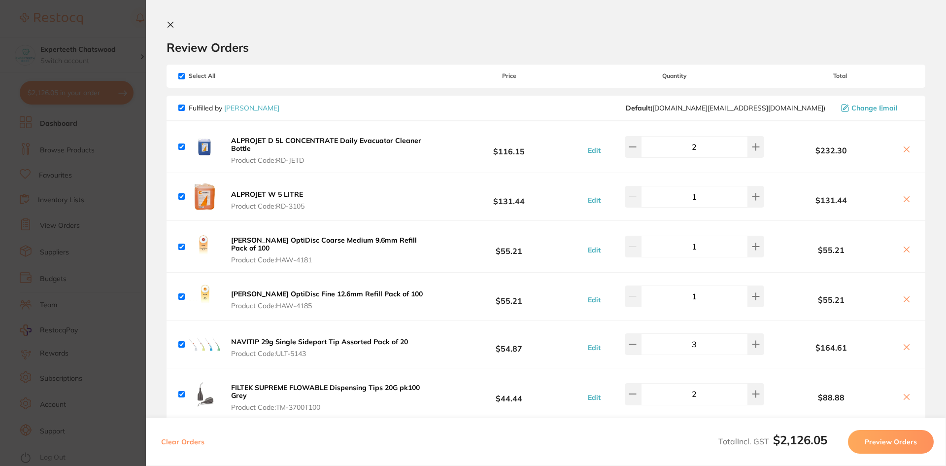
click at [168, 24] on icon at bounding box center [171, 25] width 8 height 8
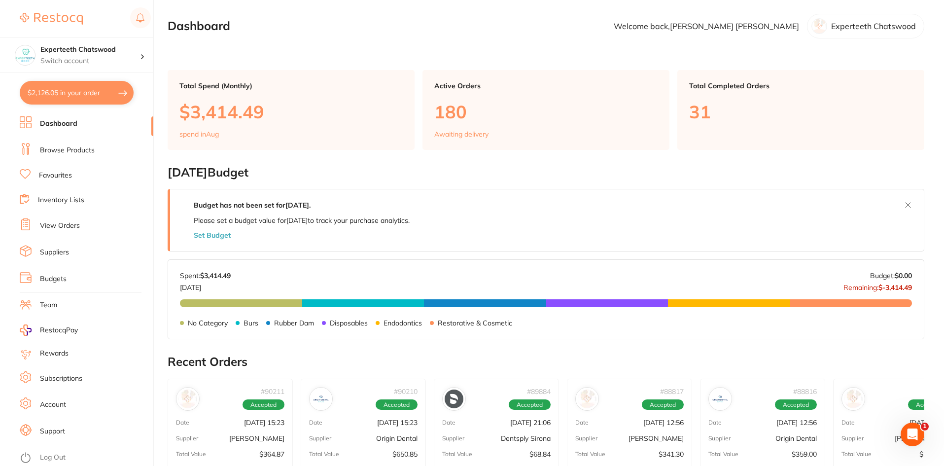
click at [60, 92] on button "$2,126.05 in your order" at bounding box center [77, 93] width 114 height 24
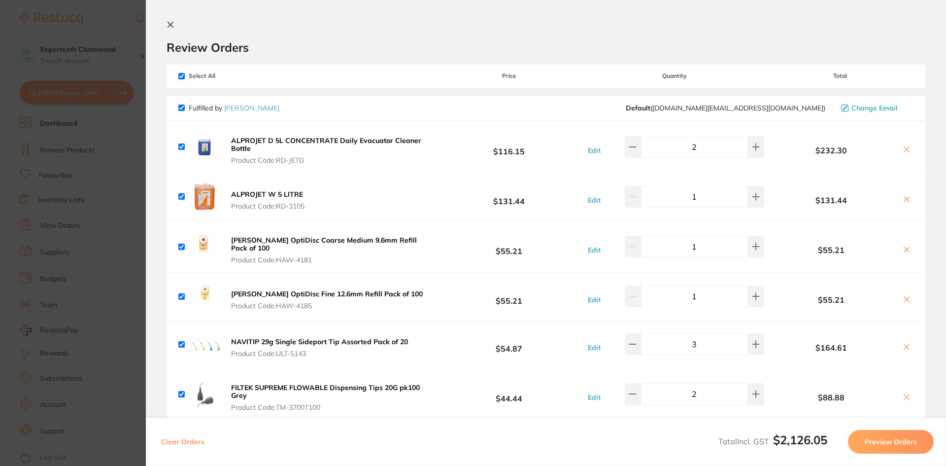
click at [169, 24] on icon at bounding box center [171, 25] width 8 height 8
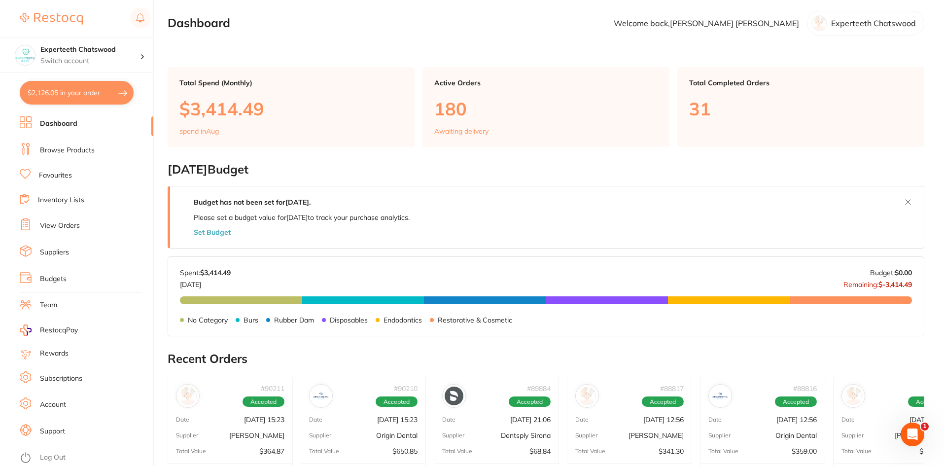
click at [47, 143] on li "Browse Products" at bounding box center [87, 150] width 134 height 15
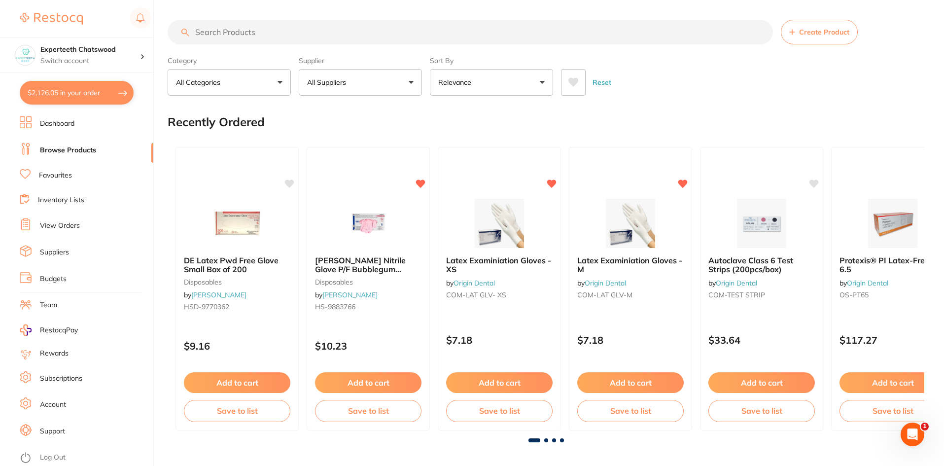
click at [35, 91] on button "$2,126.05 in your order" at bounding box center [77, 93] width 114 height 24
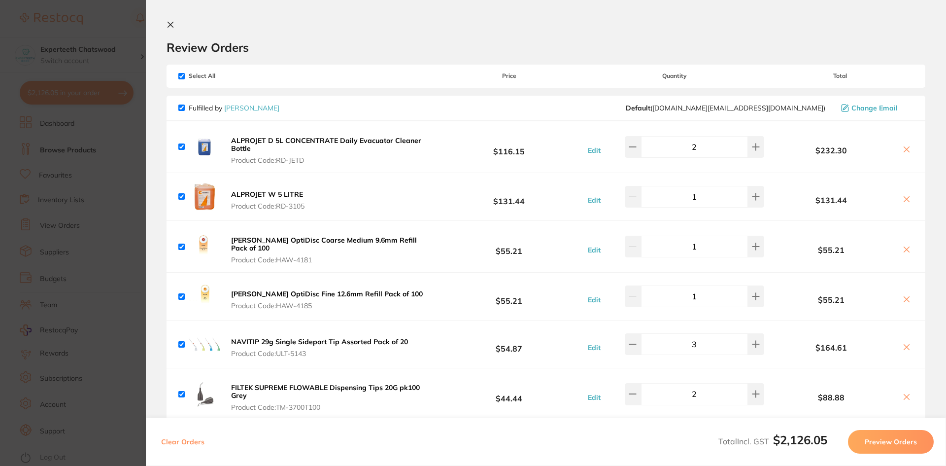
click at [170, 24] on icon at bounding box center [170, 24] width 5 height 5
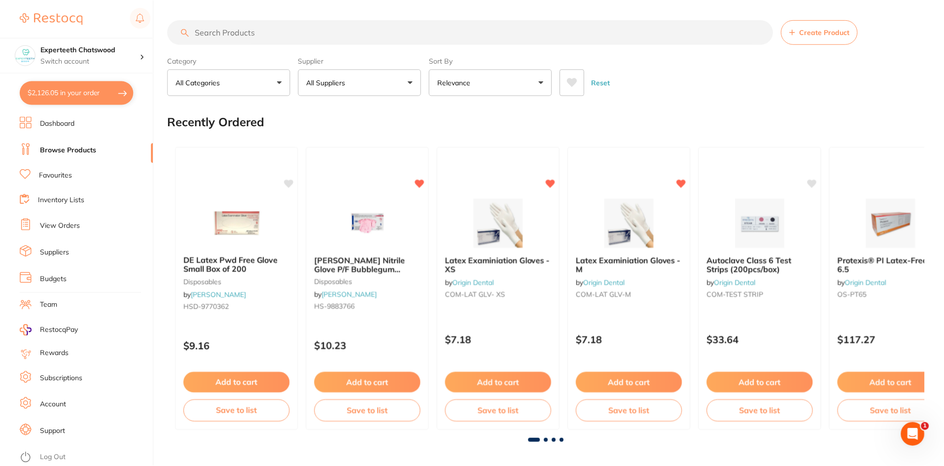
scroll to position [0, 0]
click at [262, 33] on input "search" at bounding box center [470, 31] width 605 height 25
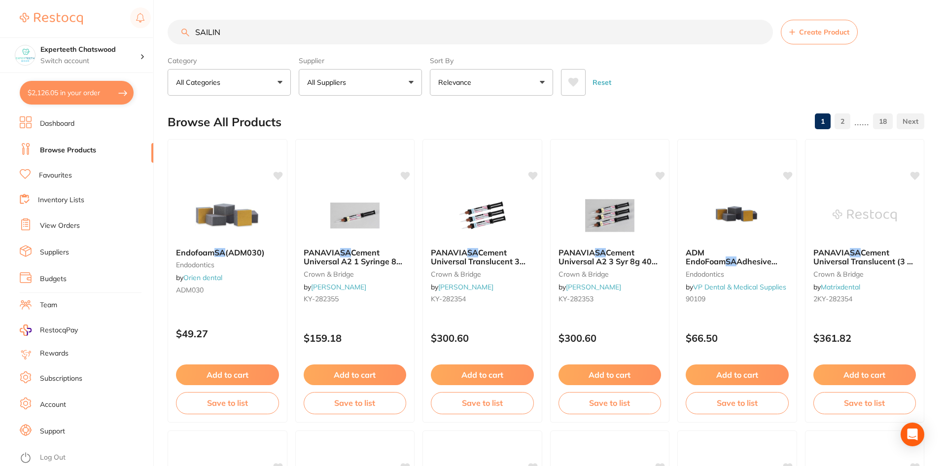
type input "SAILINE"
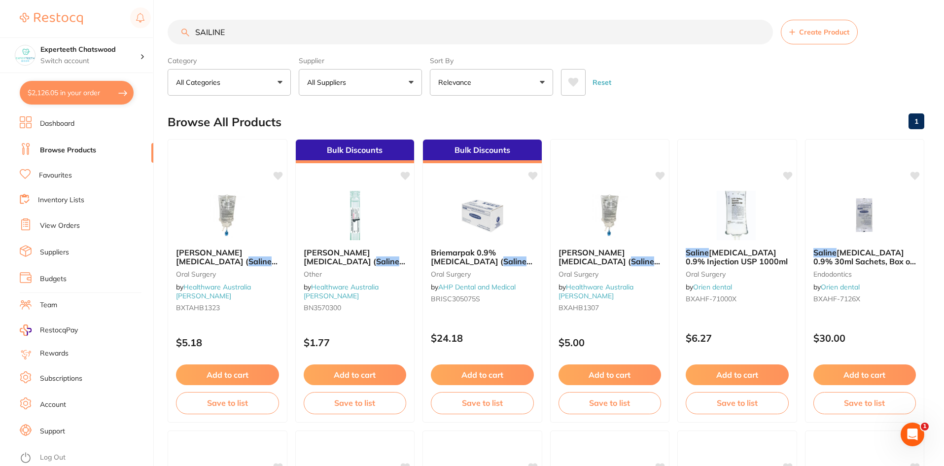
click at [241, 22] on input "SAILINE" at bounding box center [470, 32] width 605 height 25
drag, startPoint x: 242, startPoint y: 28, endPoint x: 190, endPoint y: 26, distance: 51.3
click at [190, 26] on input "SAILINE" at bounding box center [470, 32] width 605 height 25
type input "A"
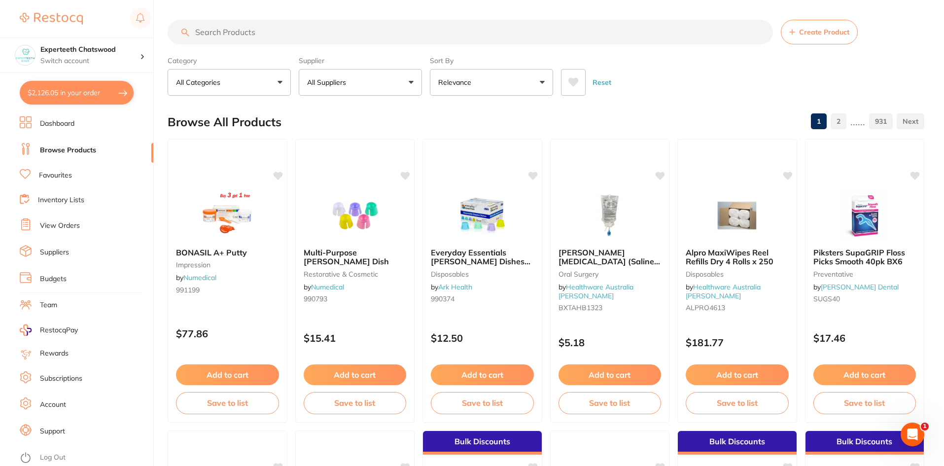
click at [243, 32] on input "search" at bounding box center [470, 32] width 605 height 25
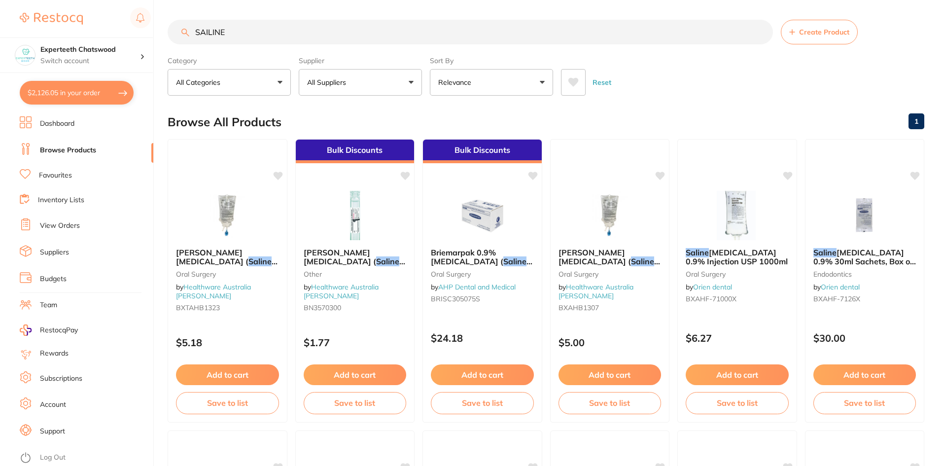
type input "SAILINE"
click at [336, 78] on p "All Suppliers" at bounding box center [328, 82] width 43 height 10
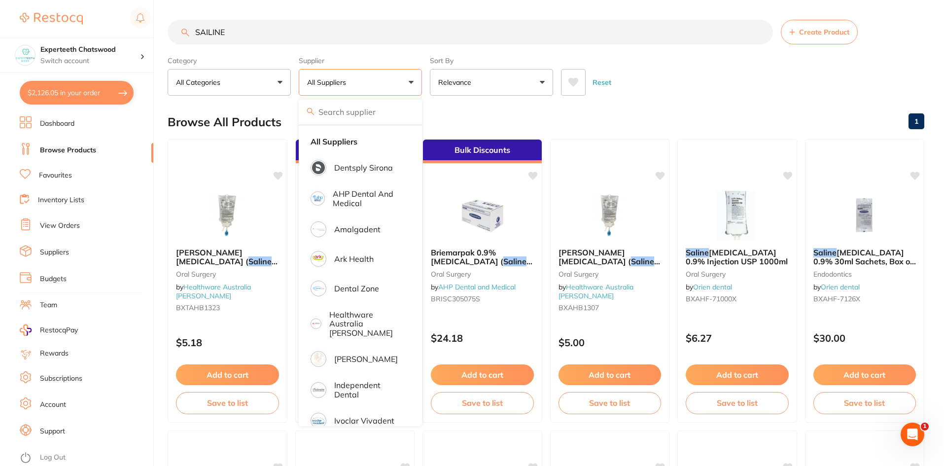
click at [344, 118] on input "search" at bounding box center [360, 112] width 123 height 25
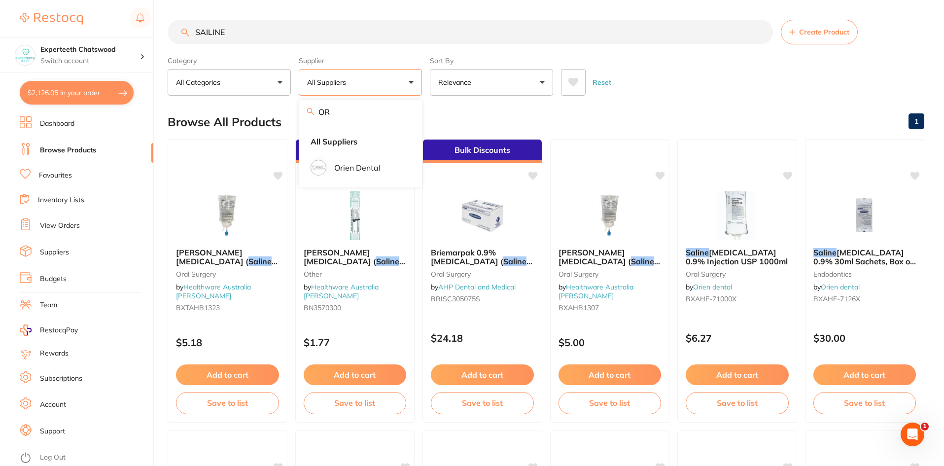
type input "O"
type input "A"
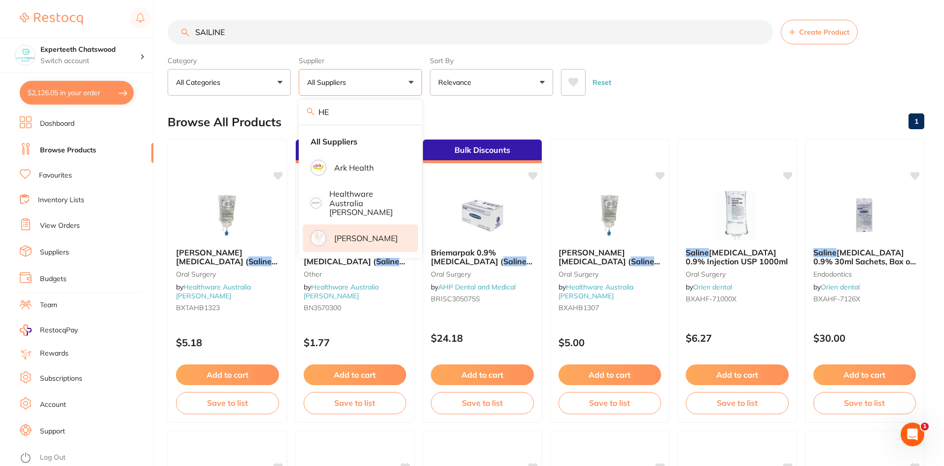
type input "HE"
click at [345, 234] on p "[PERSON_NAME]" at bounding box center [366, 238] width 64 height 9
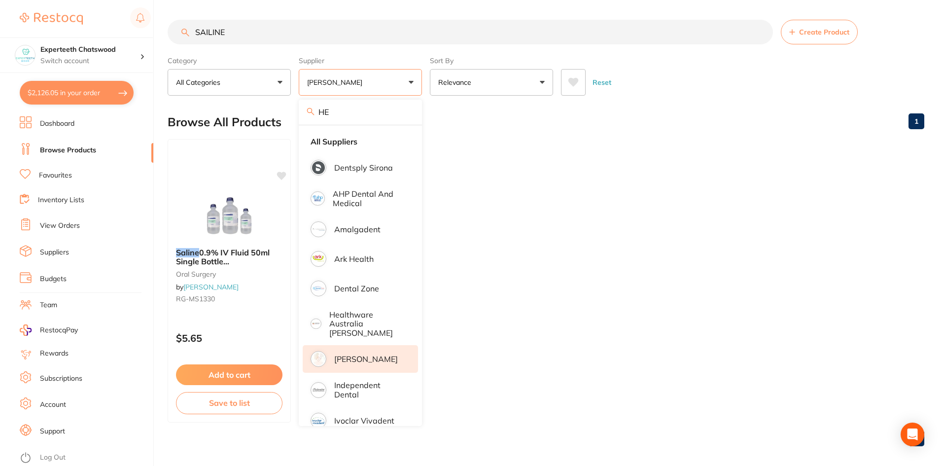
click at [725, 209] on ul "Saline 0.9% IV Fluid 50ml Single Bottle [MEDICAL_DATA] [MEDICAL_DATA] by [PERSO…" at bounding box center [546, 280] width 757 height 283
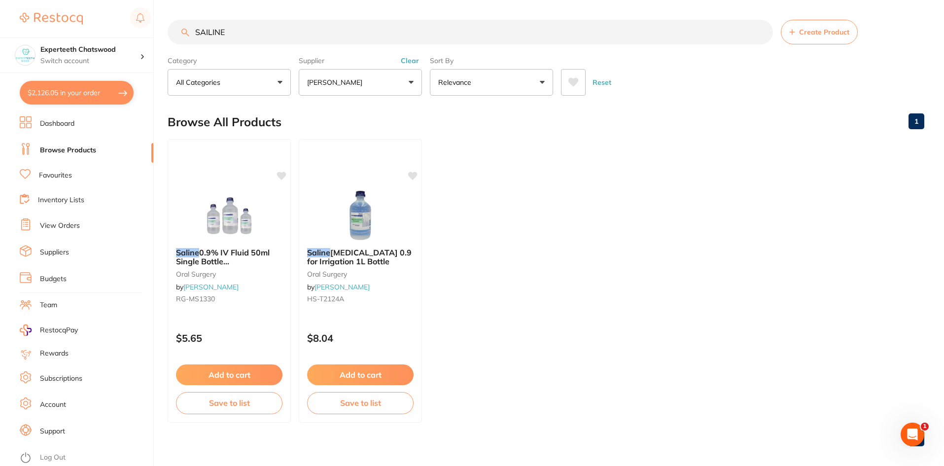
click at [364, 89] on button "[PERSON_NAME]" at bounding box center [360, 82] width 123 height 27
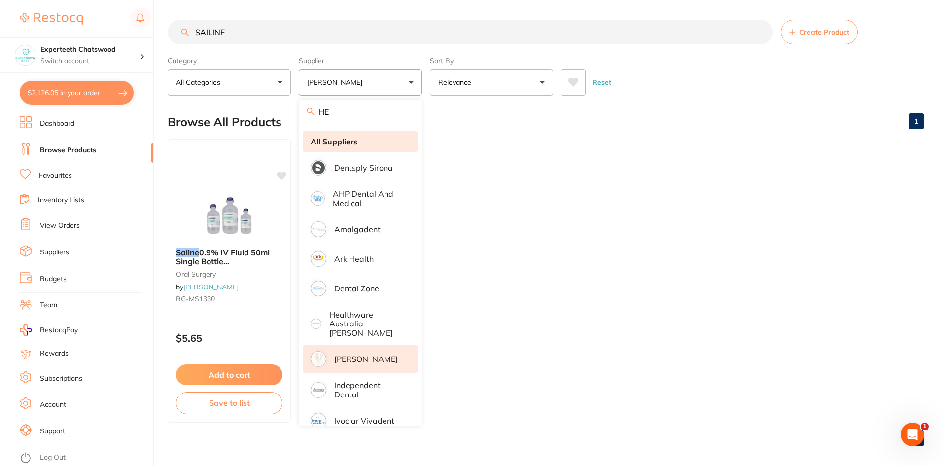
click at [330, 138] on strong "All Suppliers" at bounding box center [334, 141] width 47 height 9
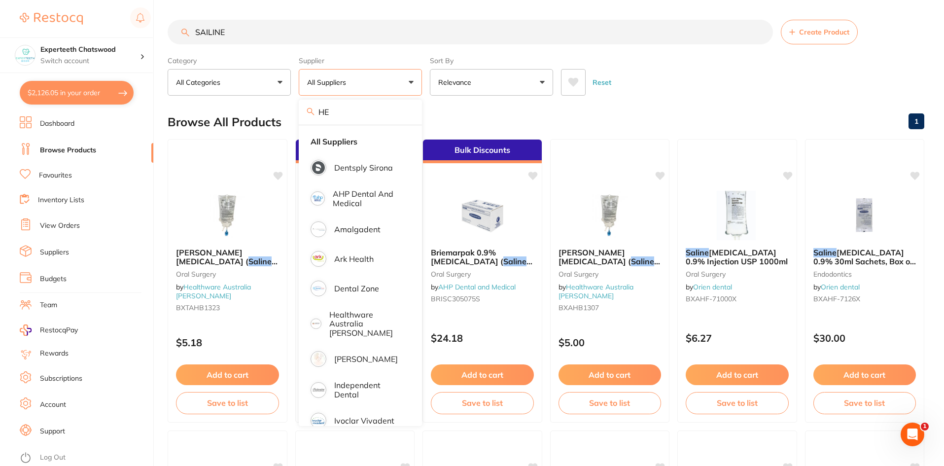
click at [749, 106] on div "Browse All Products 1" at bounding box center [546, 121] width 757 height 33
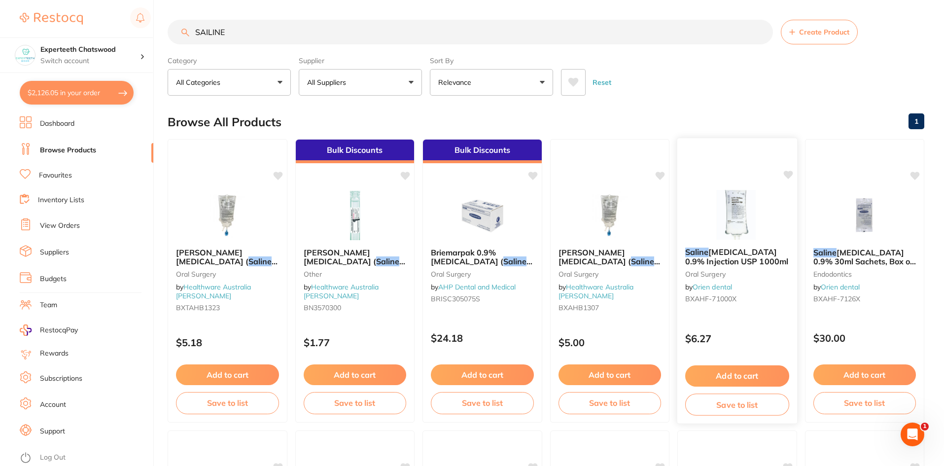
click at [734, 210] on img at bounding box center [737, 215] width 65 height 50
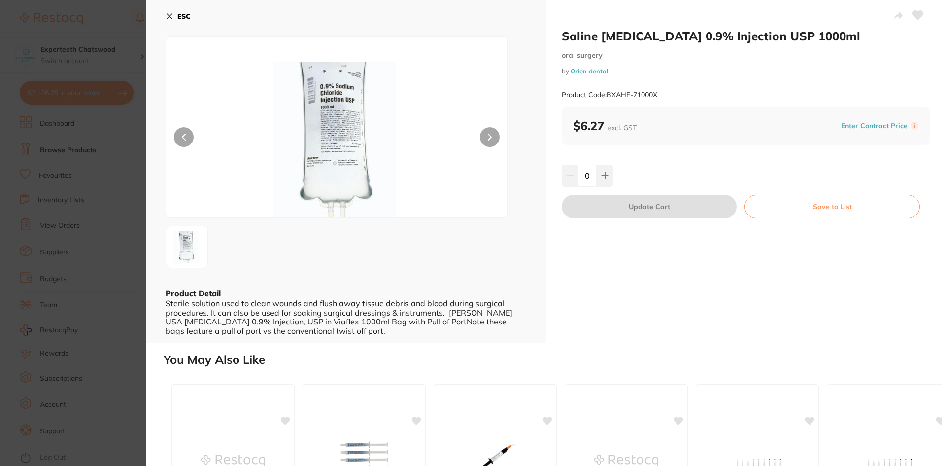
click at [170, 14] on icon at bounding box center [170, 16] width 8 height 8
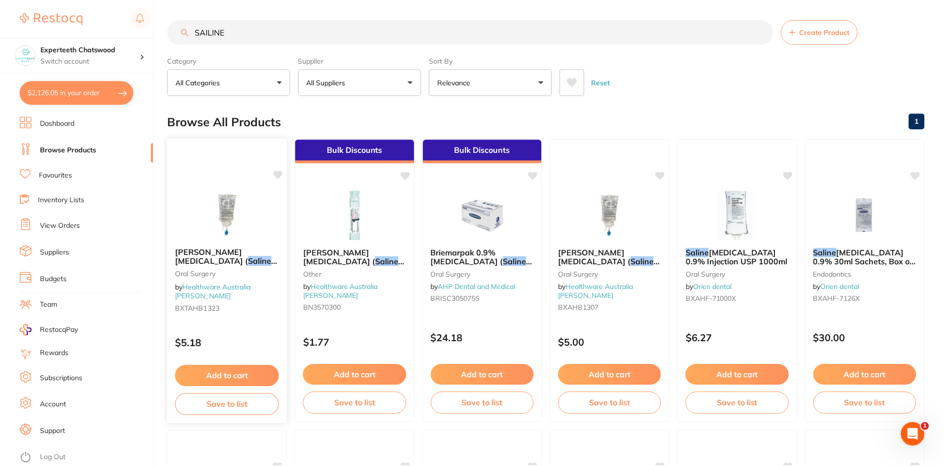
scroll to position [3, 0]
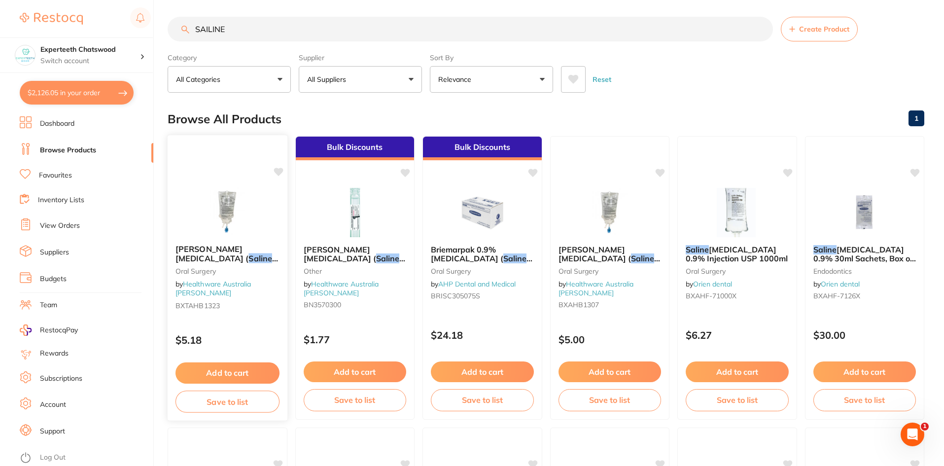
click at [221, 211] on img at bounding box center [227, 212] width 65 height 50
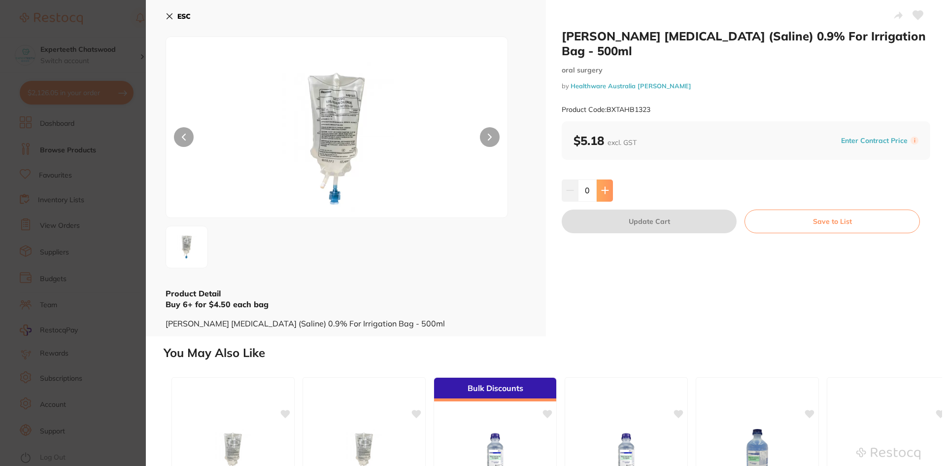
click at [606, 195] on button at bounding box center [605, 190] width 16 height 22
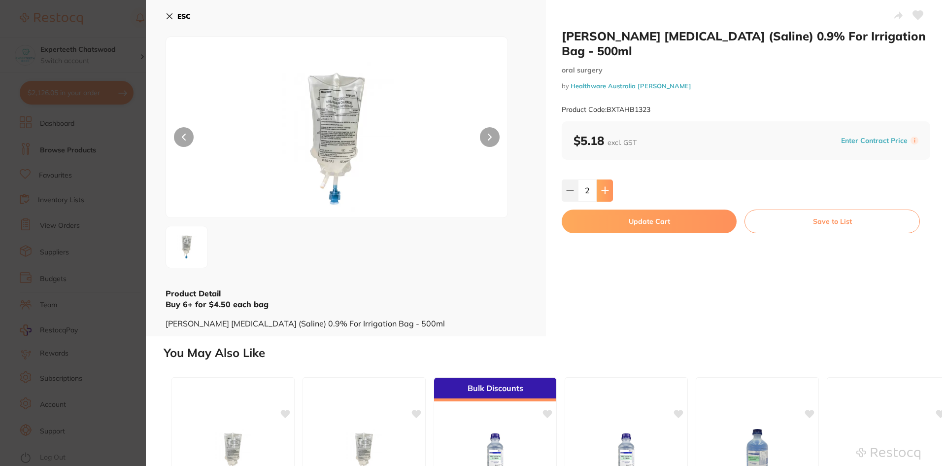
click at [606, 195] on button at bounding box center [605, 190] width 16 height 22
click at [606, 186] on button at bounding box center [605, 190] width 16 height 22
click at [607, 186] on button at bounding box center [605, 190] width 16 height 22
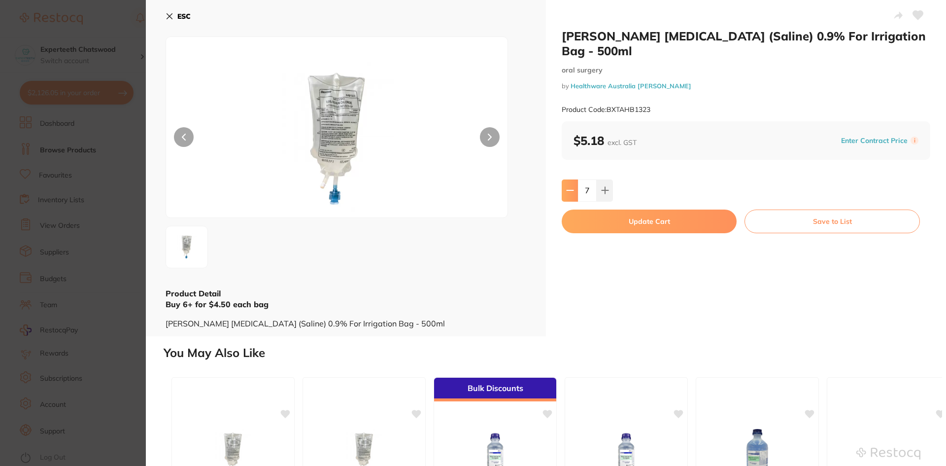
click at [569, 192] on icon at bounding box center [570, 190] width 8 height 8
click at [601, 189] on icon at bounding box center [605, 190] width 8 height 8
click at [601, 188] on icon at bounding box center [605, 190] width 8 height 8
click at [568, 190] on icon at bounding box center [570, 190] width 6 height 0
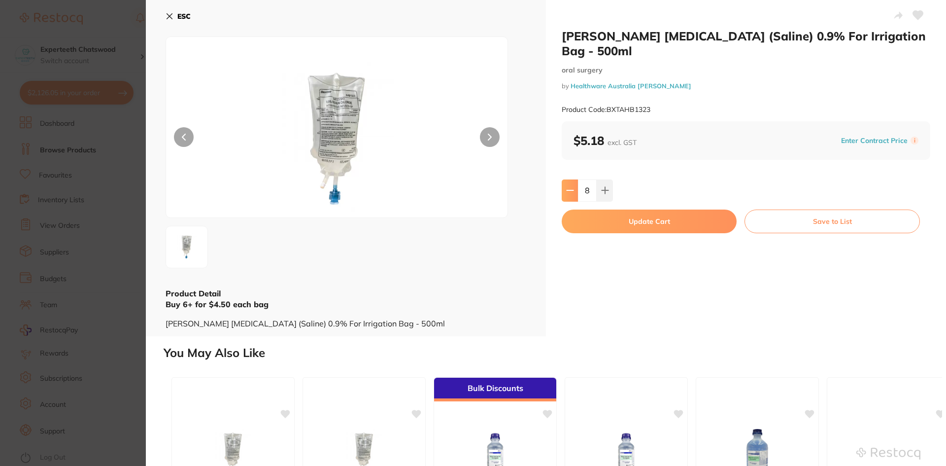
click at [574, 184] on button at bounding box center [570, 190] width 16 height 22
click at [601, 188] on icon at bounding box center [605, 190] width 8 height 8
type input "8"
click at [636, 217] on button "Update Cart" at bounding box center [649, 221] width 175 height 24
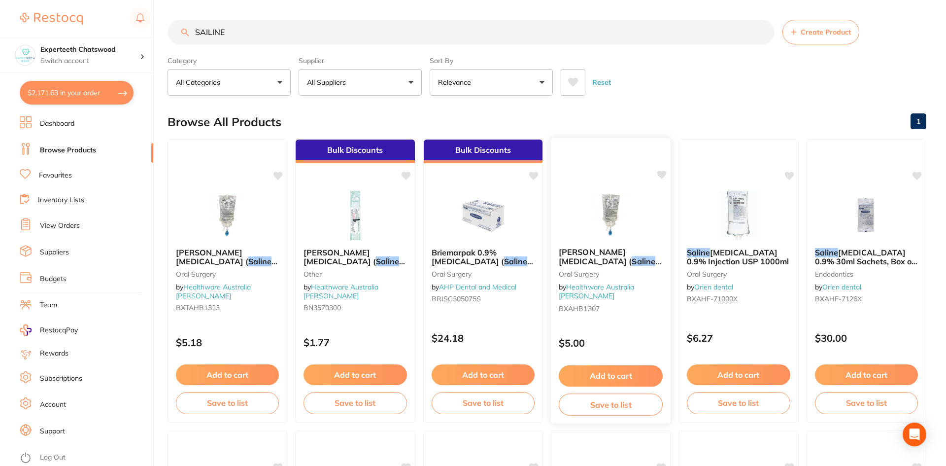
checkbox input "false"
click at [262, 33] on input "SAILINE" at bounding box center [470, 32] width 605 height 25
type input "S"
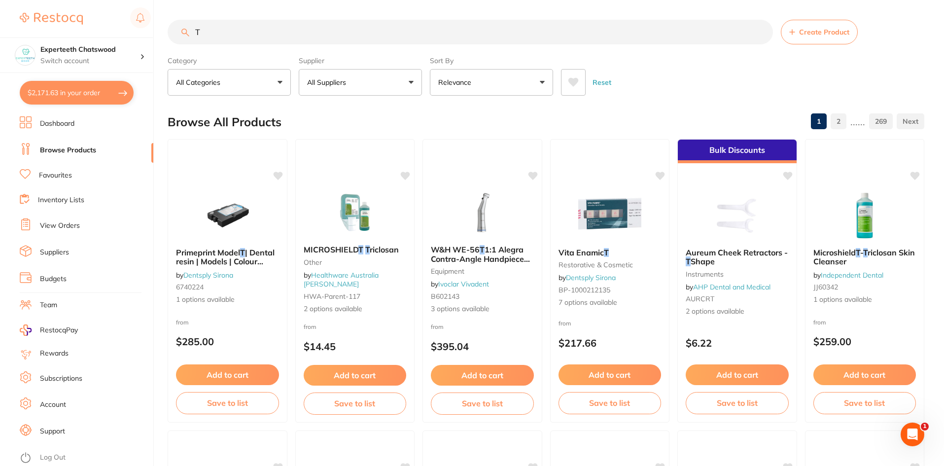
type input "T"
click at [837, 120] on link "2" at bounding box center [838, 121] width 16 height 20
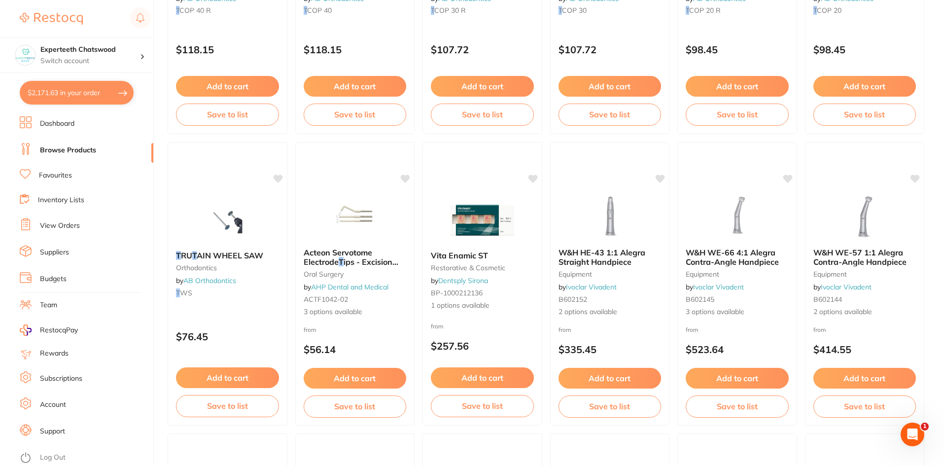
scroll to position [1402, 0]
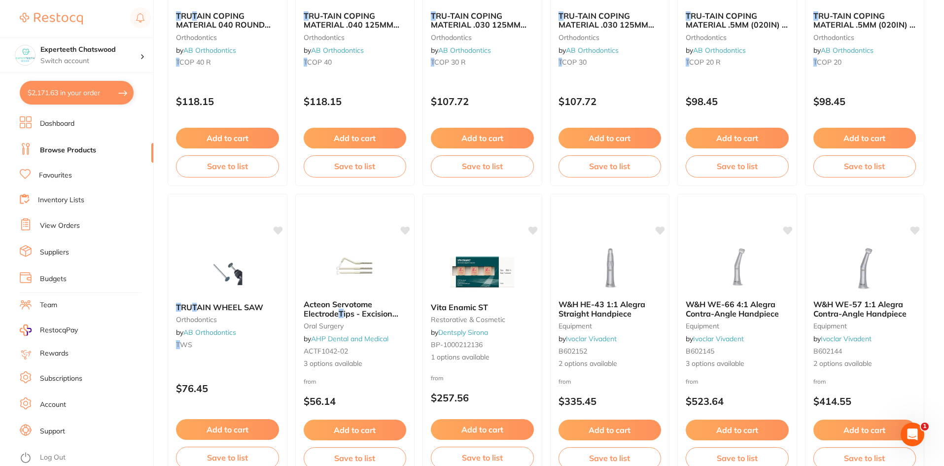
click at [70, 123] on link "Dashboard" at bounding box center [57, 124] width 35 height 10
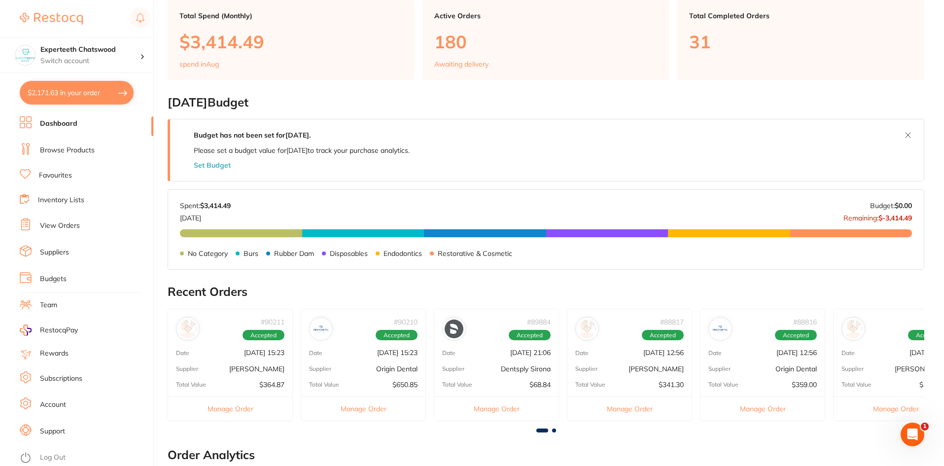
scroll to position [197, 0]
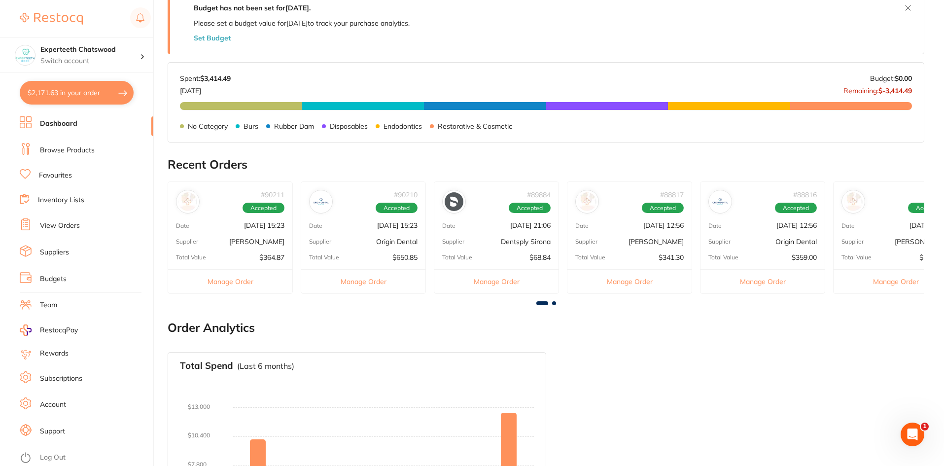
click at [474, 231] on div "# 89884 Accepted Date [DATE] 21:06 Supplier Dentsply Sirona Total Value $68.84 …" at bounding box center [496, 237] width 125 height 112
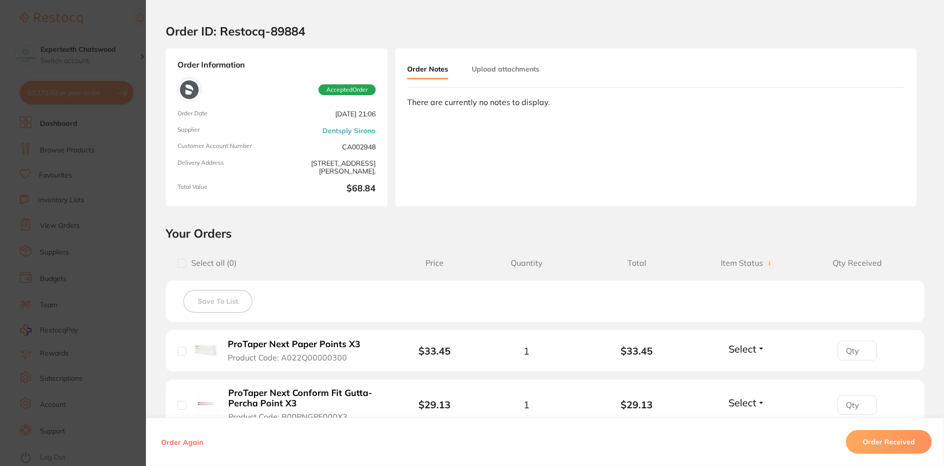
scroll to position [0, 0]
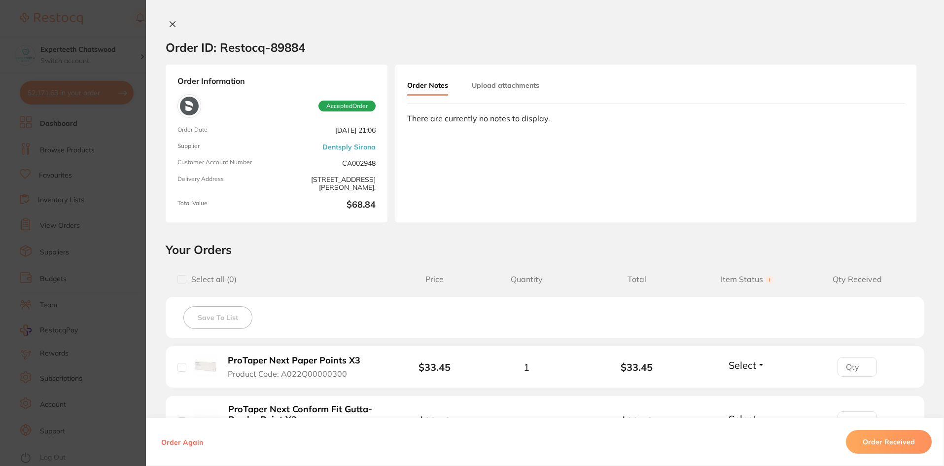
click at [172, 26] on icon at bounding box center [172, 24] width 5 height 5
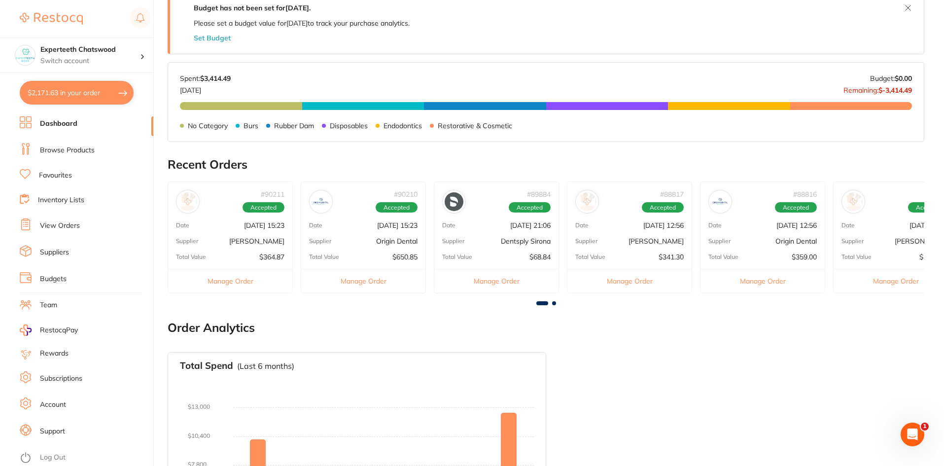
click at [354, 216] on div "# 90210 Accepted Date [DATE] 15:23 Supplier Origin Dental Total Value $650.85 M…" at bounding box center [363, 237] width 125 height 112
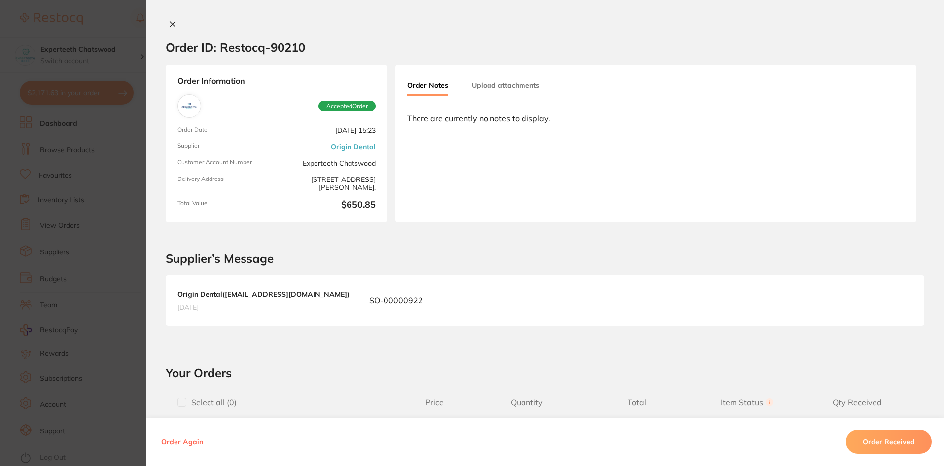
click at [170, 16] on div "Order ID: Restocq- 90210 Order Information Accepted Order Order Date [DATE] 15:…" at bounding box center [545, 233] width 798 height 466
click at [172, 21] on icon at bounding box center [173, 24] width 8 height 8
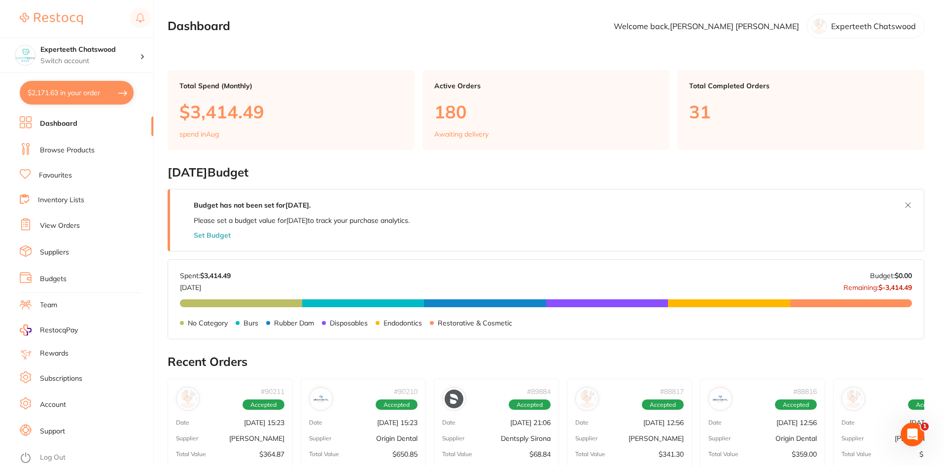
scroll to position [49, 0]
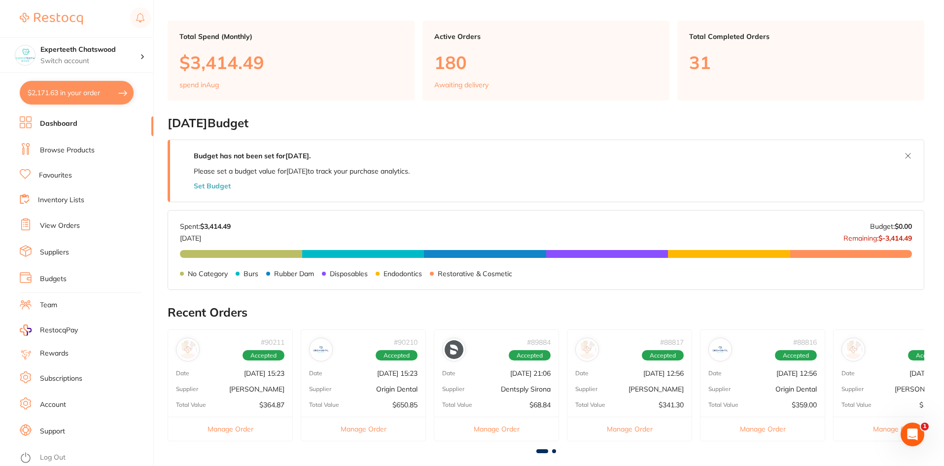
click at [215, 358] on div "# 90211 Accepted" at bounding box center [230, 346] width 124 height 32
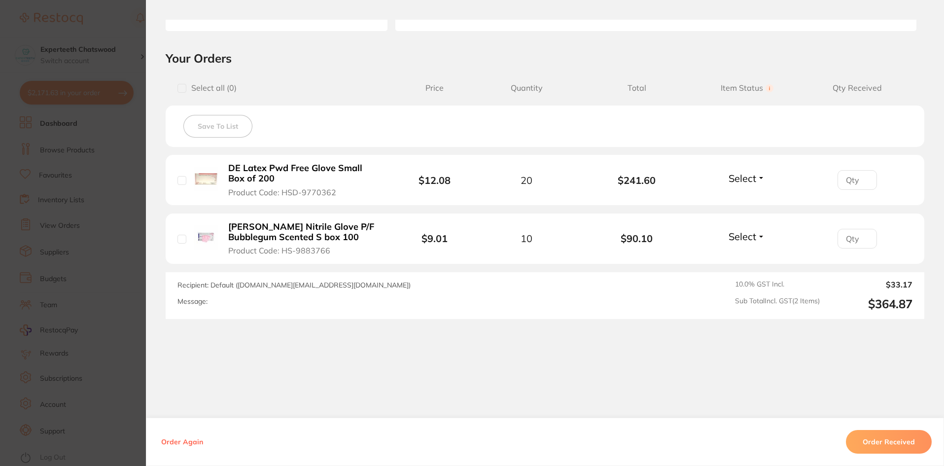
scroll to position [0, 0]
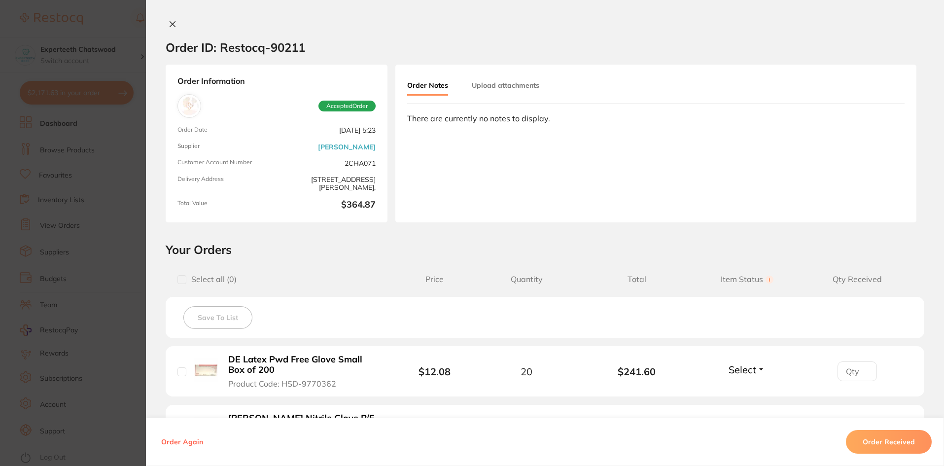
click at [170, 27] on icon at bounding box center [173, 24] width 8 height 8
